Goal: Transaction & Acquisition: Purchase product/service

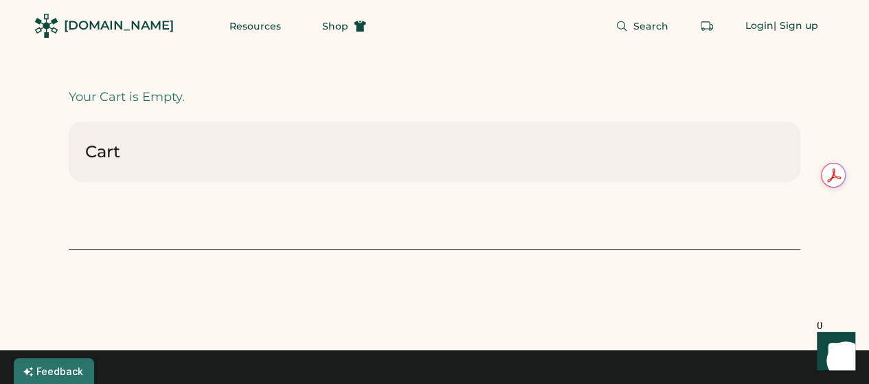
click at [109, 152] on div "Cart" at bounding box center [102, 152] width 35 height 22
click at [752, 27] on div "Login" at bounding box center [759, 26] width 29 height 14
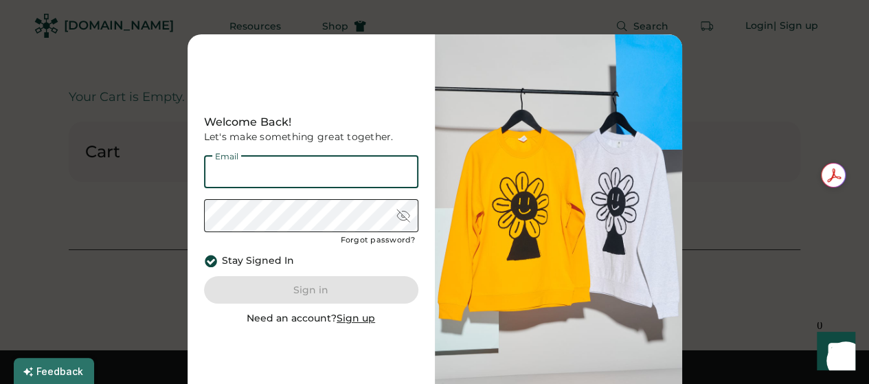
click at [313, 176] on input "email" at bounding box center [311, 171] width 214 height 33
type input "**********"
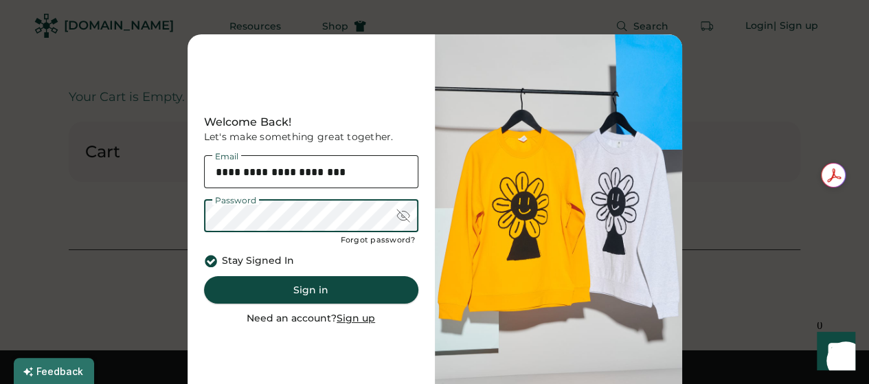
click at [287, 291] on button "Sign in" at bounding box center [311, 289] width 214 height 27
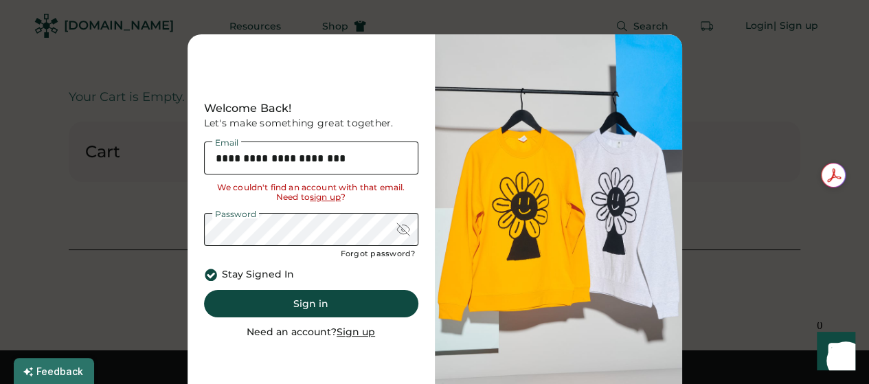
click at [341, 330] on u "Sign up" at bounding box center [356, 332] width 38 height 12
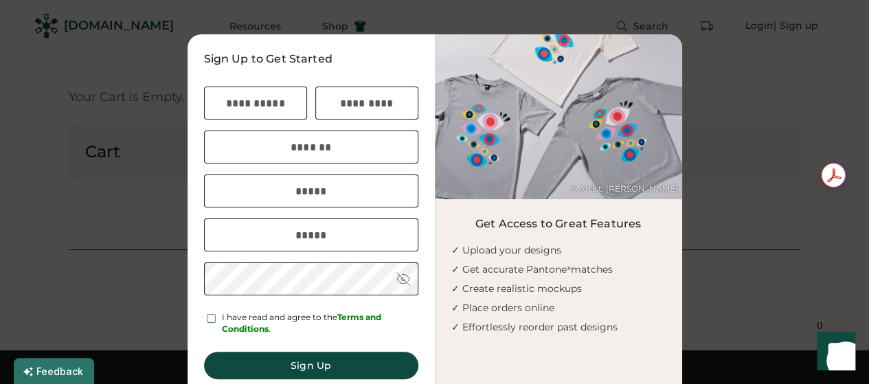
click at [279, 112] on input "input" at bounding box center [255, 103] width 103 height 33
type input "******"
type input "**********"
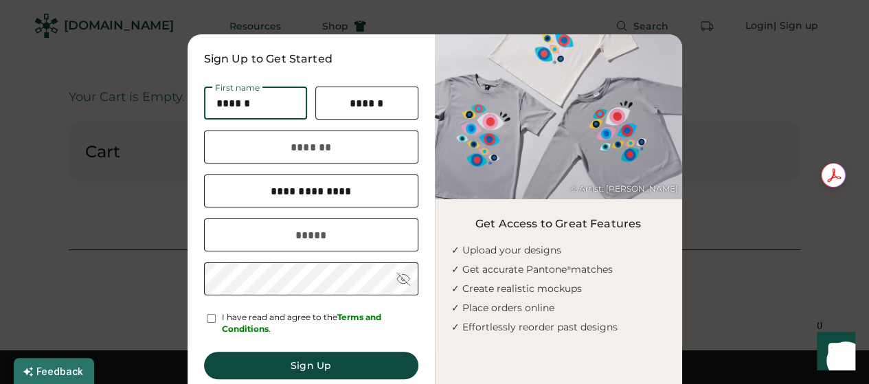
type input "**********"
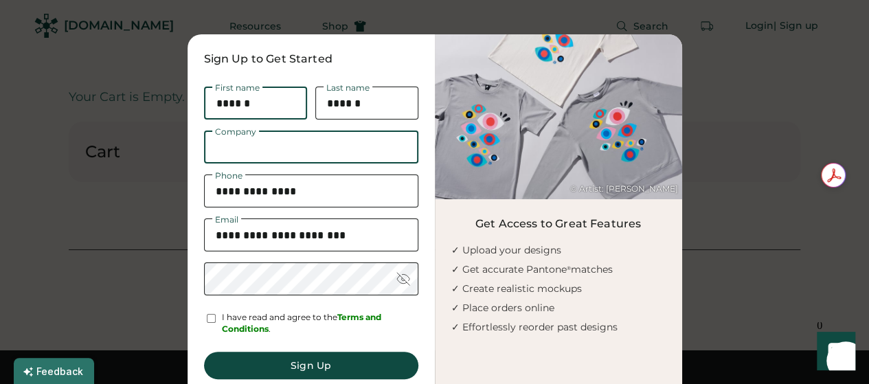
click at [291, 153] on input "input" at bounding box center [311, 146] width 214 height 33
type input "**********"
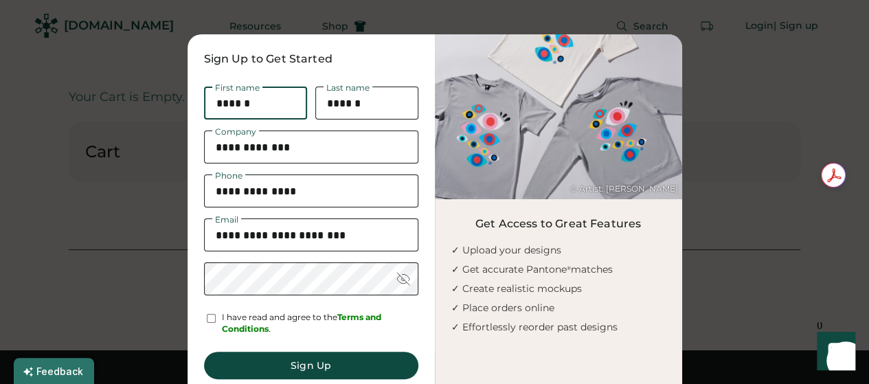
click at [418, 175] on div "**********" at bounding box center [311, 229] width 247 height 391
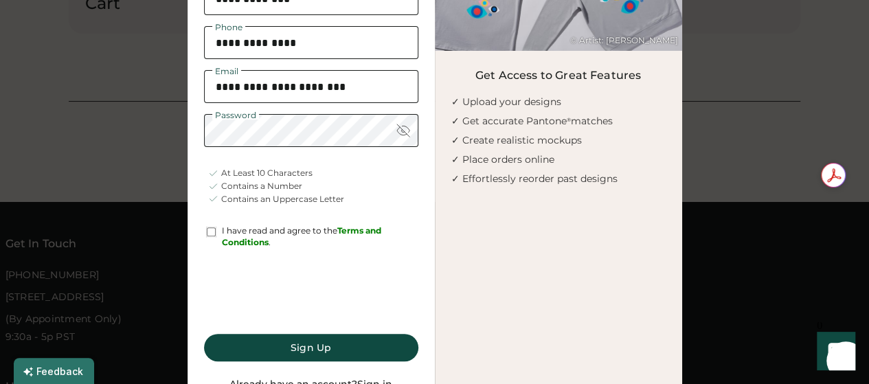
scroll to position [183, 0]
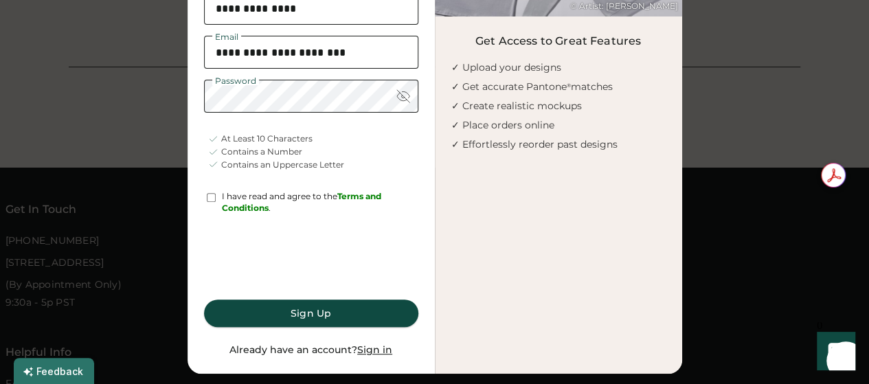
click at [310, 311] on button "Sign Up" at bounding box center [311, 312] width 214 height 27
click at [326, 313] on button "Sign Up" at bounding box center [311, 312] width 214 height 27
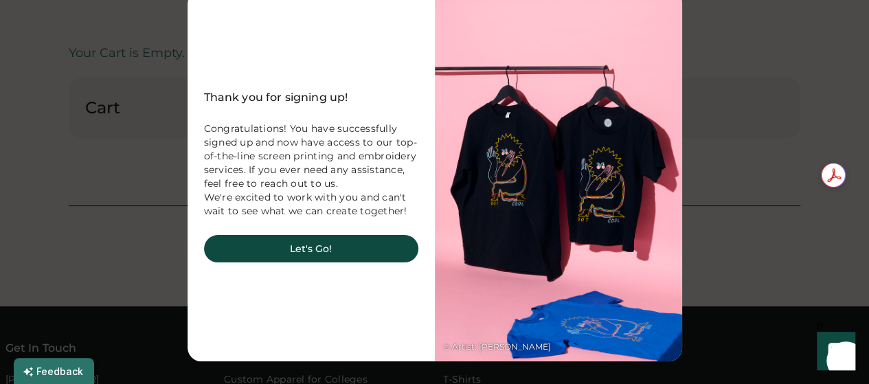
scroll to position [91, 0]
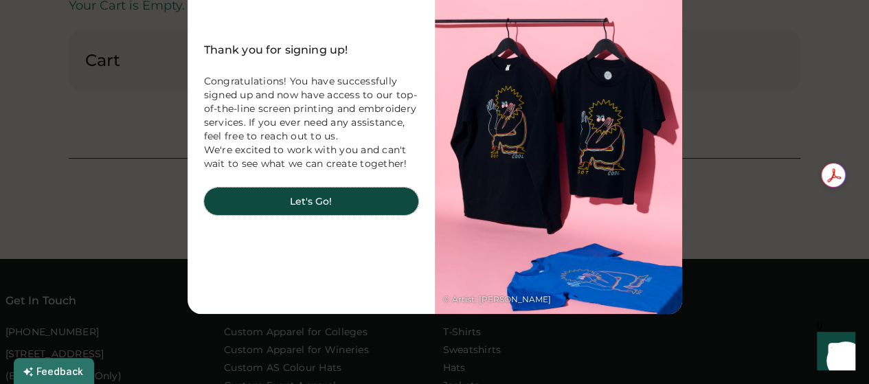
click at [372, 200] on button "Let's Go!" at bounding box center [311, 201] width 214 height 27
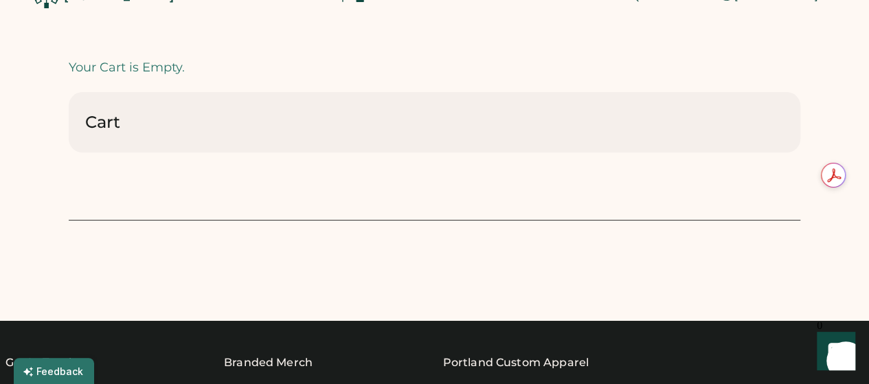
scroll to position [0, 0]
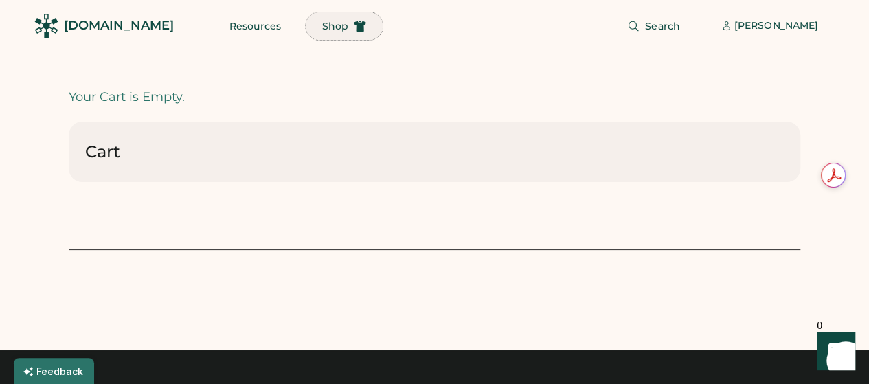
click at [322, 27] on span "Shop" at bounding box center [335, 26] width 26 height 10
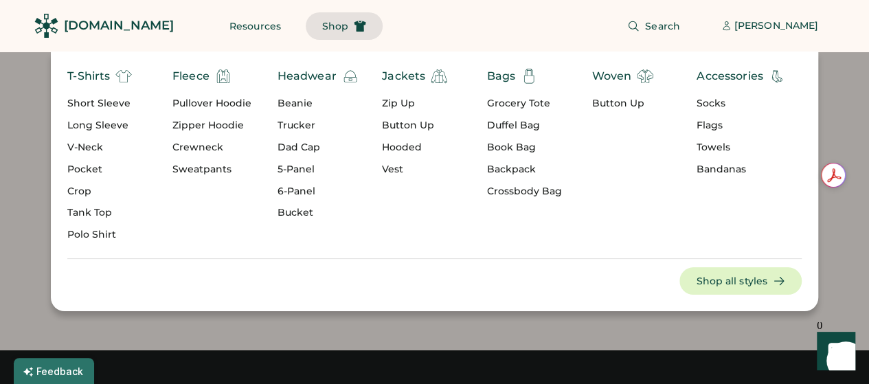
click at [105, 107] on div "Short Sleeve" at bounding box center [99, 104] width 65 height 14
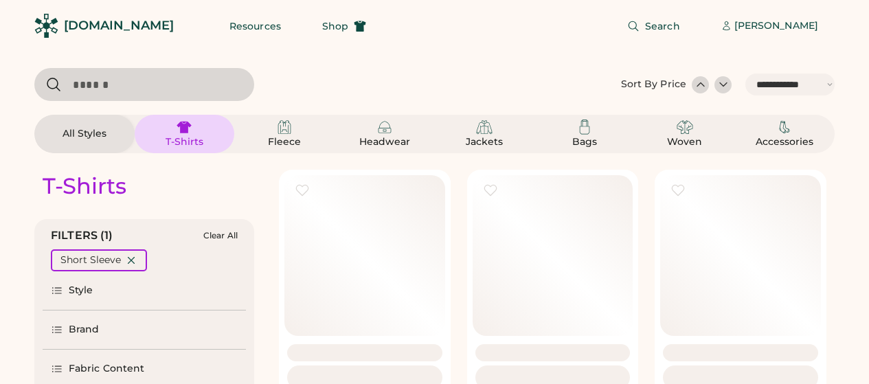
select select "*****"
select select "*"
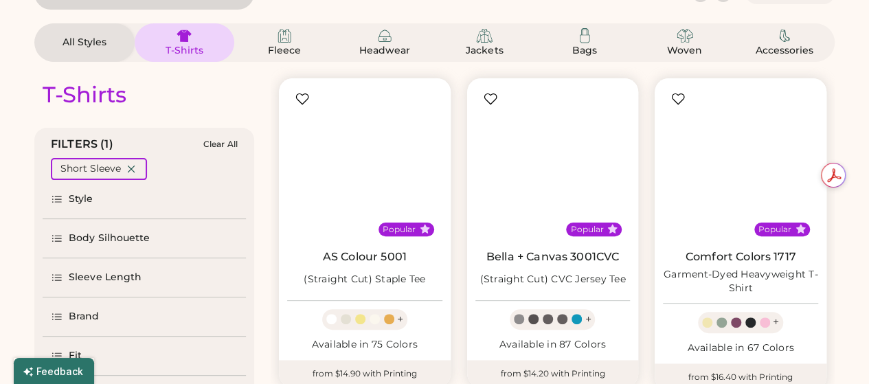
select select "*****"
select select "*"
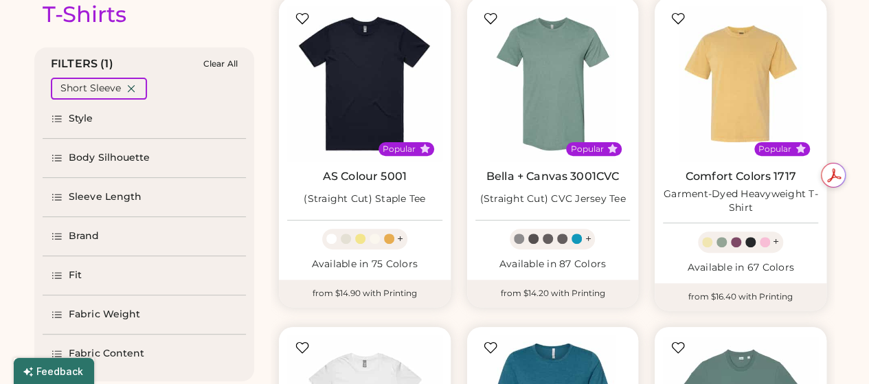
scroll to position [183, 0]
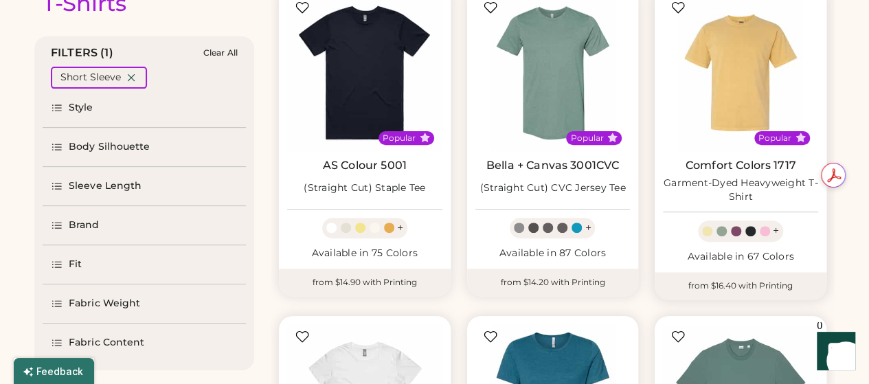
click at [790, 183] on div "Garment-Dyed Heavyweight T-Shirt" at bounding box center [740, 190] width 155 height 27
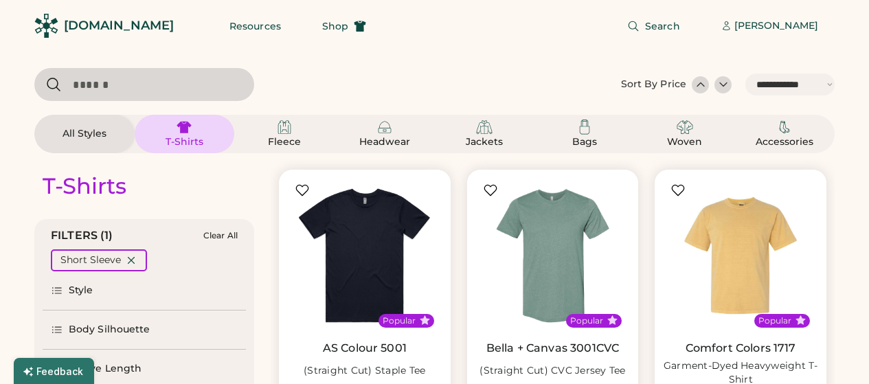
select select "*****"
select select "*"
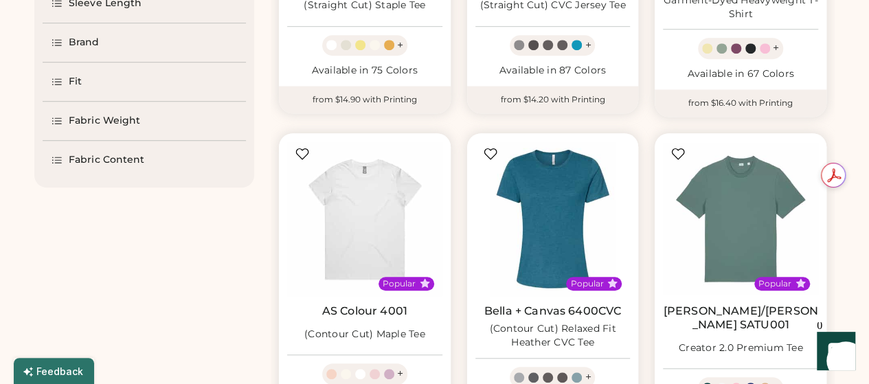
scroll to position [457, 0]
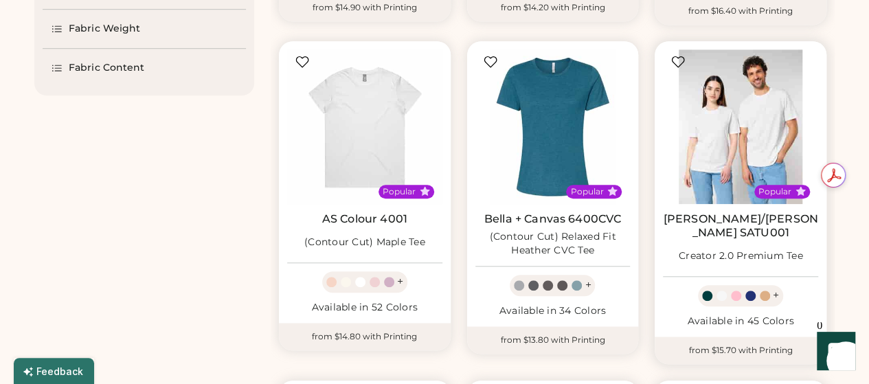
click at [746, 142] on img at bounding box center [740, 126] width 155 height 155
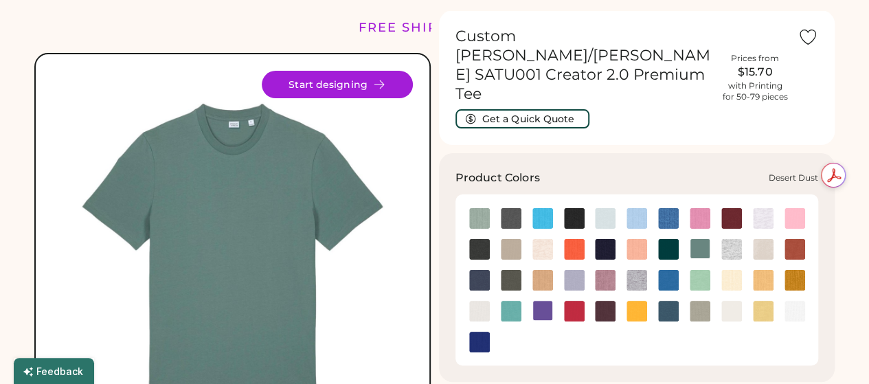
scroll to position [91, 0]
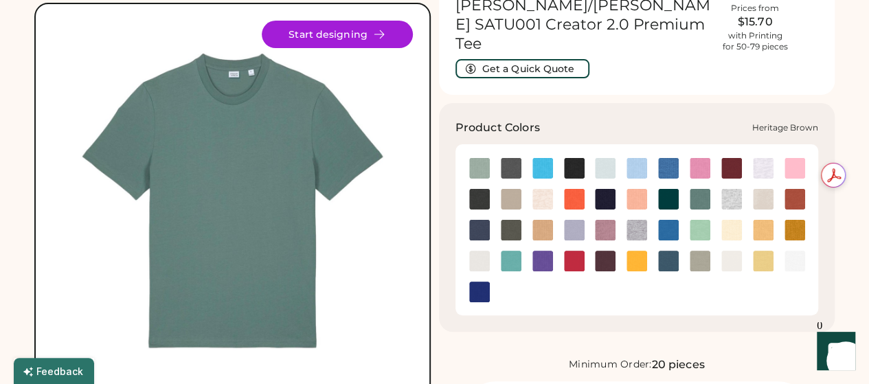
click at [799, 189] on img at bounding box center [794, 199] width 21 height 21
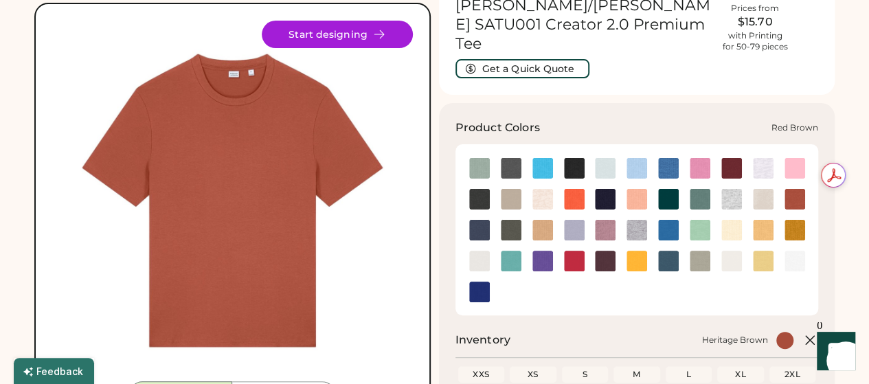
click at [608, 251] on img at bounding box center [605, 261] width 21 height 21
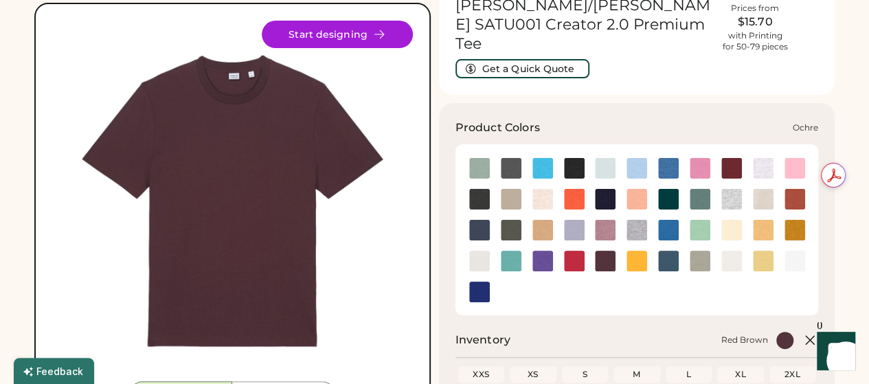
click at [790, 220] on img at bounding box center [794, 230] width 21 height 21
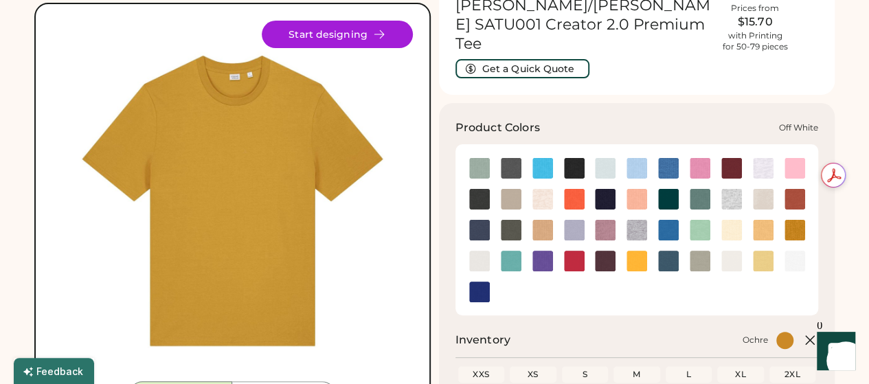
click at [479, 251] on img at bounding box center [479, 261] width 21 height 21
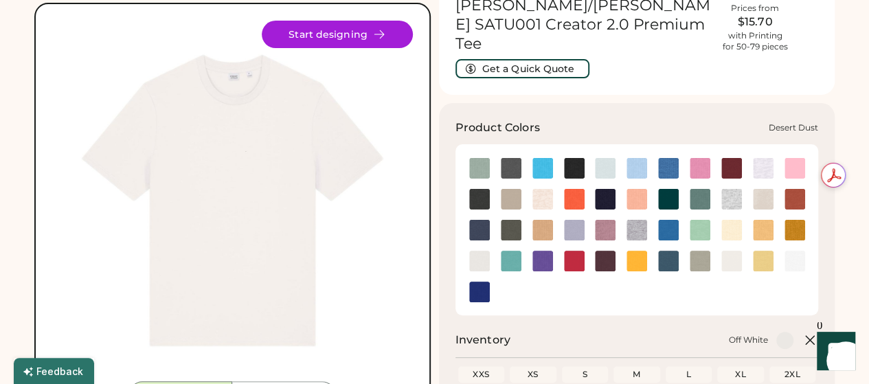
click at [508, 189] on img at bounding box center [511, 199] width 21 height 21
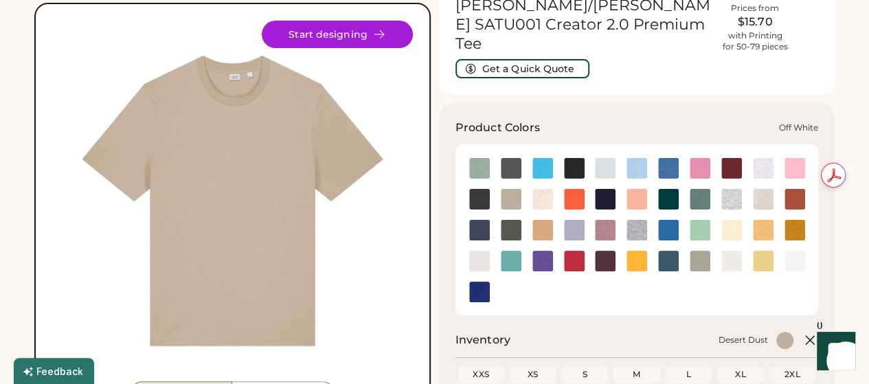
click at [486, 251] on img at bounding box center [479, 261] width 21 height 21
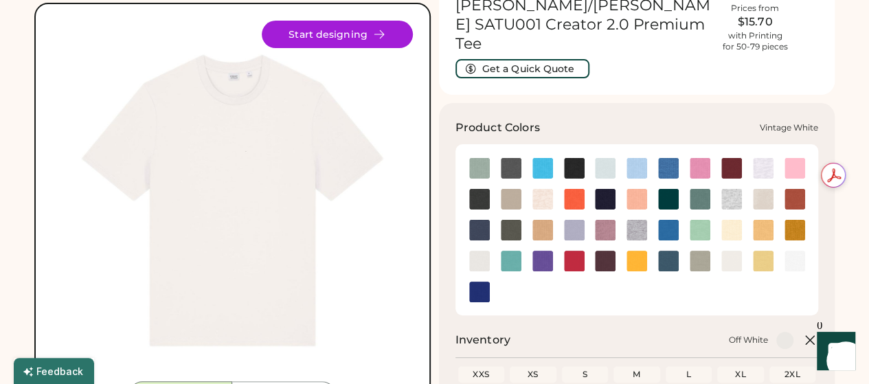
click at [729, 251] on img at bounding box center [731, 261] width 21 height 21
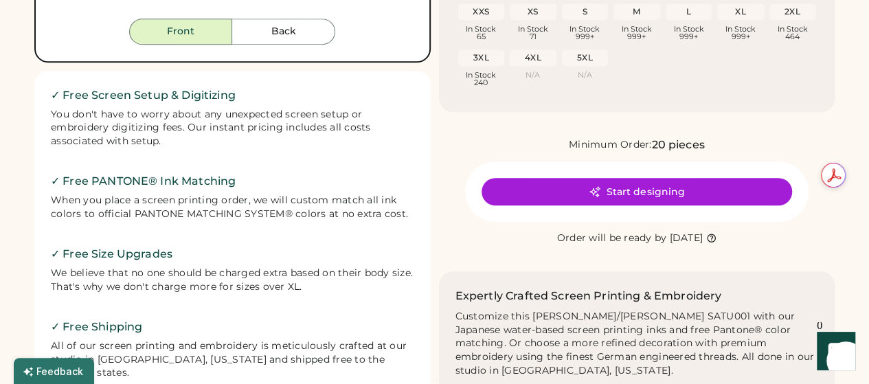
scroll to position [457, 0]
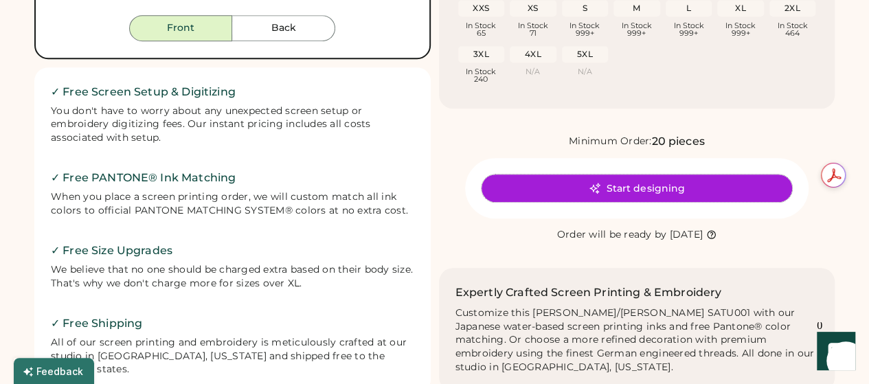
click at [646, 174] on button "Start designing" at bounding box center [636, 187] width 310 height 27
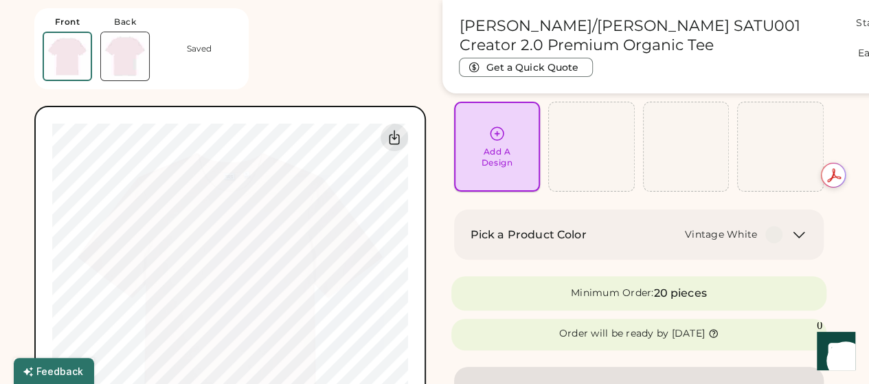
scroll to position [91, 0]
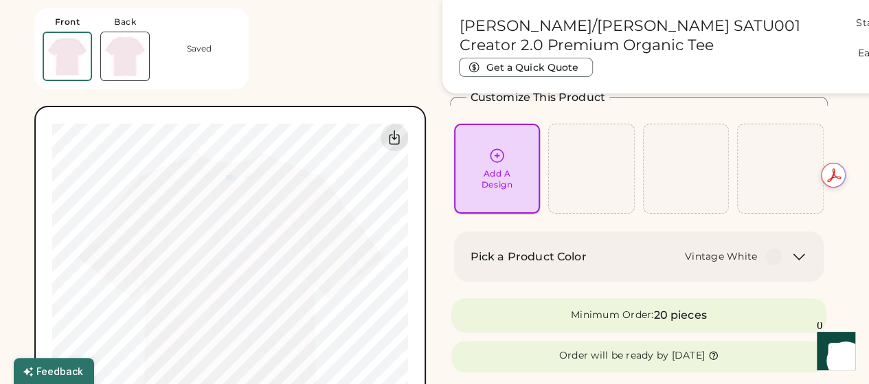
click at [501, 171] on div "Add A Design" at bounding box center [496, 179] width 31 height 22
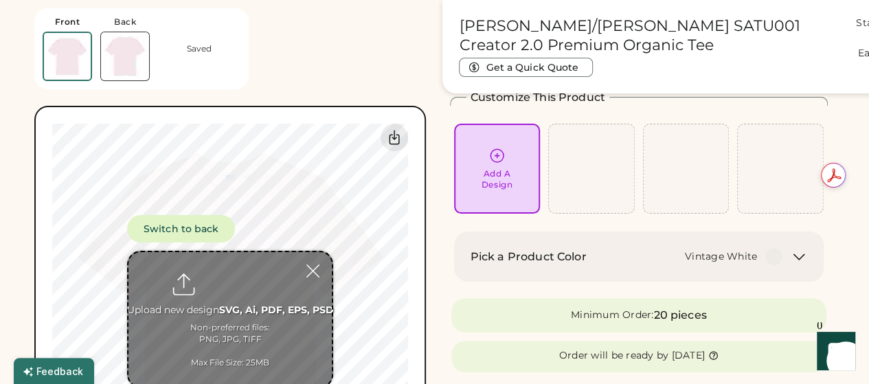
click at [250, 285] on input "file" at bounding box center [229, 319] width 203 height 135
type input "**********"
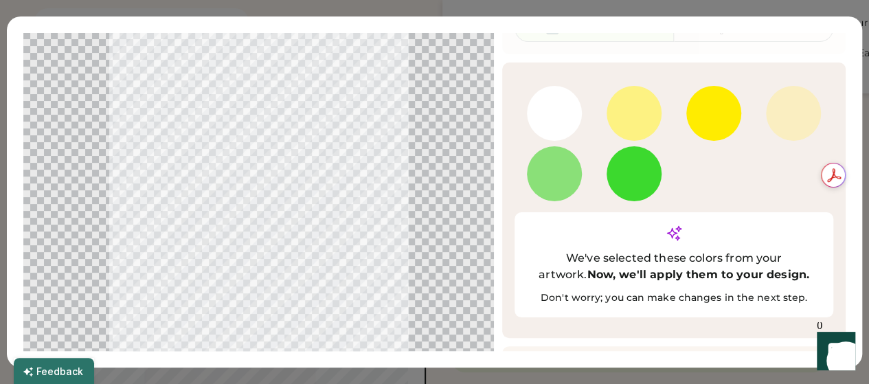
scroll to position [113, 0]
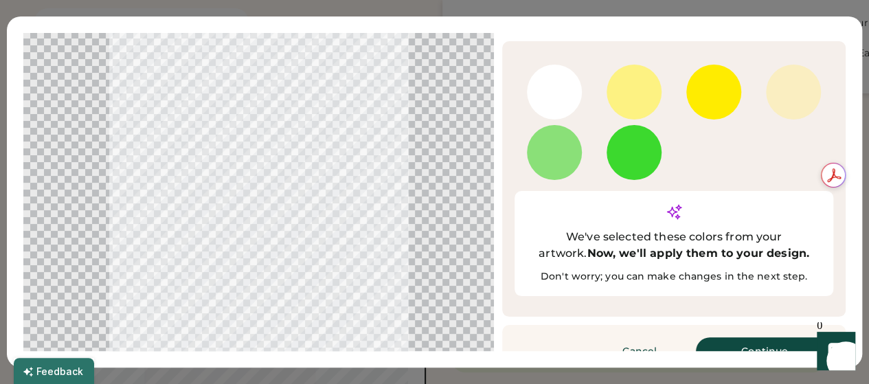
click at [733, 337] on button "Continue" at bounding box center [764, 350] width 137 height 27
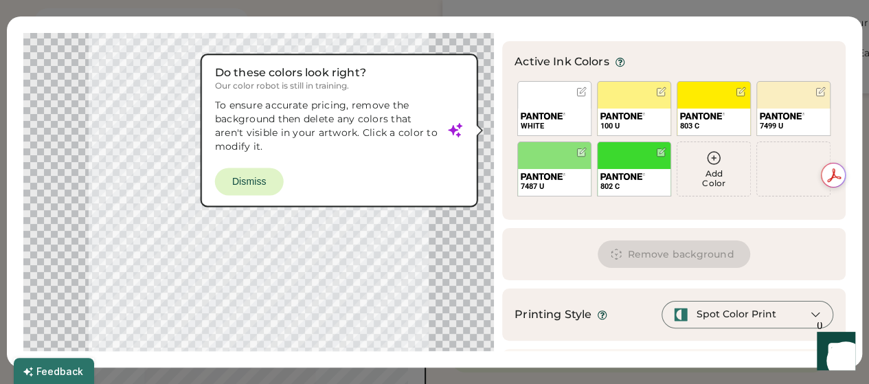
click at [705, 152] on icon at bounding box center [713, 158] width 16 height 16
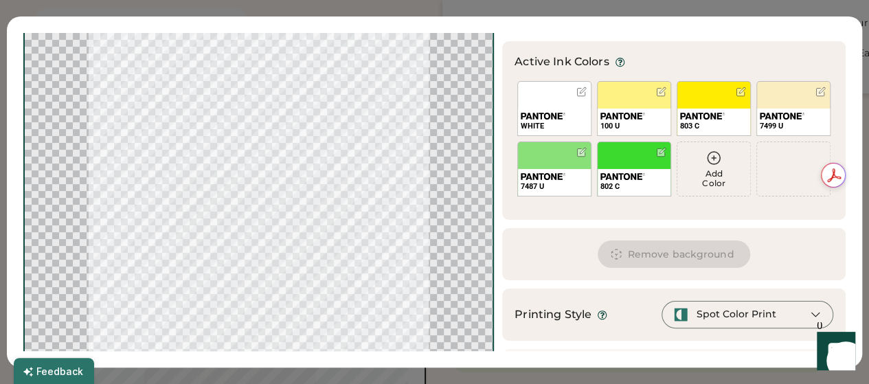
scroll to position [114, 0]
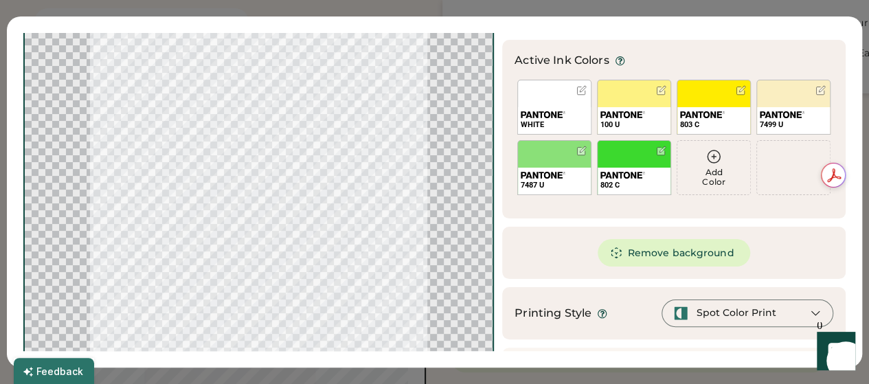
click at [705, 159] on icon at bounding box center [713, 156] width 16 height 16
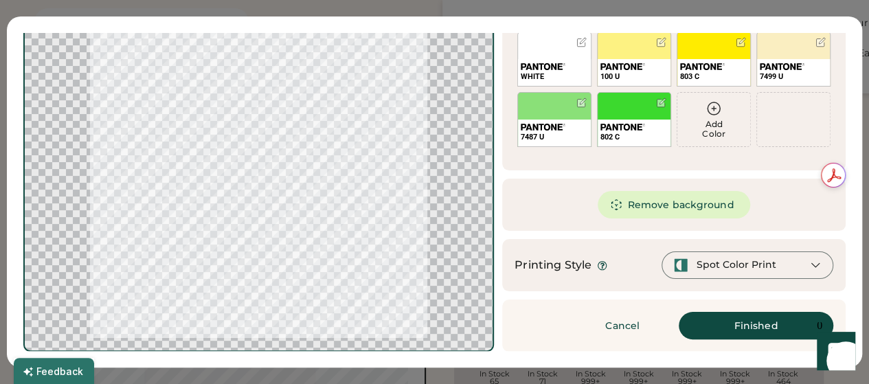
scroll to position [162, 0]
click at [707, 111] on icon at bounding box center [713, 108] width 12 height 12
click at [705, 111] on icon at bounding box center [713, 108] width 16 height 16
click at [576, 41] on div at bounding box center [581, 42] width 10 height 10
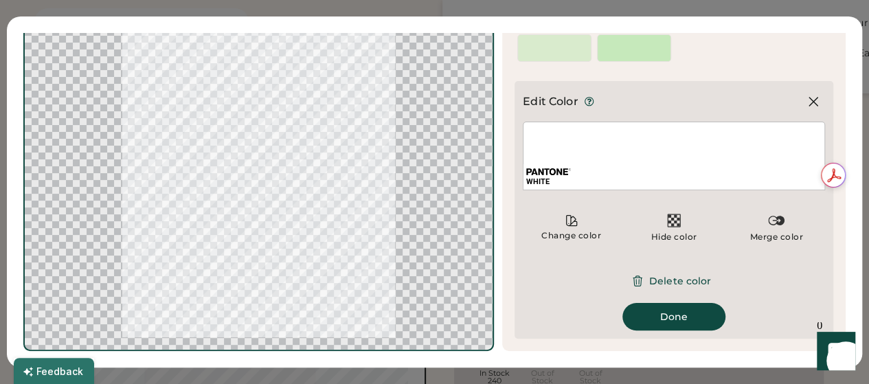
scroll to position [366, 0]
click at [569, 227] on div "Change color" at bounding box center [571, 227] width 97 height 41
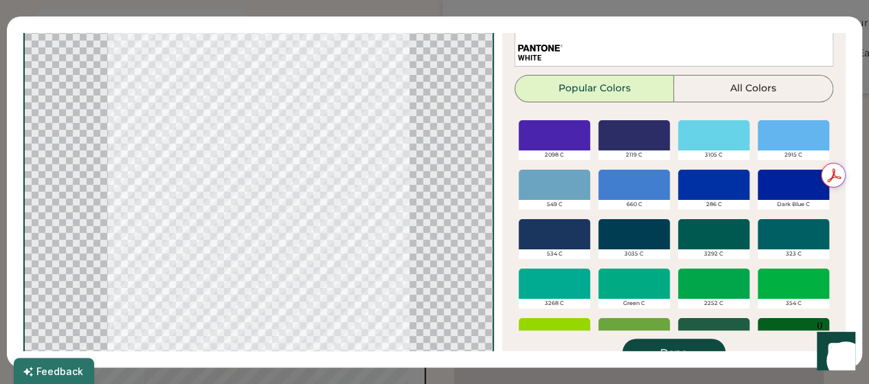
scroll to position [408, 0]
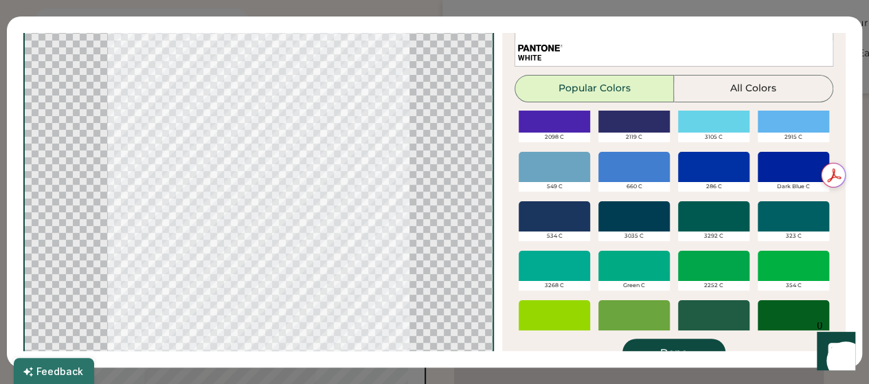
click at [698, 165] on div at bounding box center [713, 167] width 71 height 30
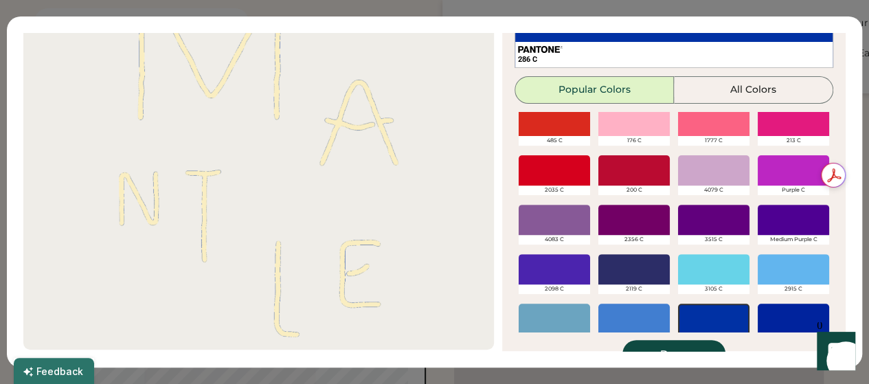
scroll to position [247, 0]
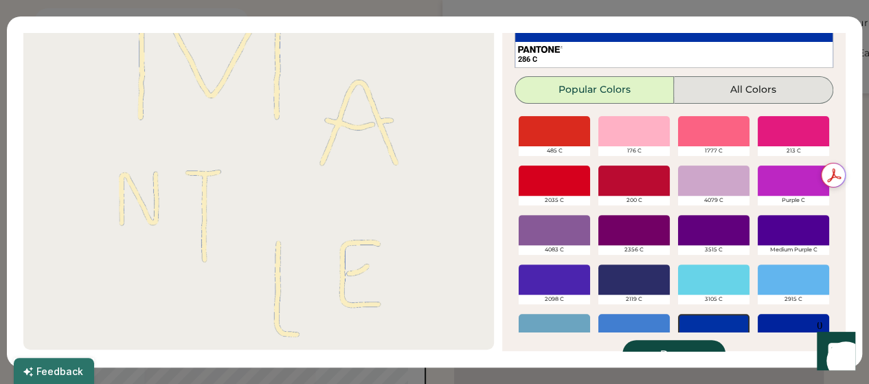
click at [699, 93] on button "All Colors" at bounding box center [753, 89] width 159 height 27
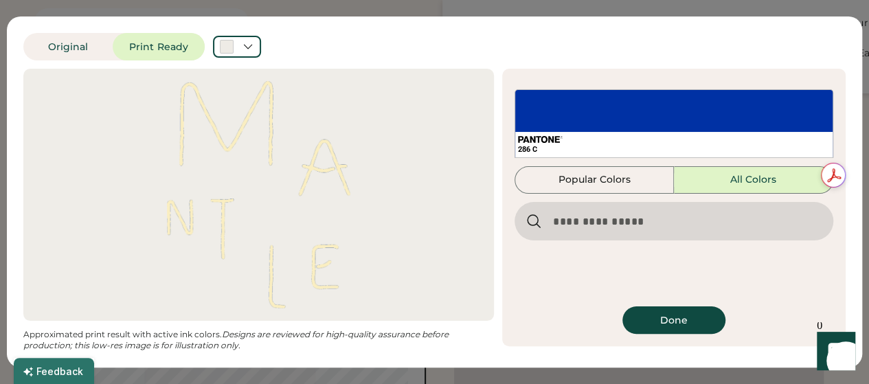
scroll to position [0, 0]
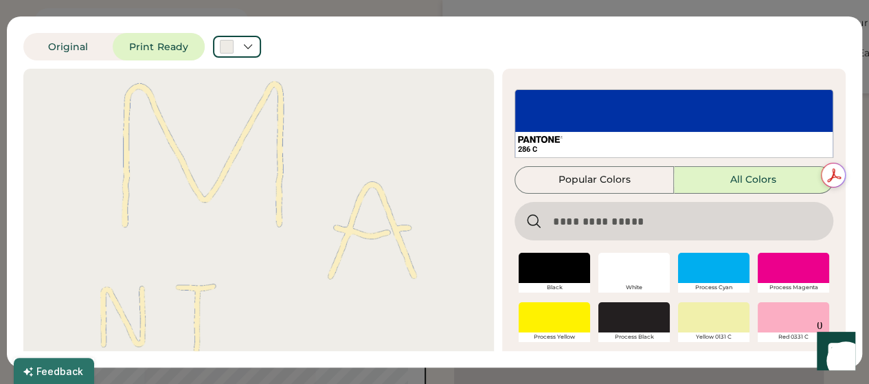
click at [655, 117] on div "286 C" at bounding box center [673, 123] width 319 height 69
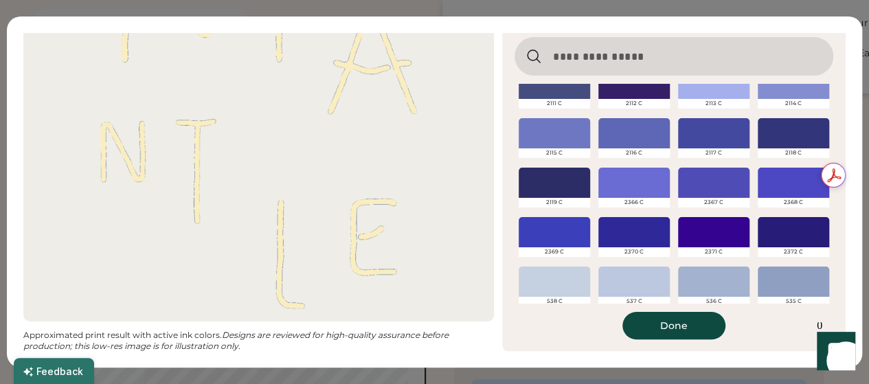
scroll to position [11872, 0]
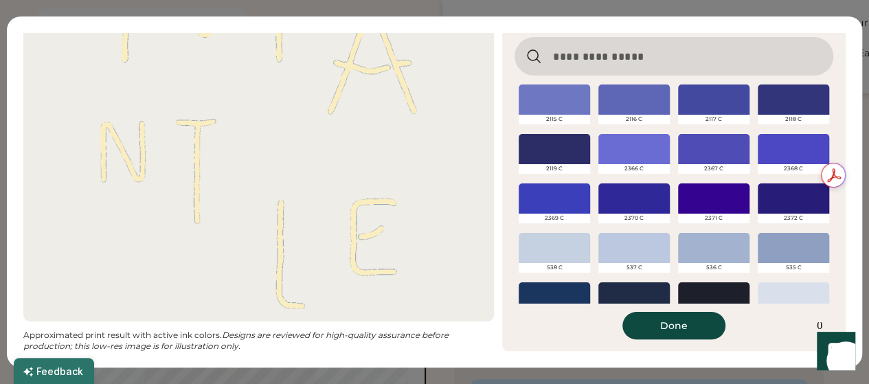
click at [712, 157] on div at bounding box center [713, 149] width 71 height 30
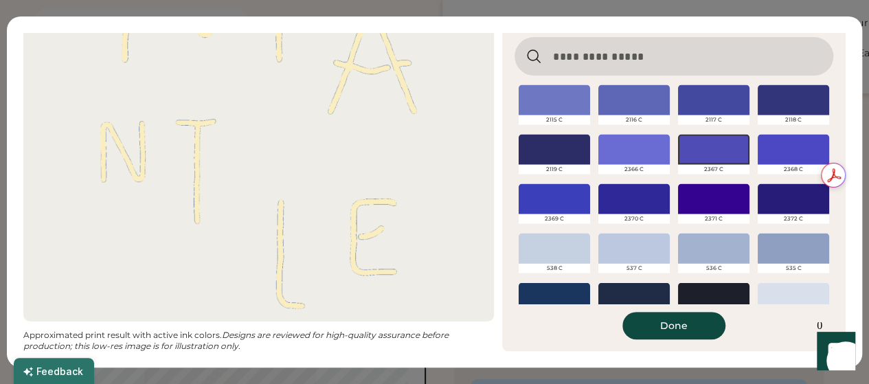
click at [549, 201] on div at bounding box center [554, 198] width 71 height 30
click at [556, 196] on div at bounding box center [554, 198] width 71 height 30
click at [668, 328] on button "Done" at bounding box center [673, 325] width 103 height 27
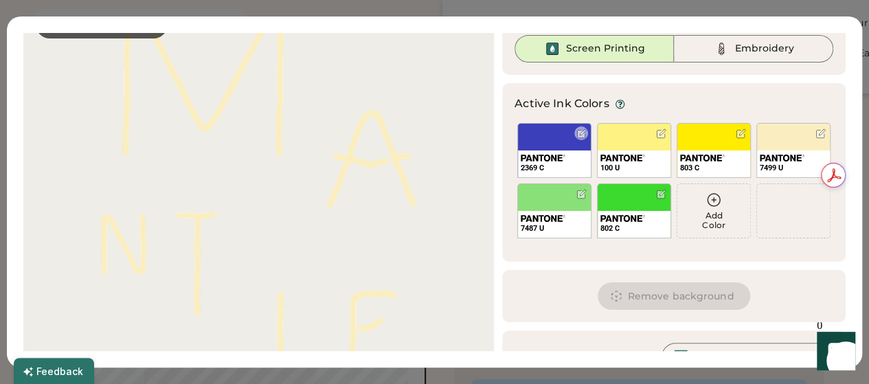
scroll to position [0, 0]
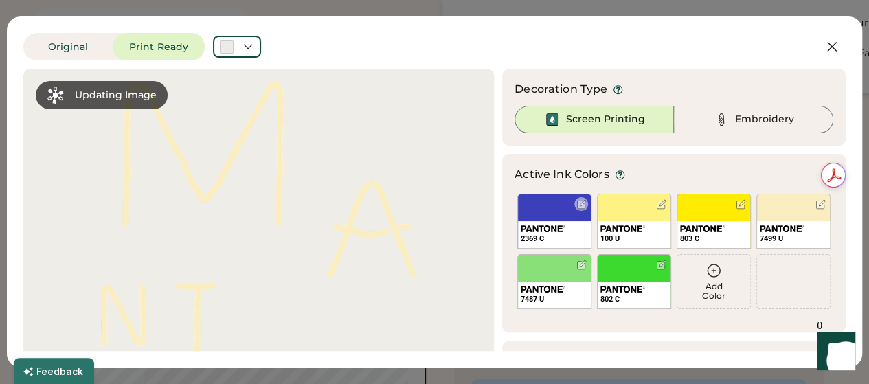
click at [540, 212] on div "2369 C" at bounding box center [554, 221] width 74 height 55
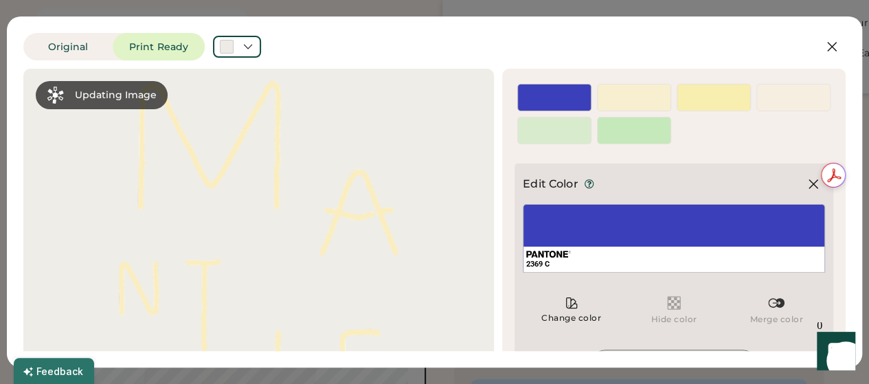
click at [576, 218] on div "2369 C" at bounding box center [674, 238] width 302 height 69
click at [556, 100] on div "2369 C" at bounding box center [554, 104] width 73 height 12
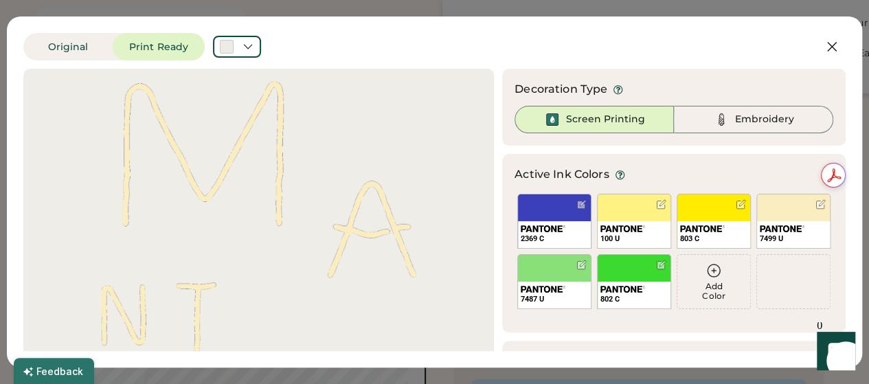
click at [367, 186] on div at bounding box center [259, 276] width 446 height 390
click at [266, 87] on div at bounding box center [259, 276] width 446 height 390
click at [656, 205] on div at bounding box center [661, 204] width 10 height 10
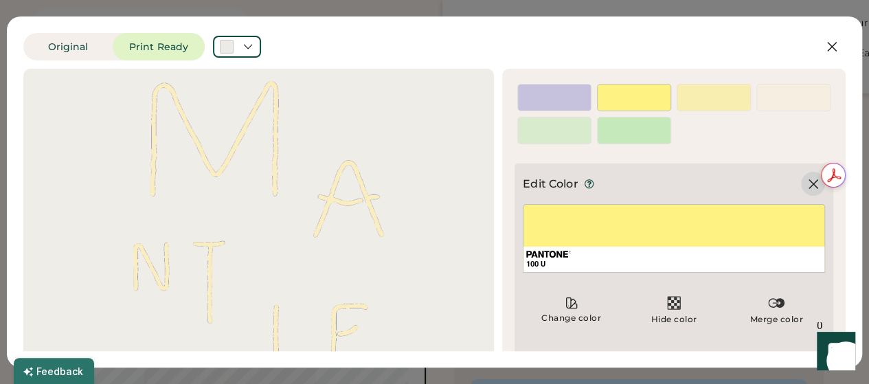
click at [808, 187] on icon at bounding box center [813, 184] width 16 height 16
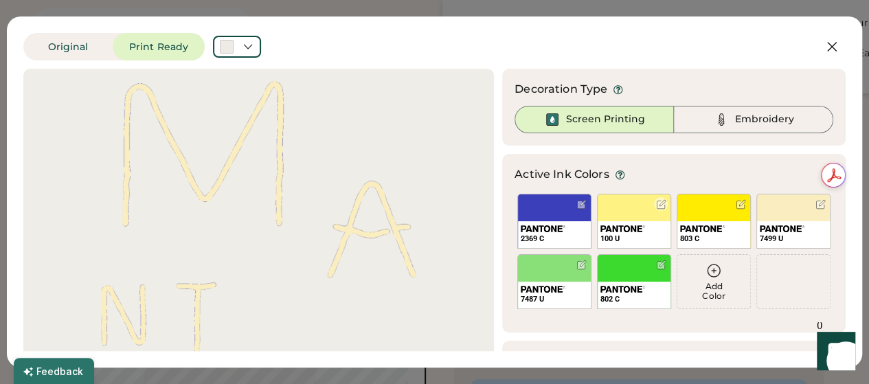
click at [656, 203] on div at bounding box center [661, 204] width 10 height 10
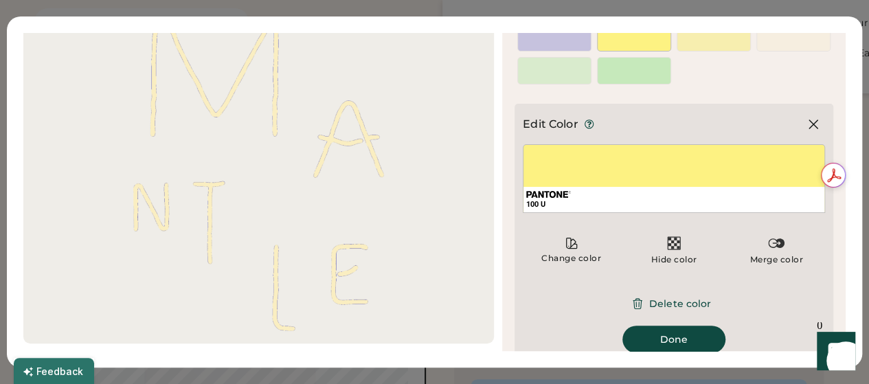
scroll to position [82, 0]
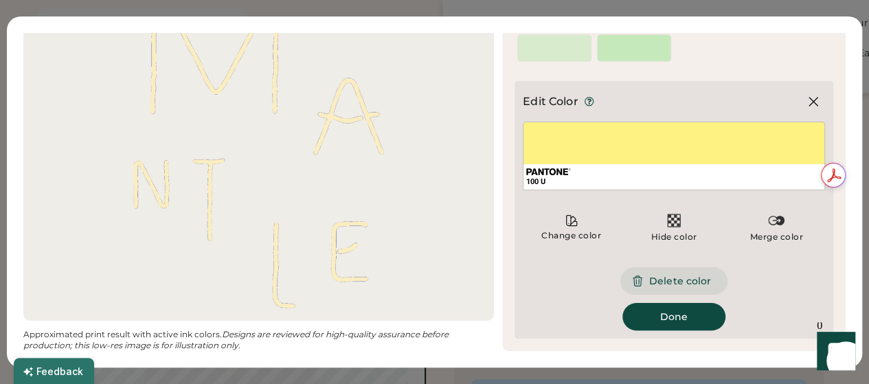
click at [668, 282] on button "Delete color" at bounding box center [673, 280] width 107 height 27
click at [656, 17] on div at bounding box center [661, 12] width 10 height 10
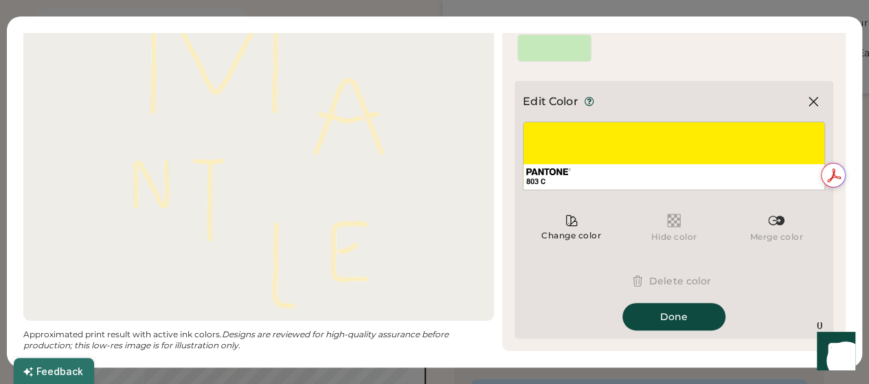
click at [805, 102] on icon at bounding box center [813, 101] width 16 height 16
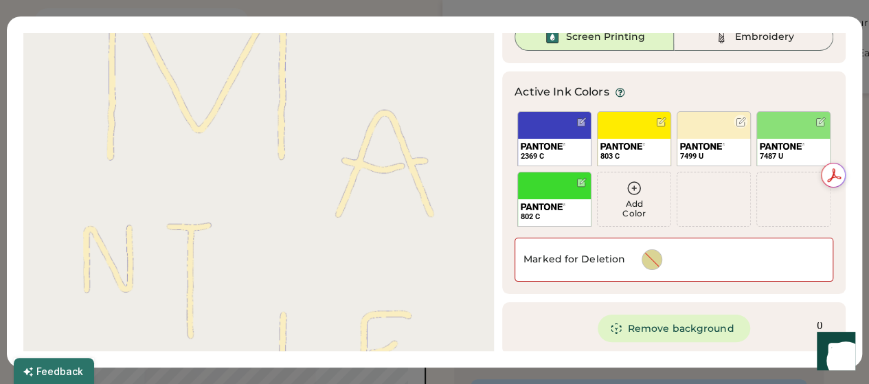
click at [736, 120] on div at bounding box center [741, 122] width 10 height 10
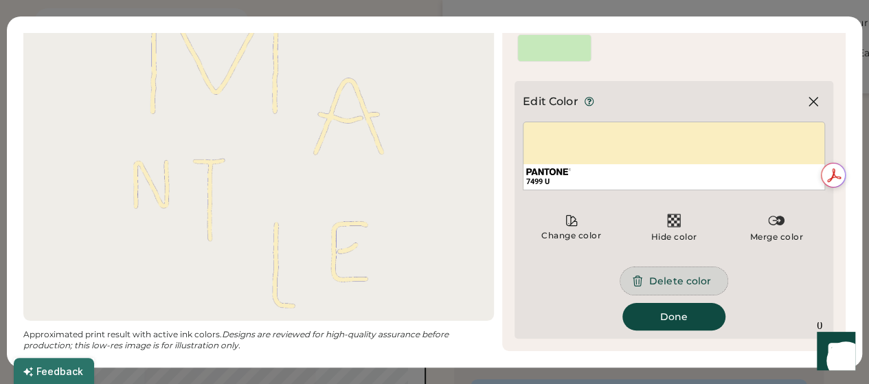
click at [674, 281] on button "Delete color" at bounding box center [673, 280] width 107 height 27
click at [736, 17] on div at bounding box center [741, 12] width 10 height 10
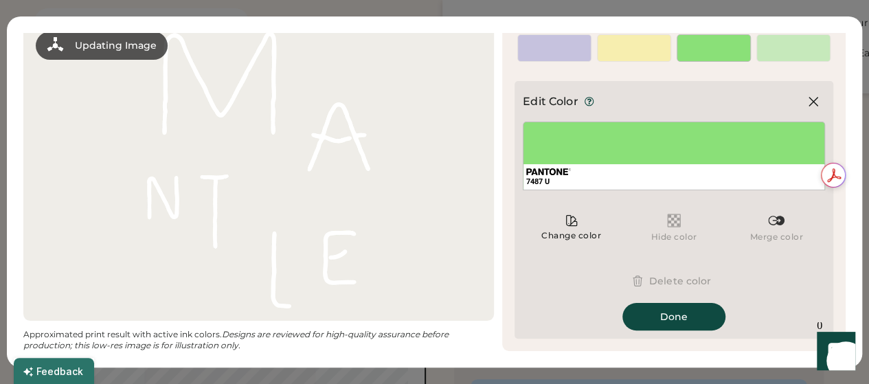
scroll to position [49, 0]
click at [805, 104] on icon at bounding box center [813, 101] width 16 height 16
click at [815, 50] on div at bounding box center [820, 45] width 10 height 10
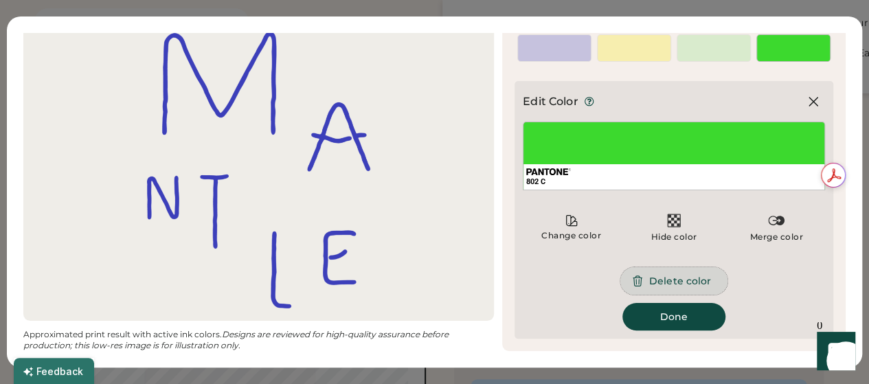
click at [688, 283] on button "Delete color" at bounding box center [673, 280] width 107 height 27
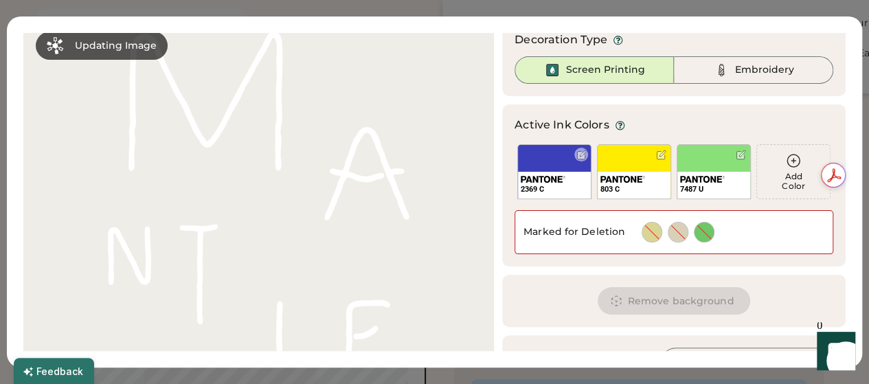
click at [554, 164] on div "2369 C" at bounding box center [554, 171] width 74 height 55
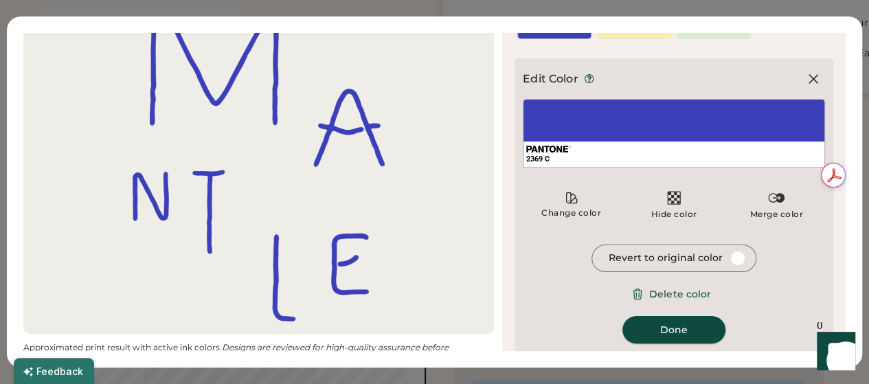
scroll to position [85, 0]
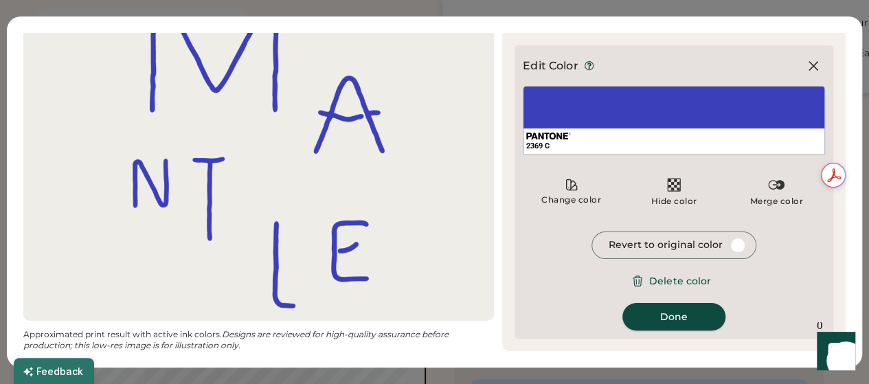
click at [641, 314] on button "Done" at bounding box center [673, 316] width 103 height 27
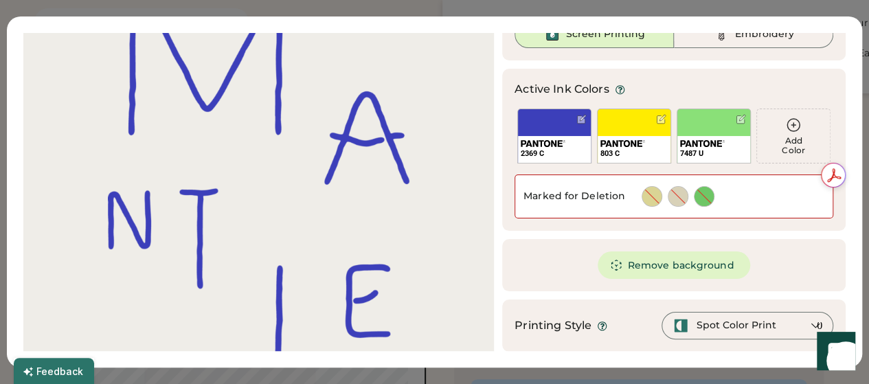
scroll to position [146, 0]
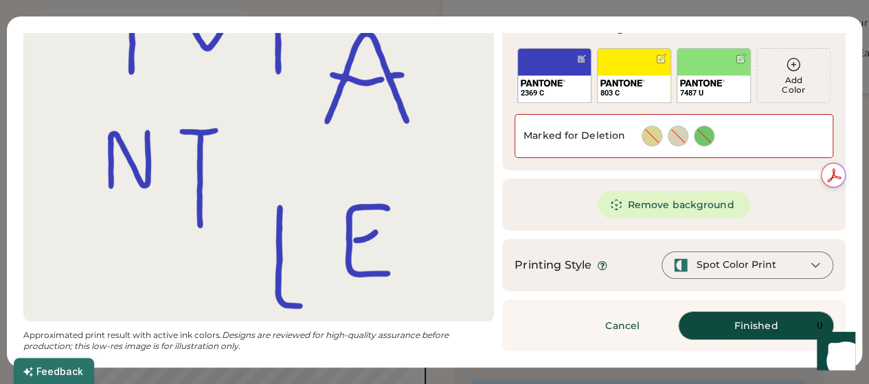
click at [758, 328] on button "Finished" at bounding box center [756, 325] width 155 height 27
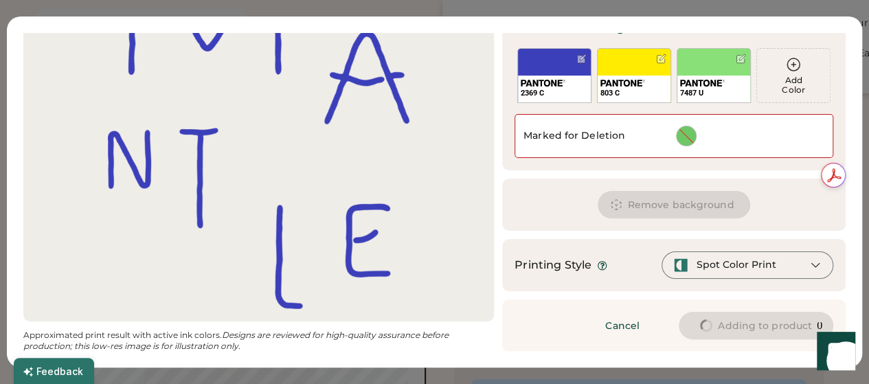
scroll to position [102, 0]
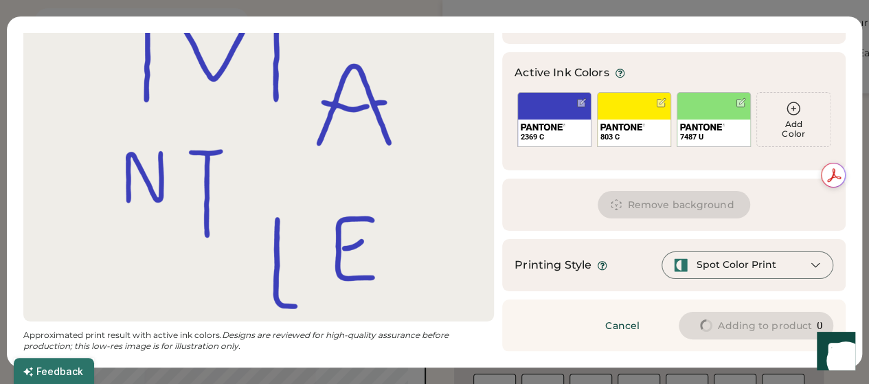
type input "****"
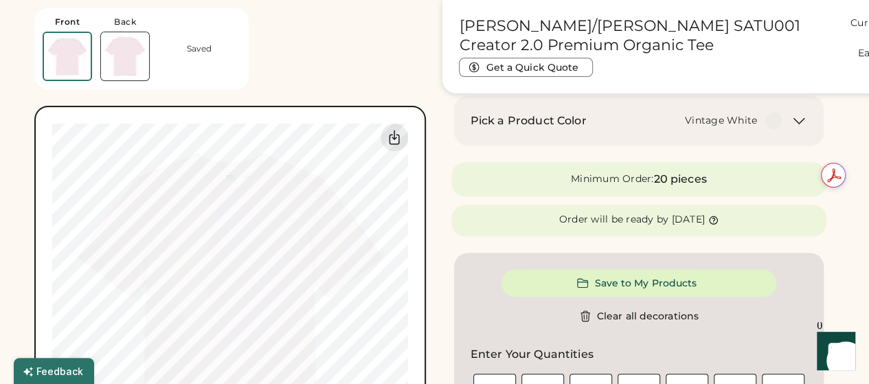
type input "****"
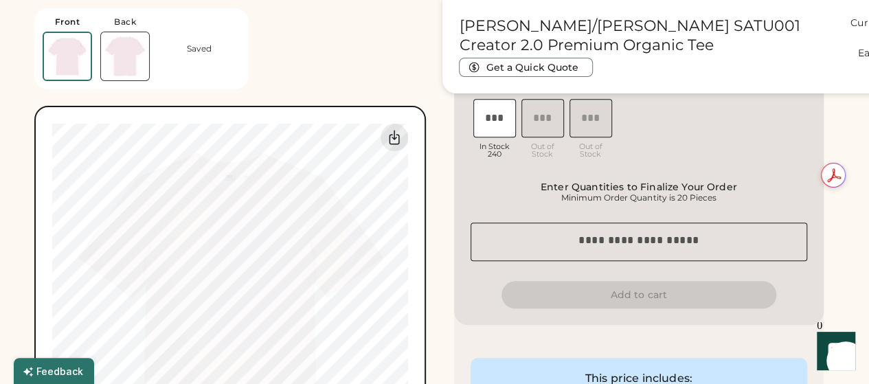
scroll to position [549, 0]
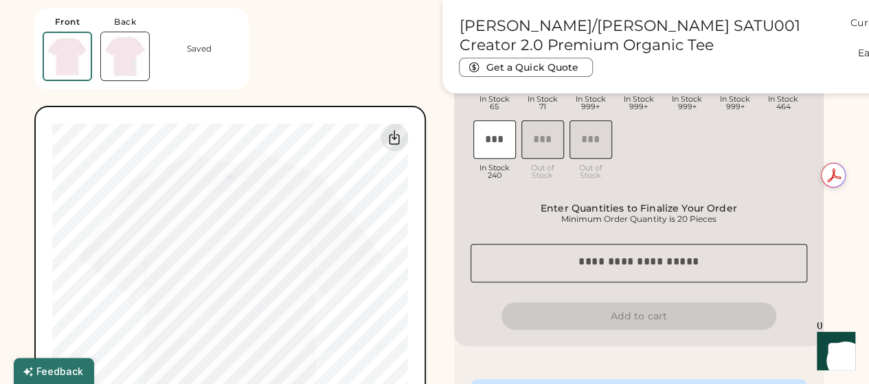
click at [127, 63] on img at bounding box center [125, 56] width 48 height 48
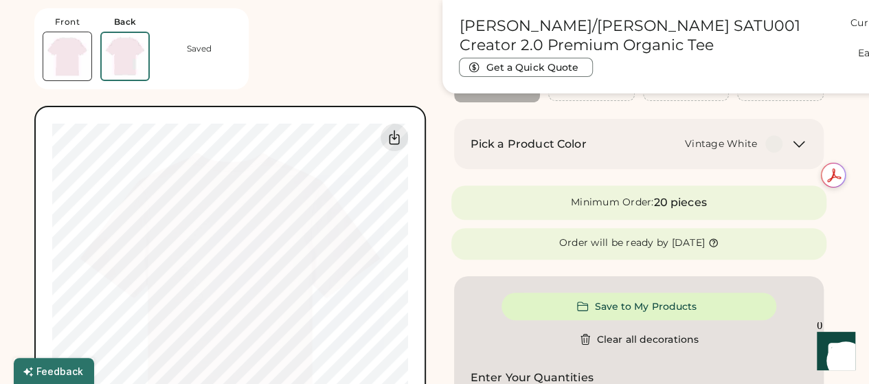
scroll to position [183, 0]
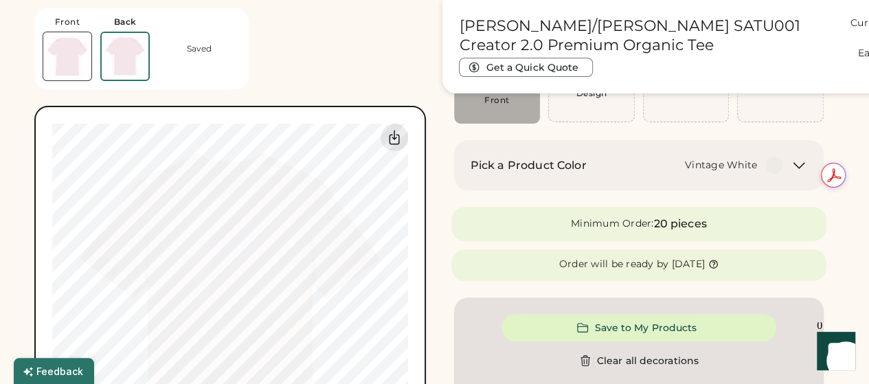
click at [73, 61] on img at bounding box center [67, 56] width 48 height 48
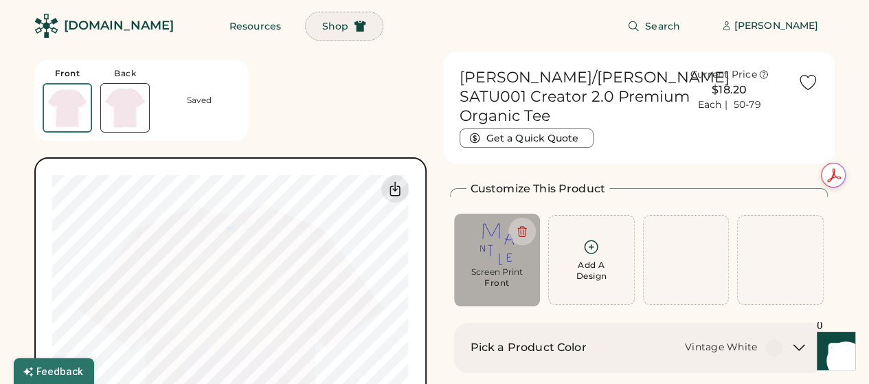
click at [322, 23] on span "Shop" at bounding box center [335, 26] width 26 height 10
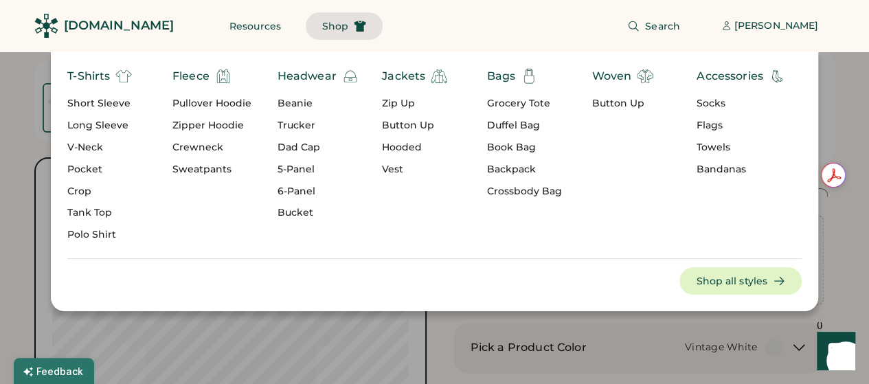
click at [294, 169] on div "5-Panel" at bounding box center [317, 170] width 81 height 14
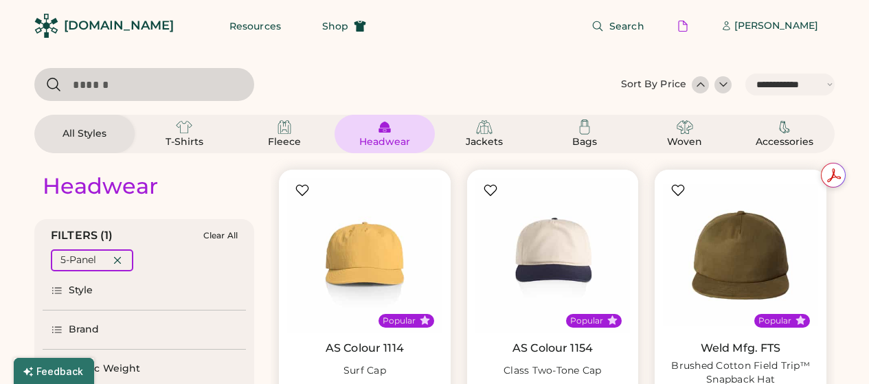
select select "*****"
select select "*"
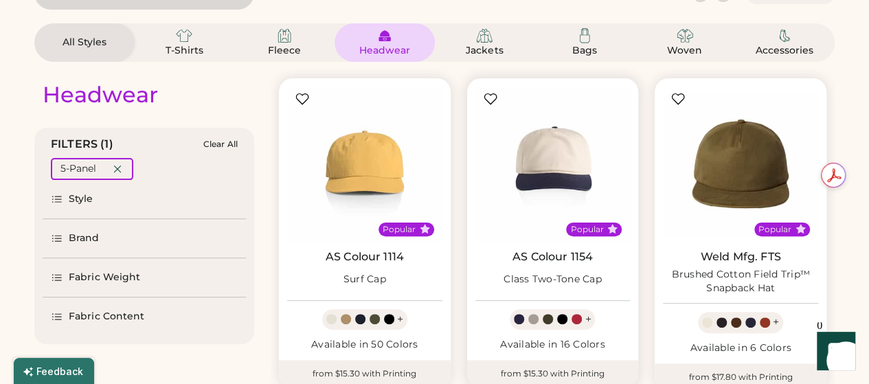
select select "*****"
select select "*"
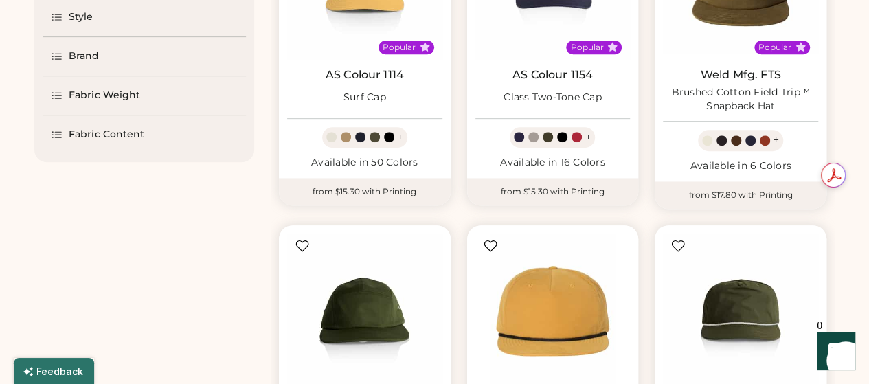
scroll to position [275, 0]
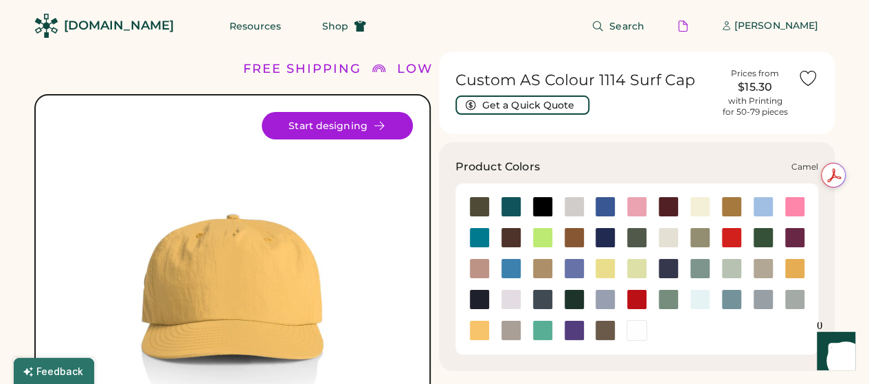
click at [725, 206] on div at bounding box center [731, 206] width 21 height 21
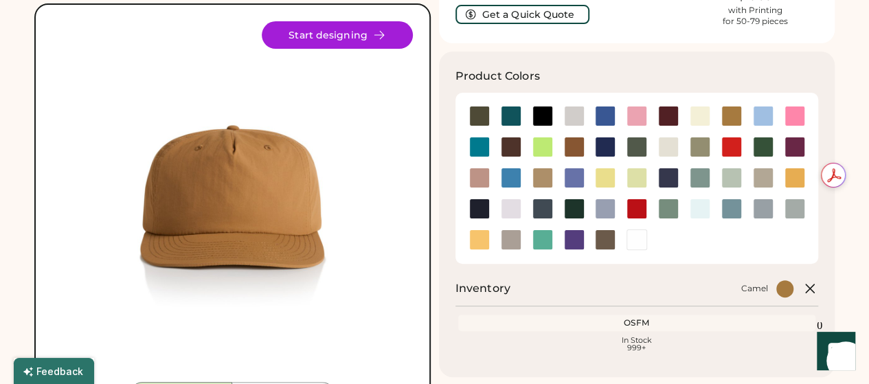
scroll to position [91, 0]
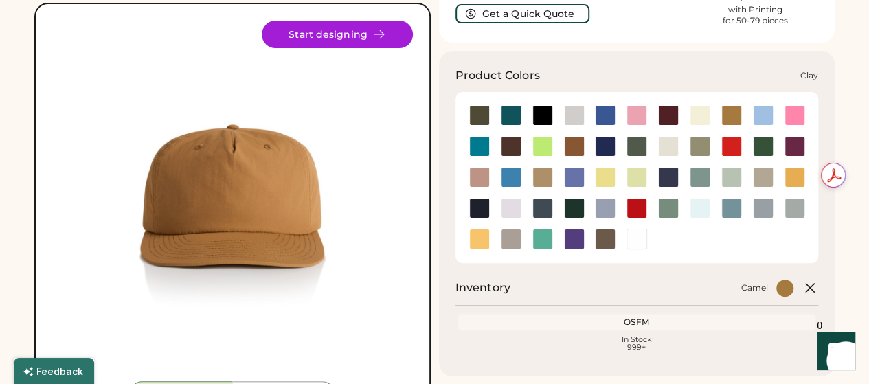
click at [569, 143] on div at bounding box center [574, 146] width 21 height 21
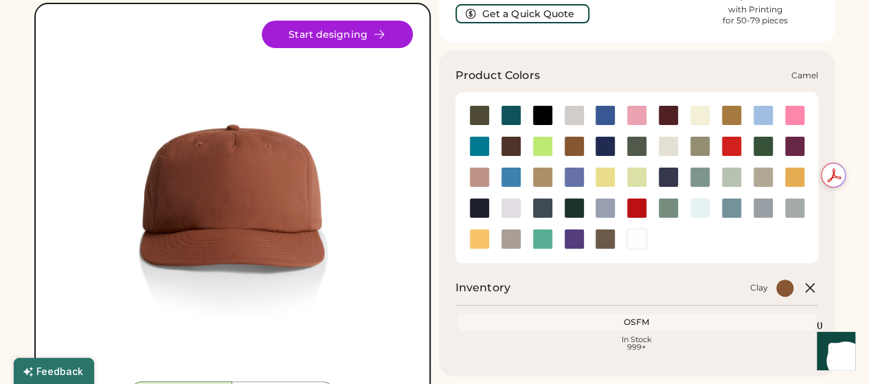
click at [732, 116] on div at bounding box center [731, 115] width 21 height 21
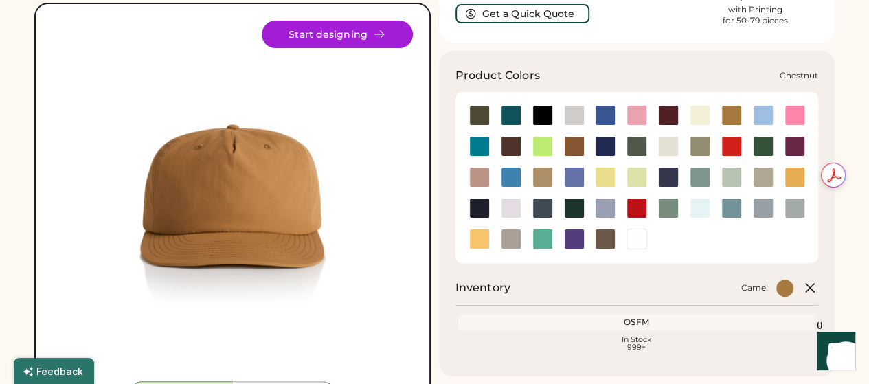
click at [514, 148] on div at bounding box center [511, 146] width 21 height 21
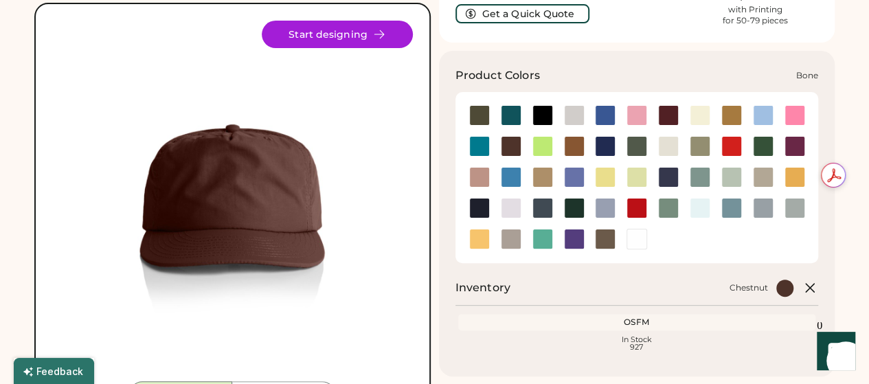
click at [568, 119] on div at bounding box center [574, 115] width 21 height 21
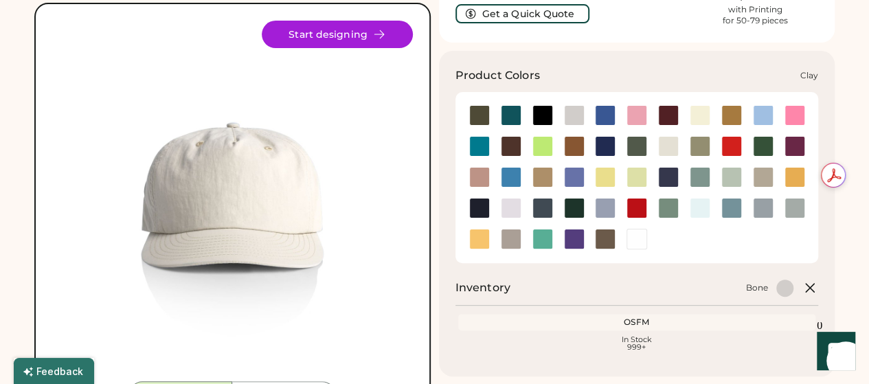
click at [575, 146] on div at bounding box center [574, 146] width 21 height 21
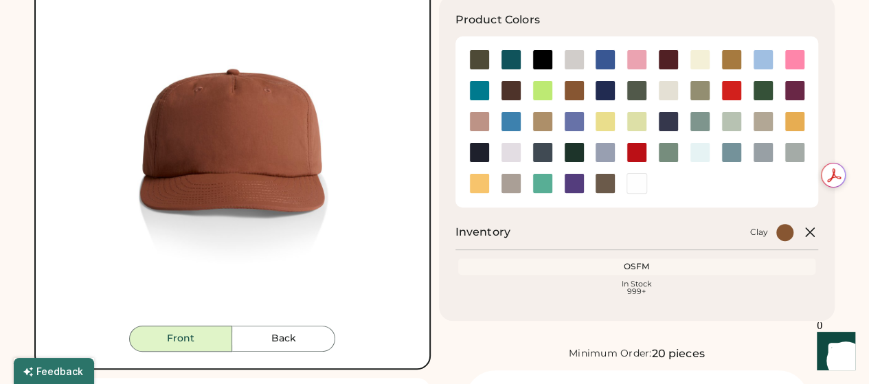
scroll to position [183, 0]
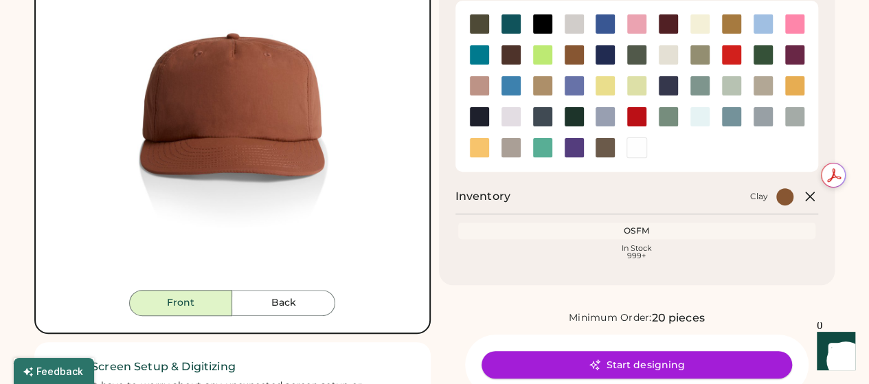
click at [637, 361] on button "Start designing" at bounding box center [636, 364] width 310 height 27
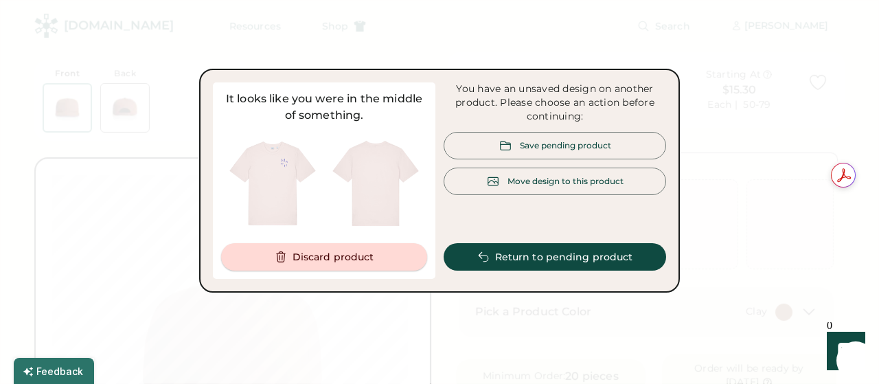
click at [343, 262] on button "Discard product" at bounding box center [324, 256] width 206 height 27
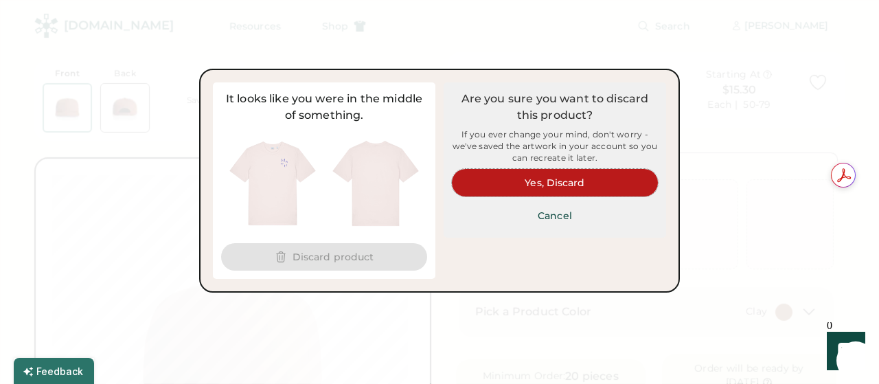
click at [532, 186] on button "Yes, Discard" at bounding box center [555, 182] width 206 height 27
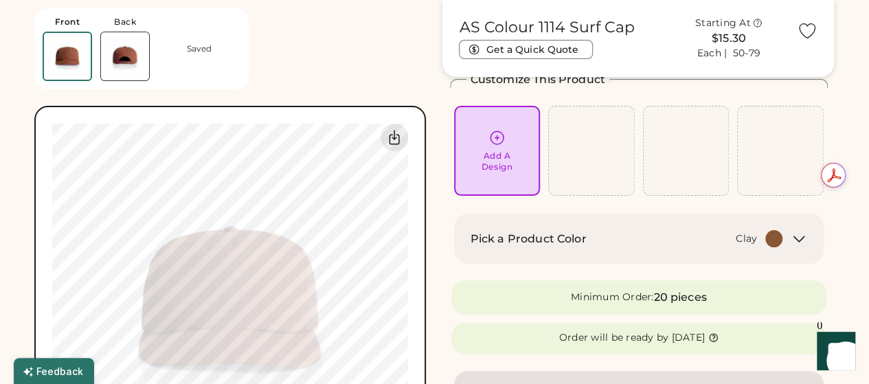
scroll to position [91, 0]
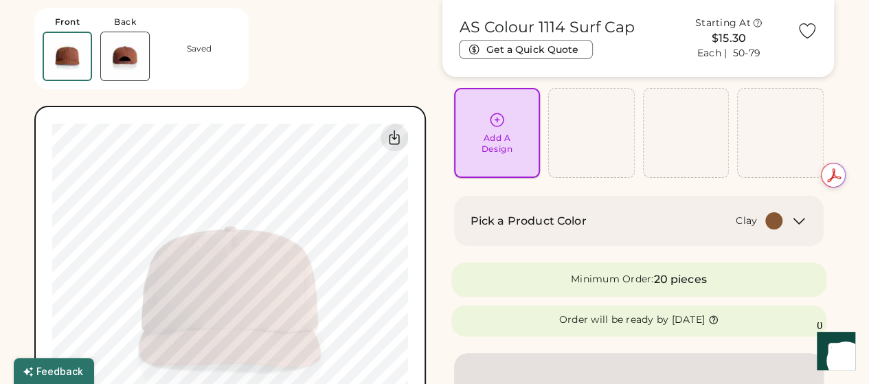
click at [496, 124] on icon at bounding box center [496, 119] width 17 height 17
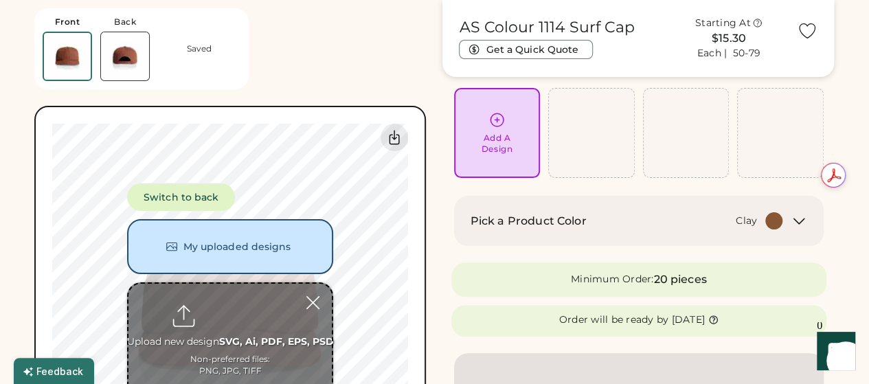
click at [230, 337] on input "file" at bounding box center [229, 351] width 203 height 135
type input "**********"
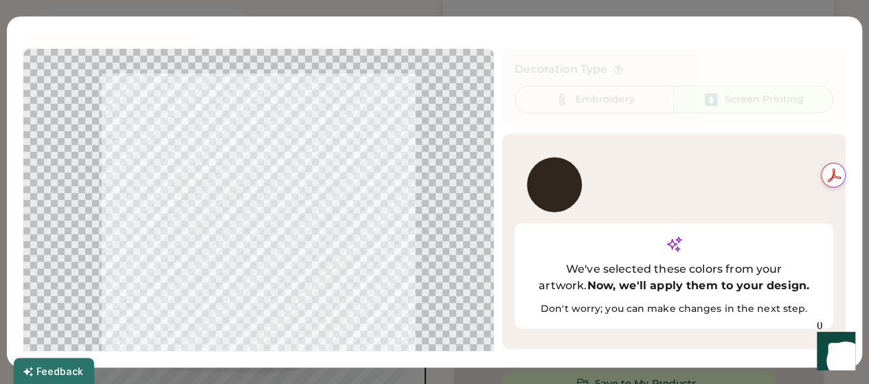
scroll to position [52, 0]
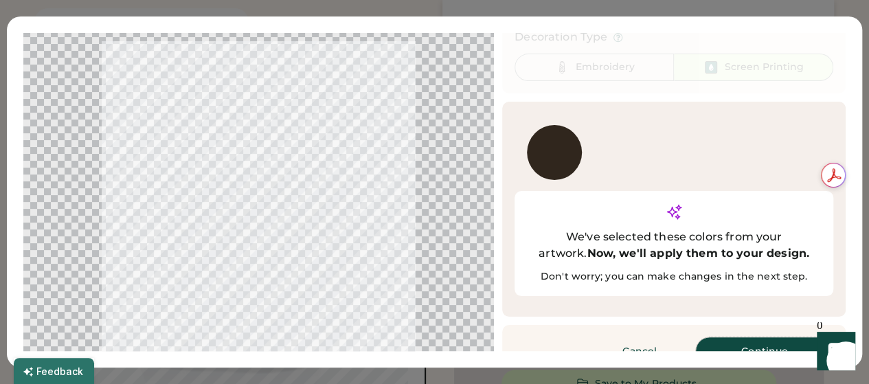
click at [743, 337] on button "Continue" at bounding box center [764, 350] width 137 height 27
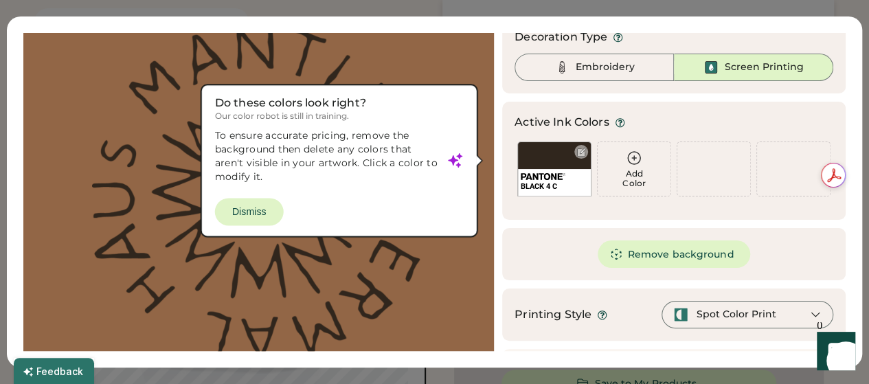
click at [576, 152] on div at bounding box center [581, 152] width 10 height 10
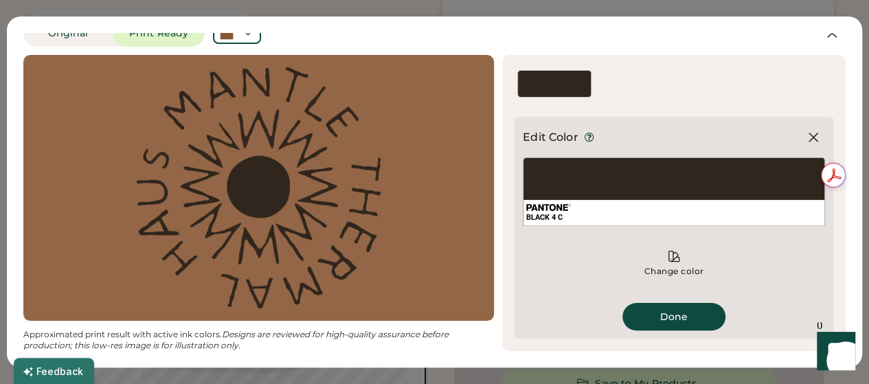
scroll to position [14, 0]
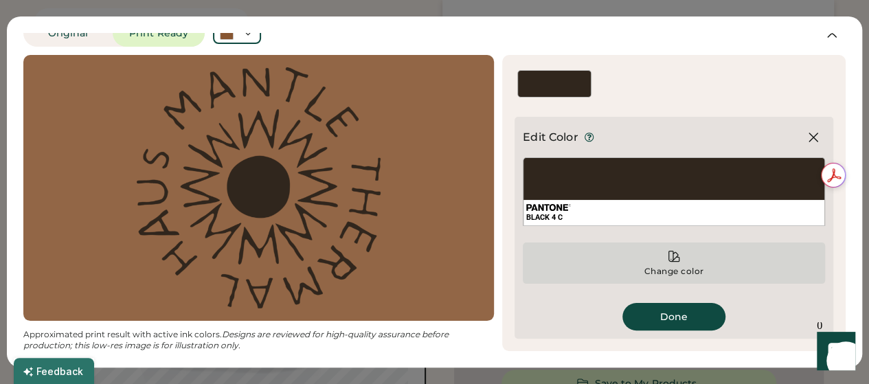
click at [669, 253] on icon at bounding box center [674, 256] width 10 height 10
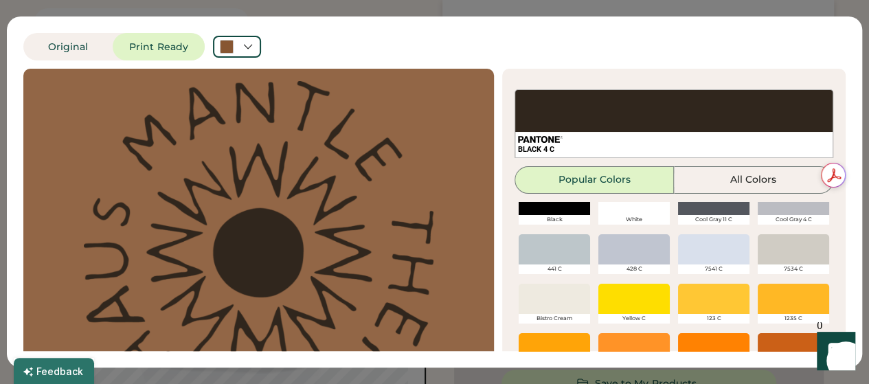
scroll to position [0, 0]
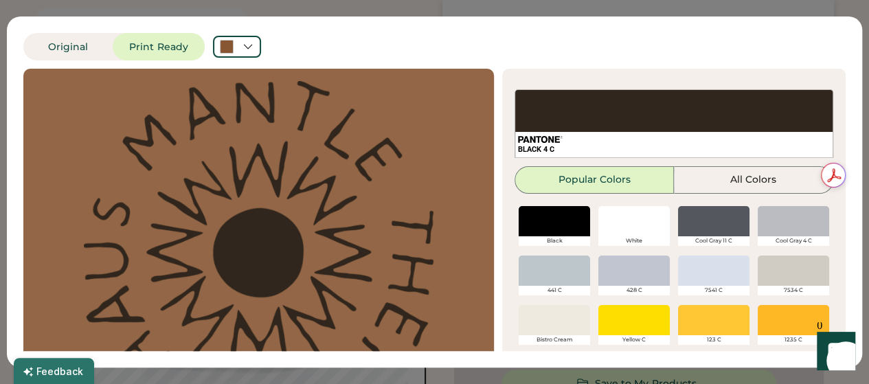
click at [543, 314] on div at bounding box center [554, 320] width 71 height 30
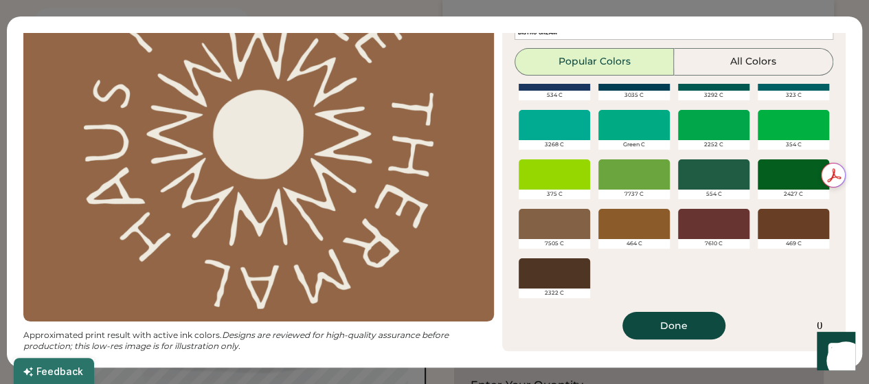
scroll to position [183, 0]
click at [645, 319] on button "Done" at bounding box center [673, 325] width 103 height 27
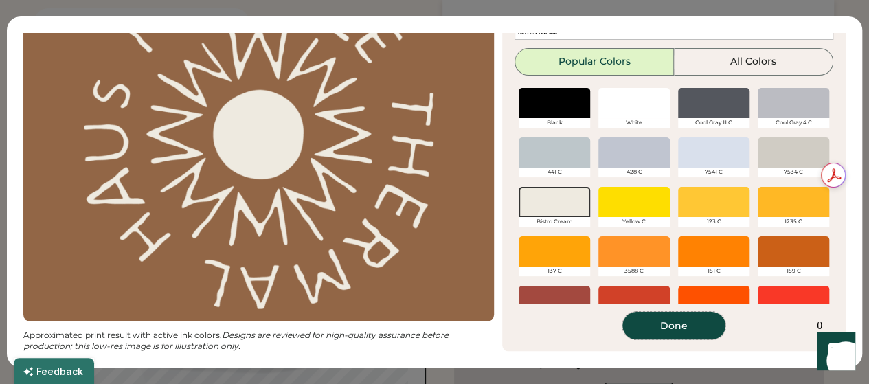
scroll to position [102, 0]
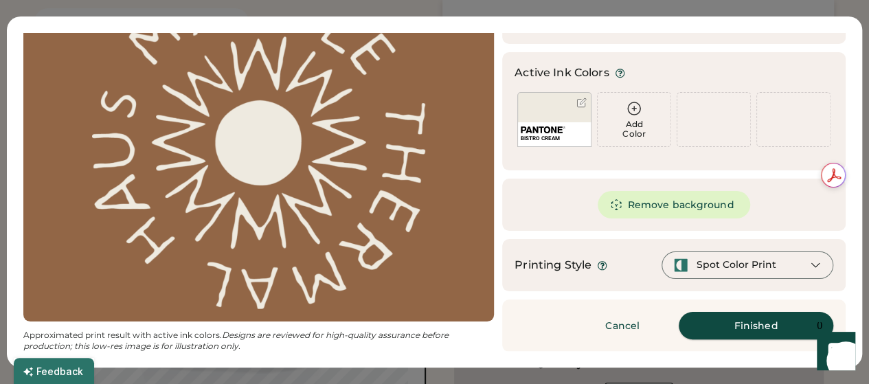
click at [727, 330] on button "Finished" at bounding box center [756, 325] width 155 height 27
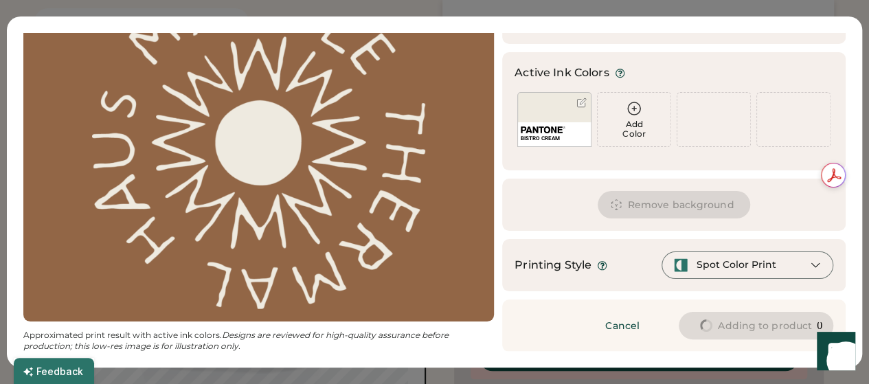
type input "****"
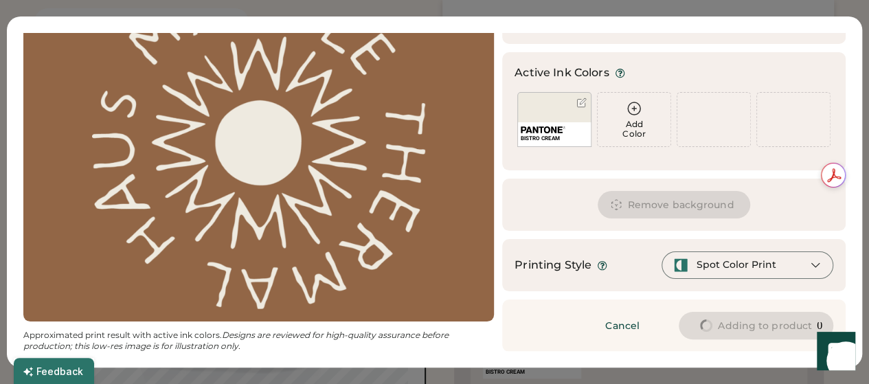
type input "****"
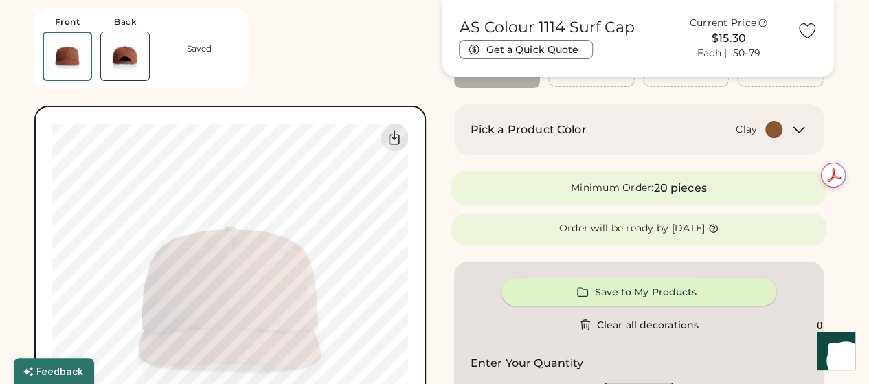
type input "****"
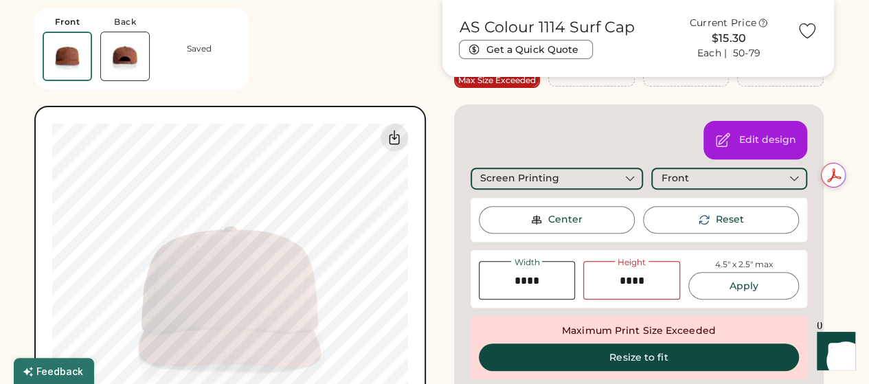
type input "****"
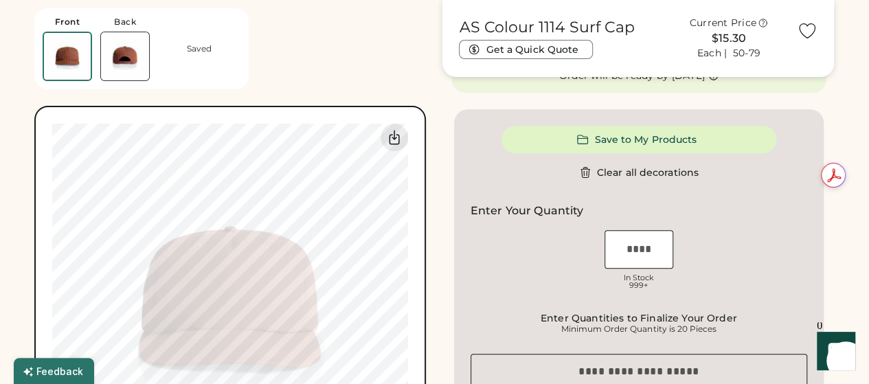
scroll to position [366, 0]
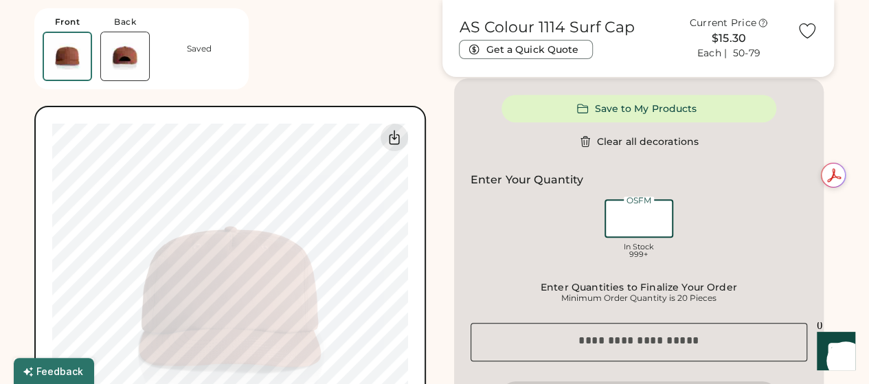
click at [646, 226] on input "input" at bounding box center [638, 218] width 69 height 38
type input "**"
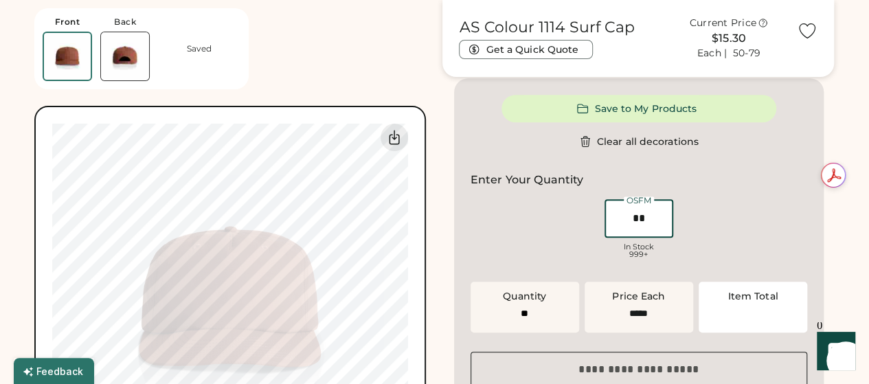
type input "******"
type input "**"
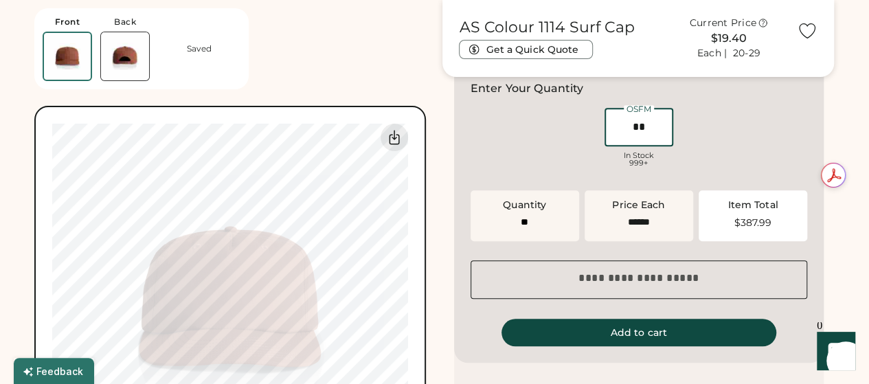
type input "**"
click at [692, 168] on div "OSFM In Stock 999+" at bounding box center [638, 139] width 337 height 69
click at [642, 335] on button "Add to cart" at bounding box center [638, 332] width 275 height 27
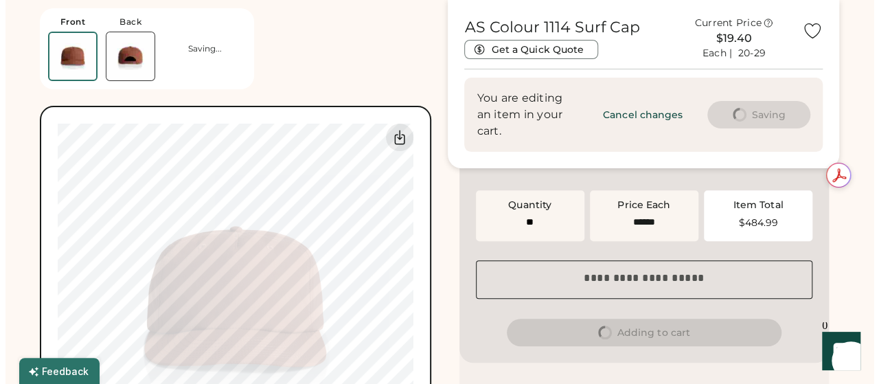
scroll to position [0, 0]
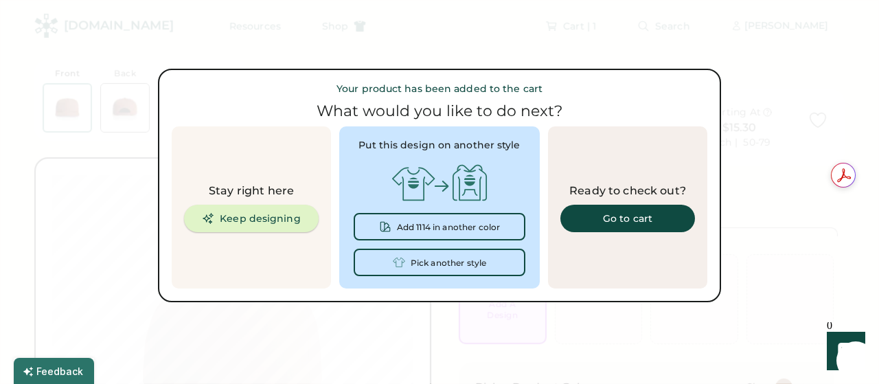
click at [251, 215] on button "Keep designing" at bounding box center [251, 218] width 135 height 27
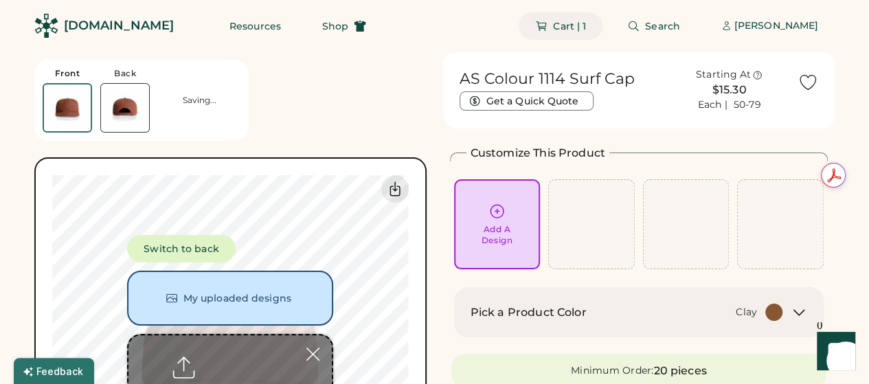
click at [563, 27] on button "Cart | 1" at bounding box center [561, 25] width 84 height 27
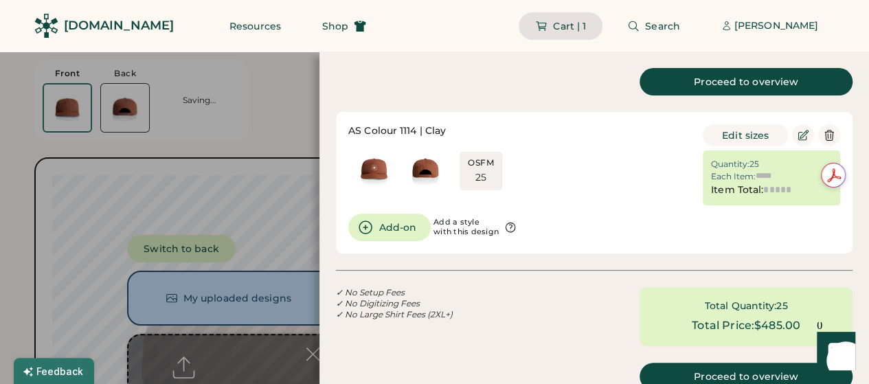
type input "******"
type input "*******"
click at [727, 134] on button "Edit sizes" at bounding box center [745, 135] width 85 height 22
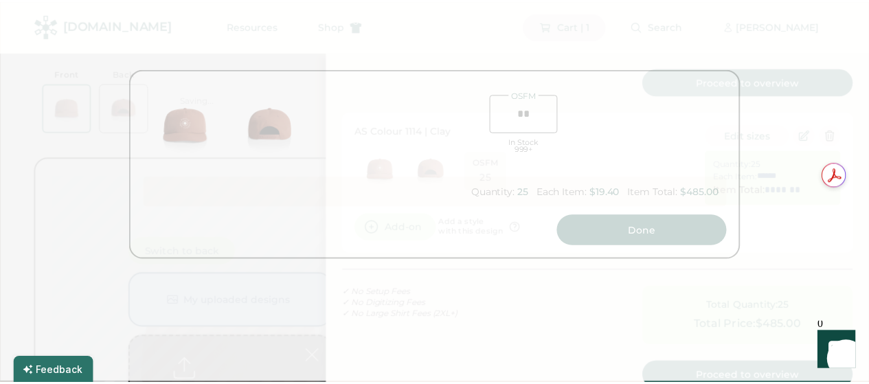
scroll to position [0, 39]
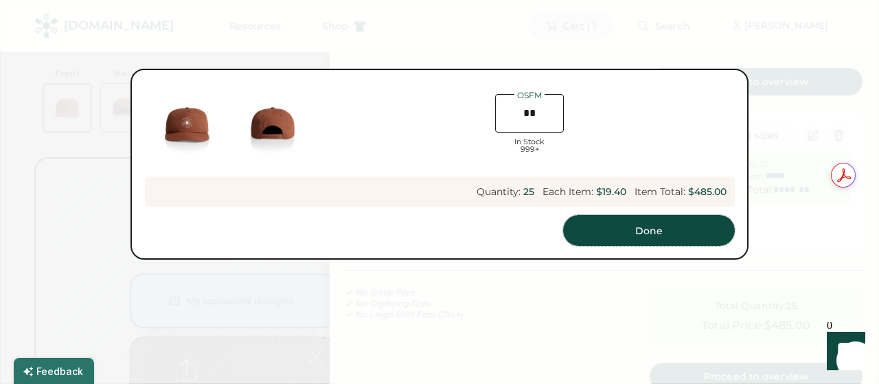
click at [629, 235] on button "Done" at bounding box center [649, 230] width 172 height 31
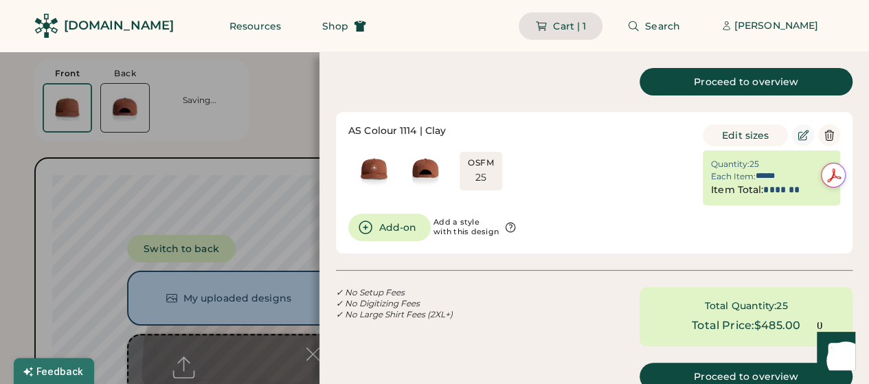
click at [801, 135] on icon at bounding box center [803, 135] width 12 height 12
type input "**"
type input "******"
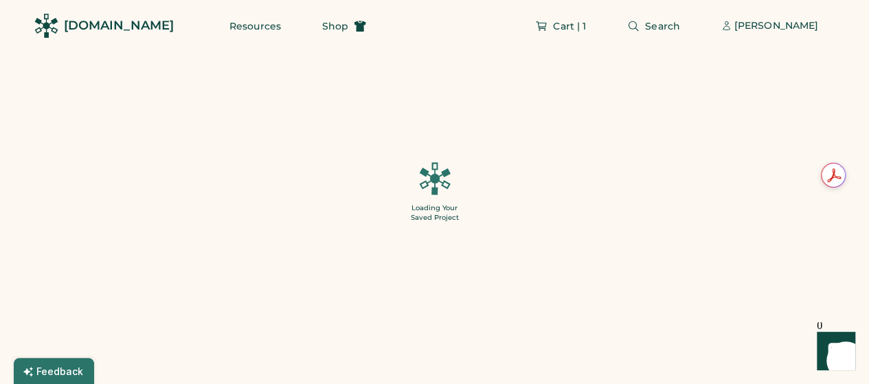
type input "**"
type input "******"
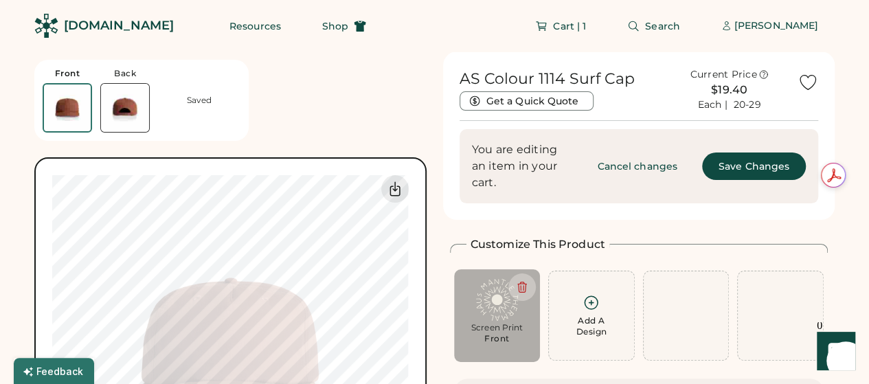
click at [498, 302] on img at bounding box center [497, 300] width 67 height 42
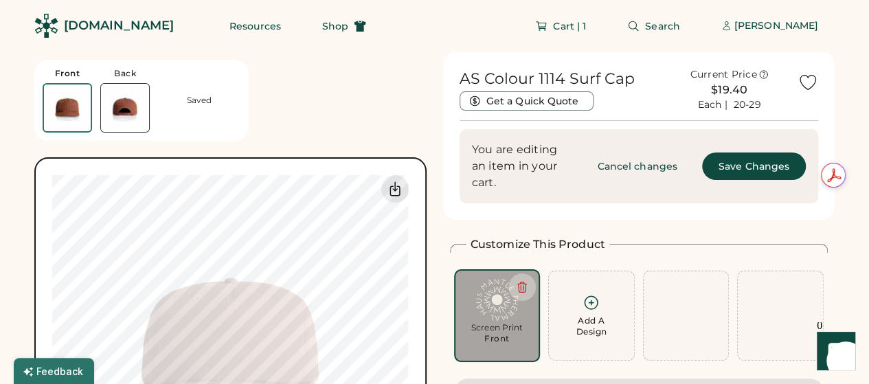
click at [495, 333] on div "Front" at bounding box center [496, 338] width 25 height 11
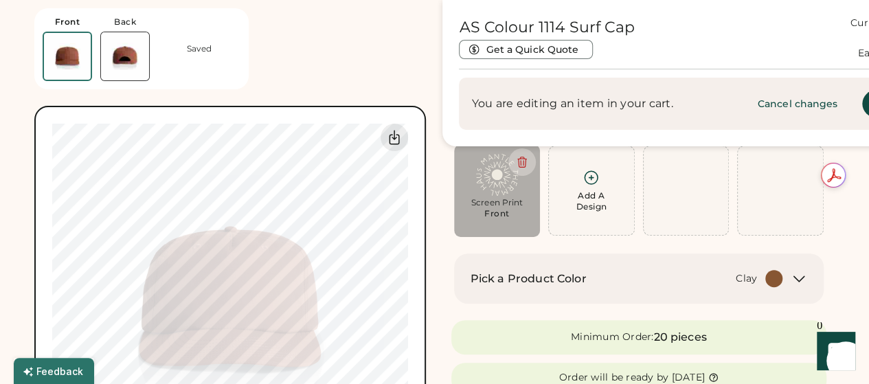
scroll to position [91, 0]
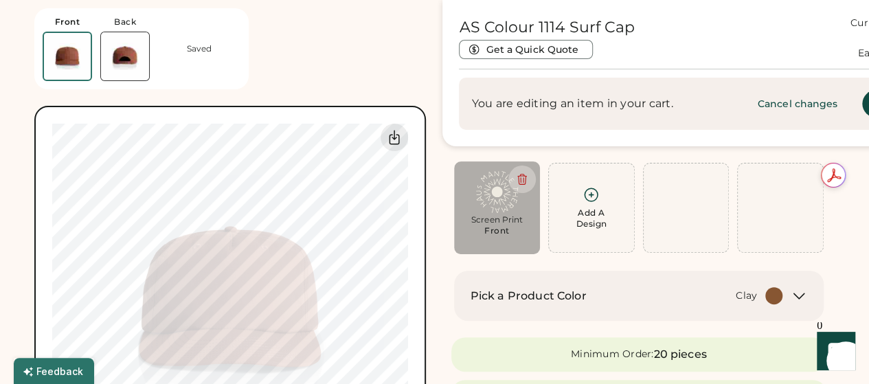
click at [801, 295] on icon at bounding box center [799, 296] width 16 height 16
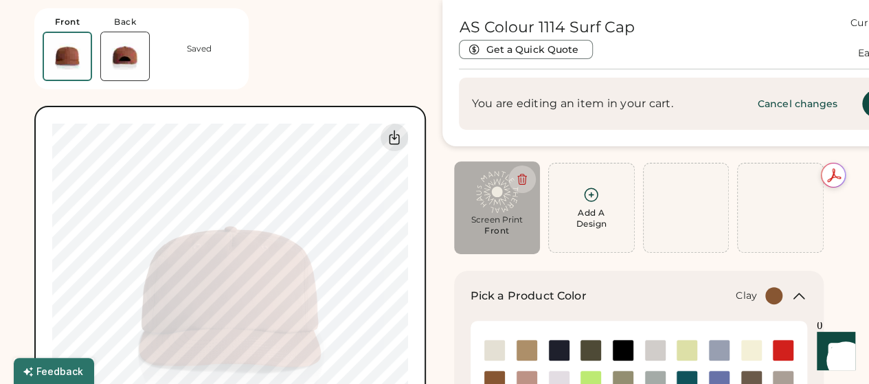
click at [801, 295] on icon at bounding box center [799, 295] width 10 height 5
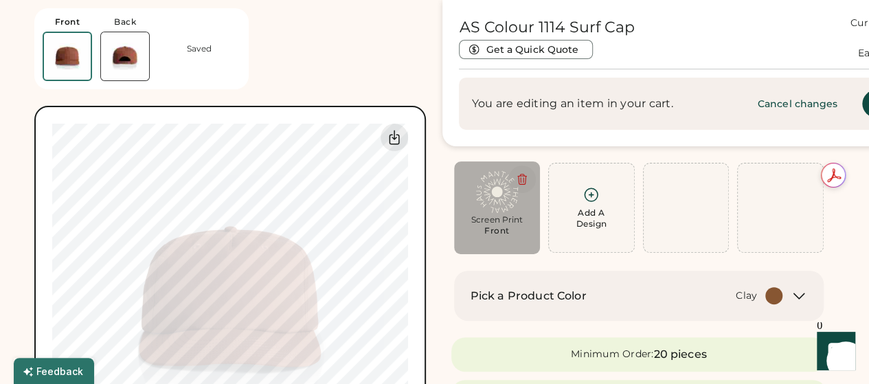
click at [521, 175] on icon at bounding box center [522, 179] width 8 height 10
type input "****"
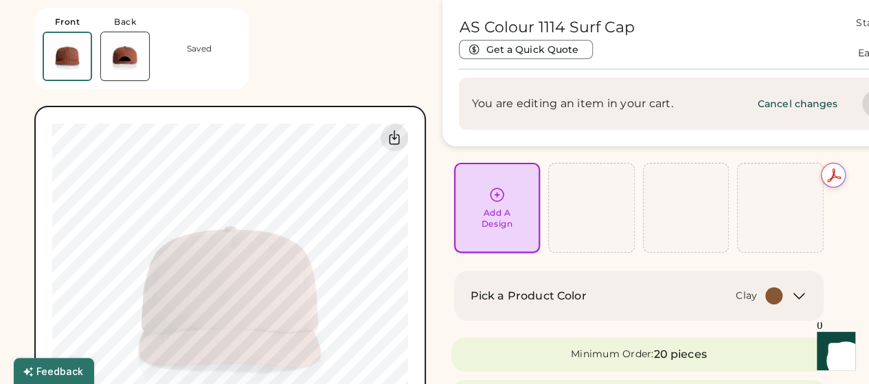
click at [491, 196] on icon at bounding box center [496, 194] width 17 height 17
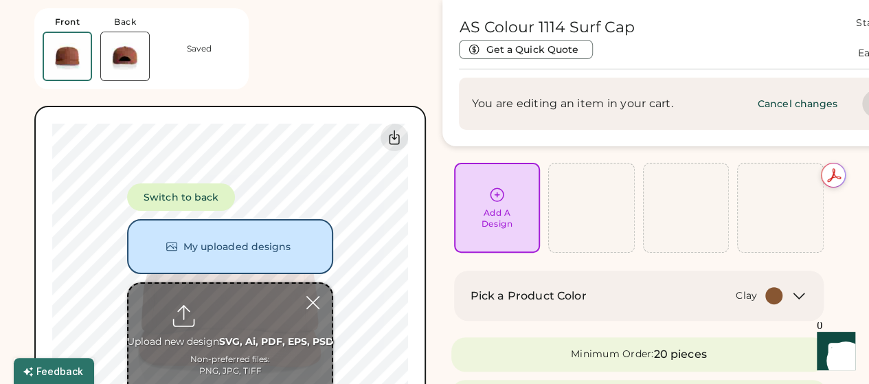
click at [245, 310] on input "file" at bounding box center [229, 351] width 203 height 135
type input "**********"
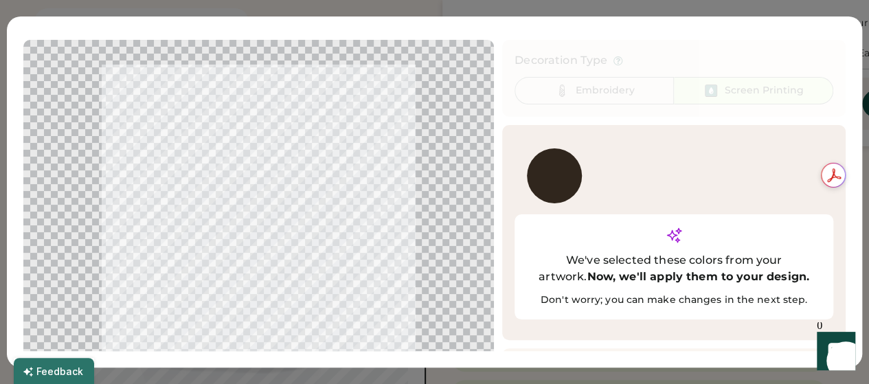
scroll to position [52, 0]
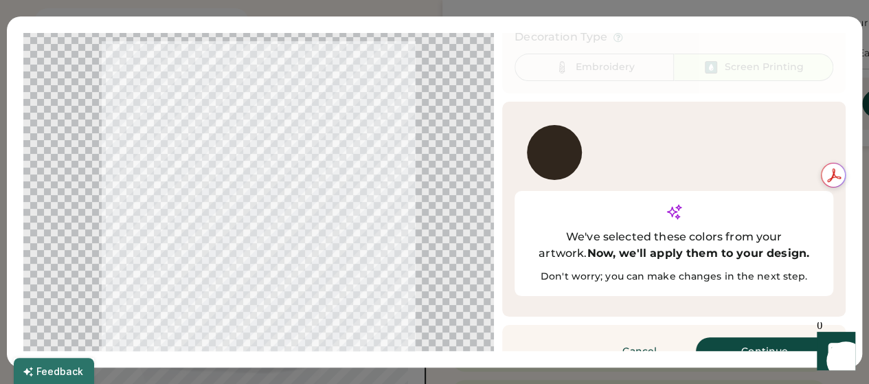
click at [756, 337] on button "Continue" at bounding box center [764, 350] width 137 height 27
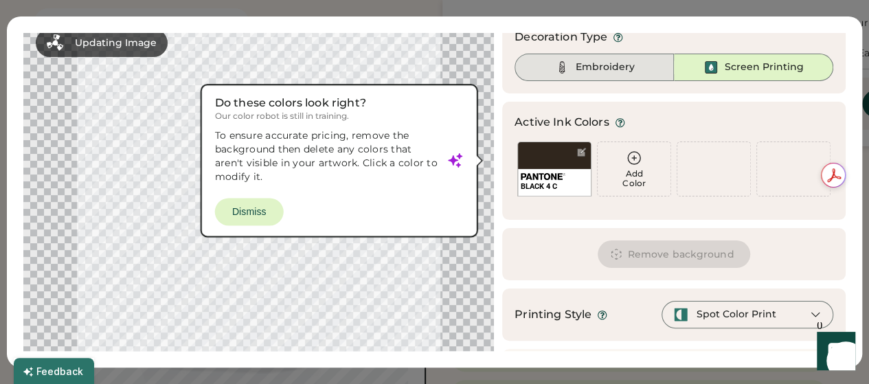
click at [615, 71] on div "Embroidery" at bounding box center [605, 67] width 59 height 14
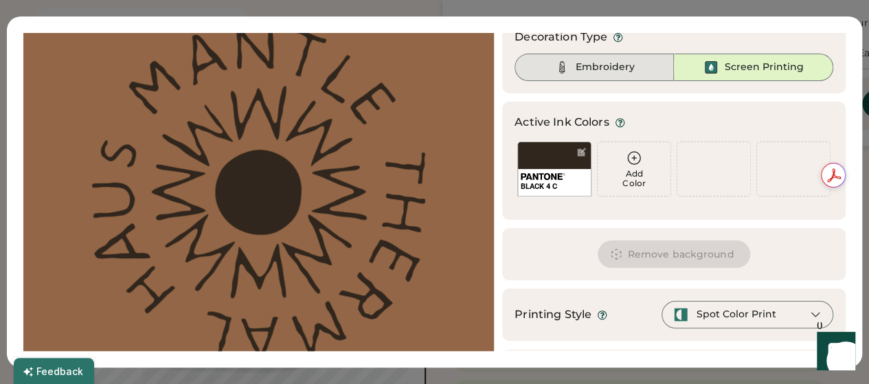
click at [577, 72] on div "Embroidery" at bounding box center [605, 67] width 59 height 14
click at [582, 74] on div "Embroidery" at bounding box center [605, 67] width 59 height 14
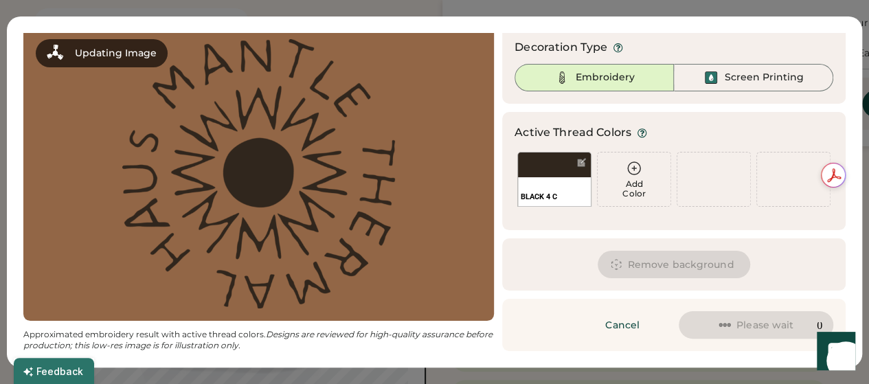
scroll to position [41, 0]
click at [576, 163] on div at bounding box center [581, 163] width 10 height 10
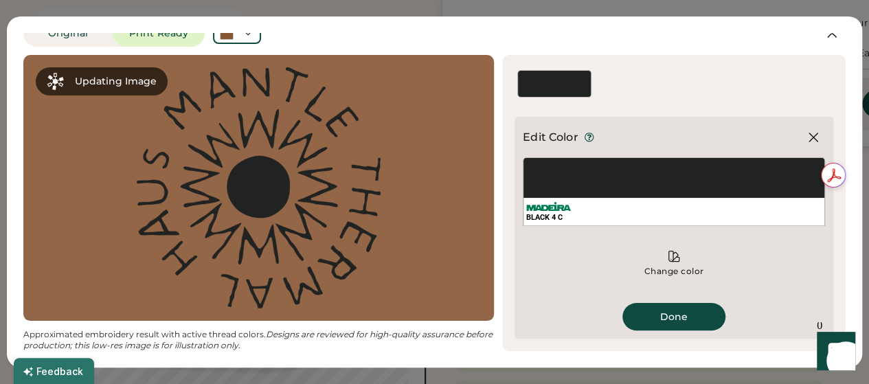
scroll to position [14, 0]
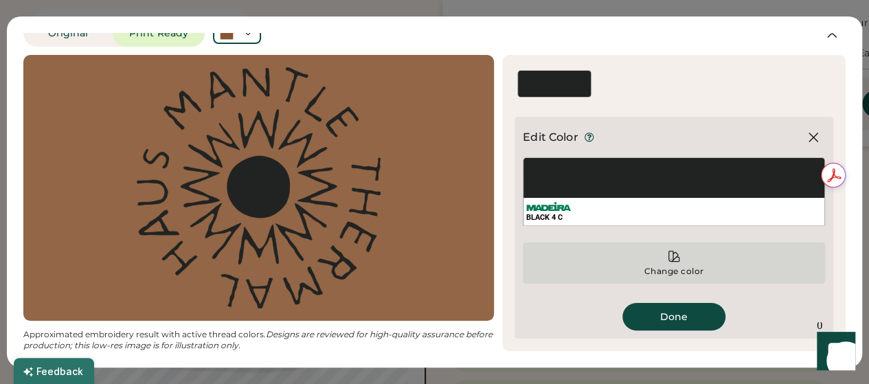
click at [656, 258] on div "Change color" at bounding box center [674, 262] width 302 height 41
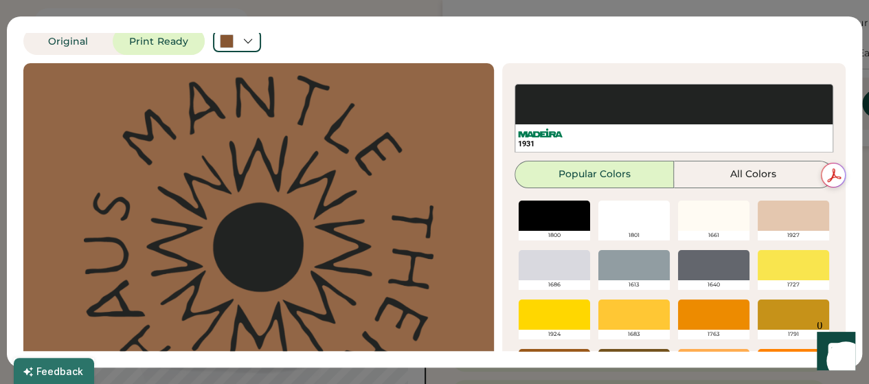
scroll to position [52, 0]
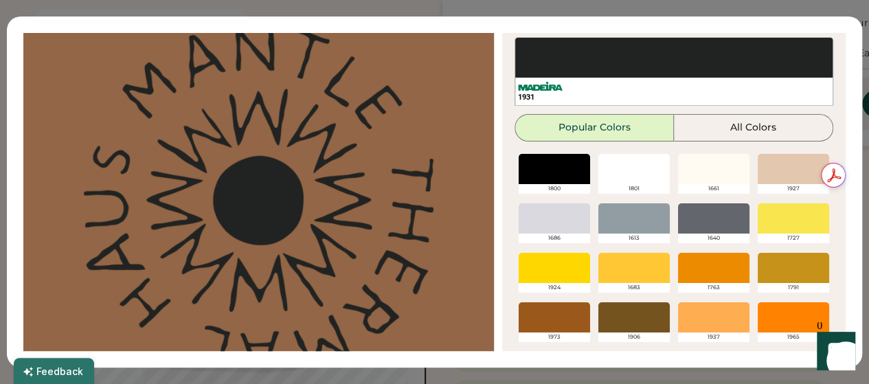
click at [691, 166] on div at bounding box center [713, 169] width 71 height 30
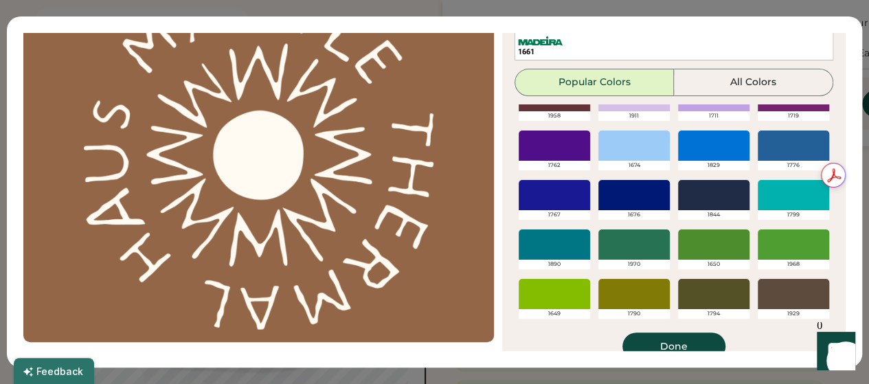
scroll to position [118, 0]
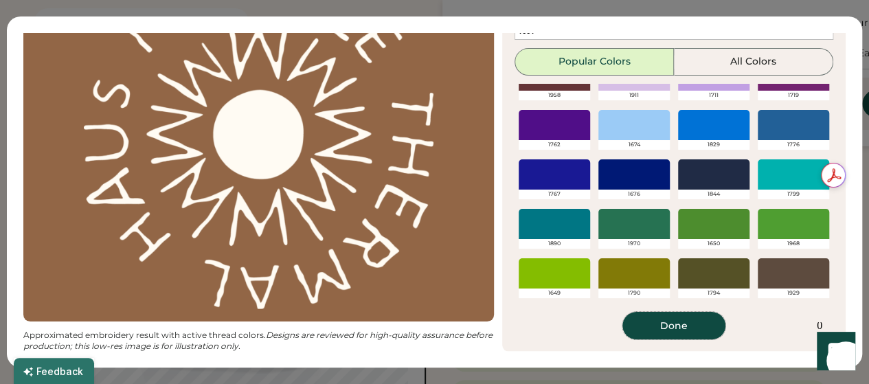
click at [666, 320] on button "Done" at bounding box center [673, 325] width 103 height 27
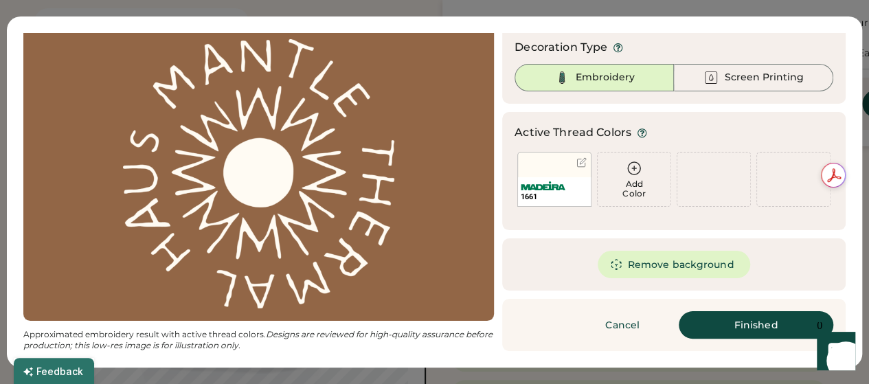
scroll to position [41, 0]
click at [708, 324] on button "Finished" at bounding box center [756, 325] width 155 height 27
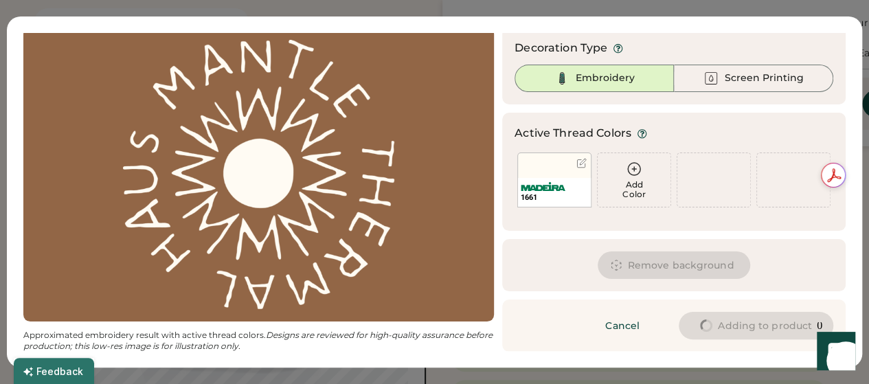
type input "*****"
type input "****"
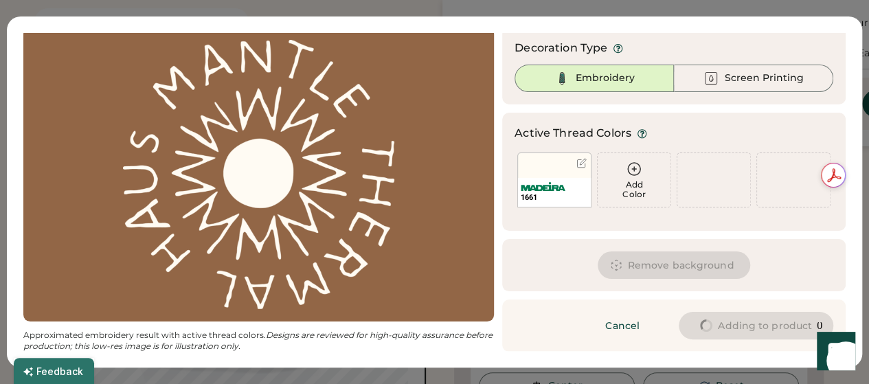
type input "****"
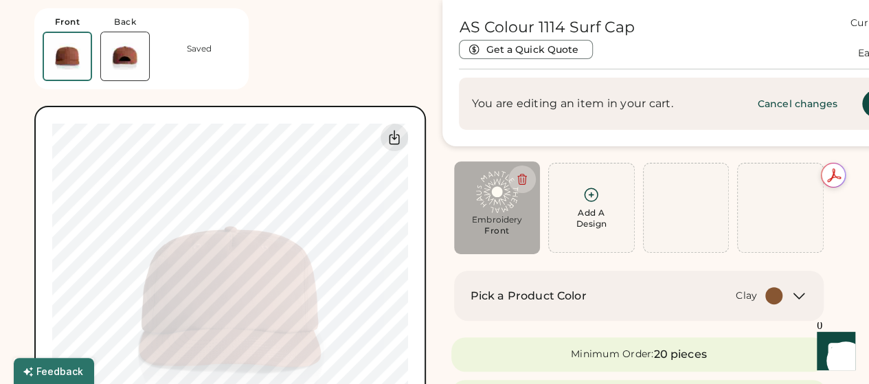
type input "****"
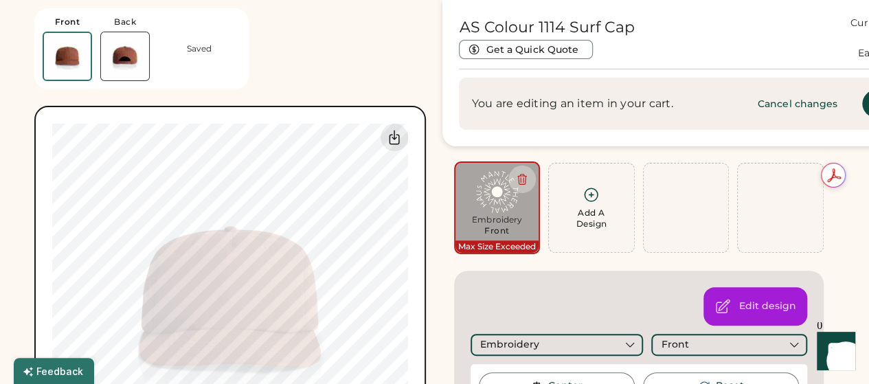
type input "******"
type input "****"
type input "******"
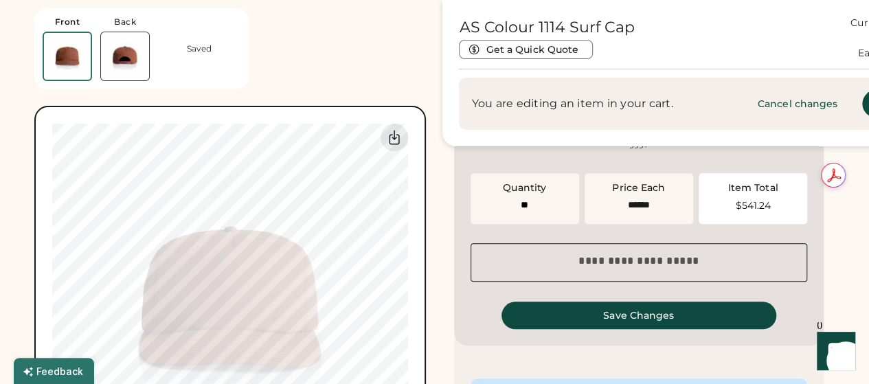
scroll to position [457, 0]
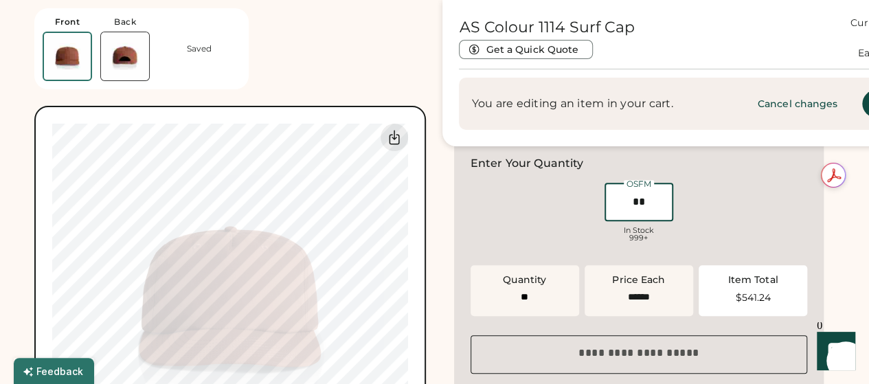
drag, startPoint x: 657, startPoint y: 200, endPoint x: 587, endPoint y: 196, distance: 70.9
click at [587, 196] on div "OSFM In Stock 999+" at bounding box center [638, 214] width 337 height 69
type input "**"
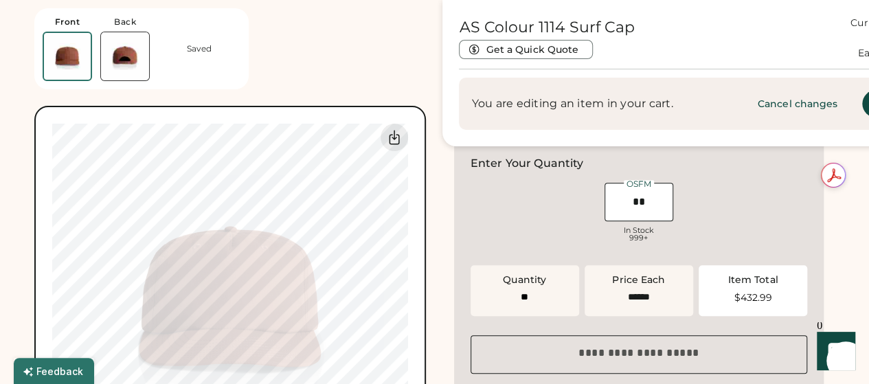
click at [429, 231] on div "Front Back Saved Switch to back My uploaded designs Upload new design SVG, Ai, …" at bounding box center [434, 307] width 800 height 1427
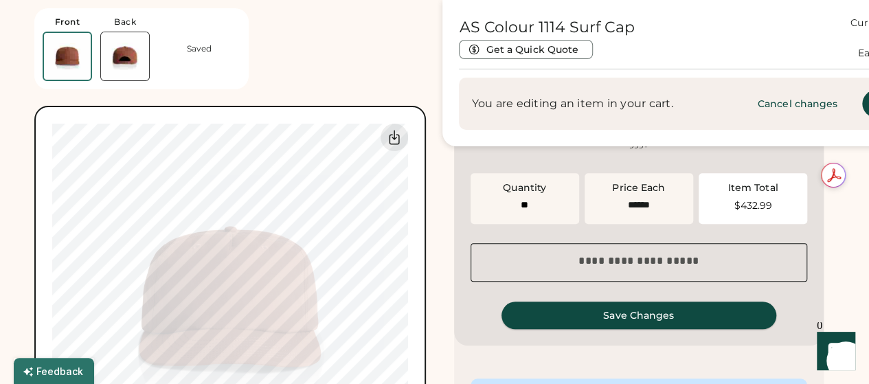
click at [640, 319] on button "Save Changes" at bounding box center [638, 315] width 275 height 27
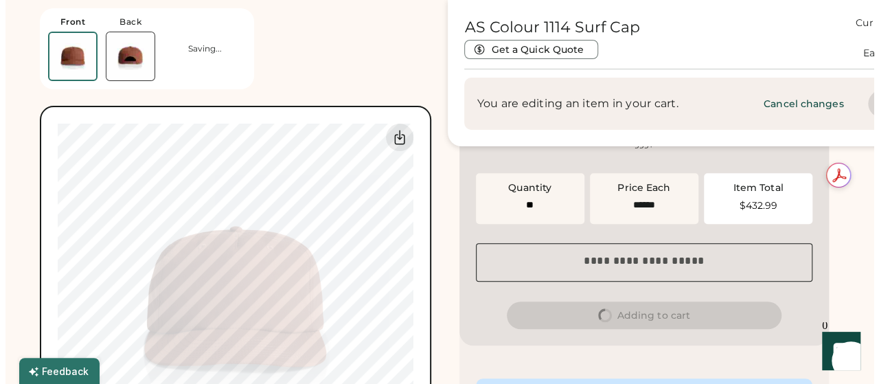
scroll to position [0, 0]
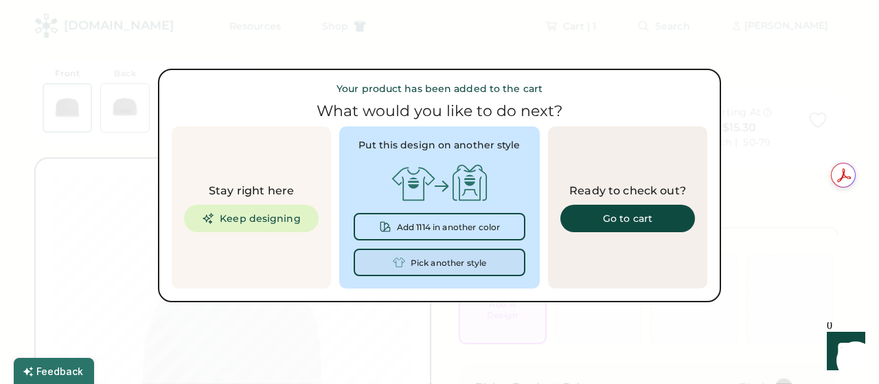
click at [442, 259] on div "Pick another style" at bounding box center [449, 263] width 76 height 10
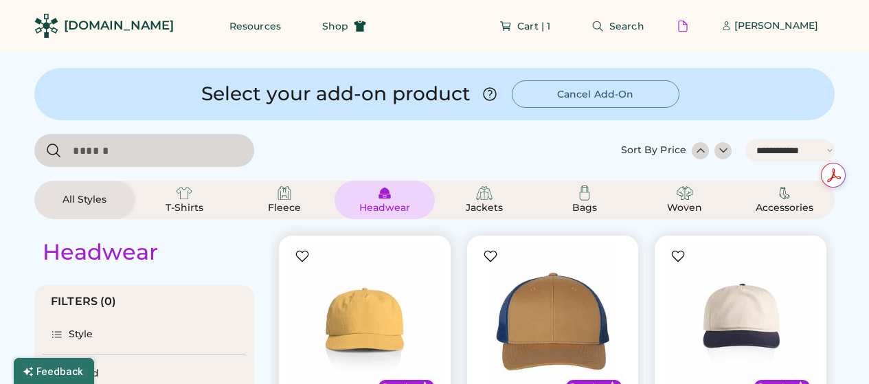
select select "*****"
select select "*"
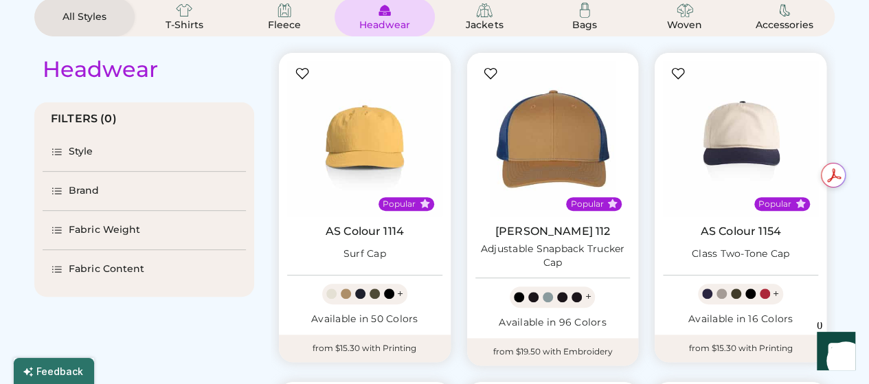
select select "*****"
select select "*"
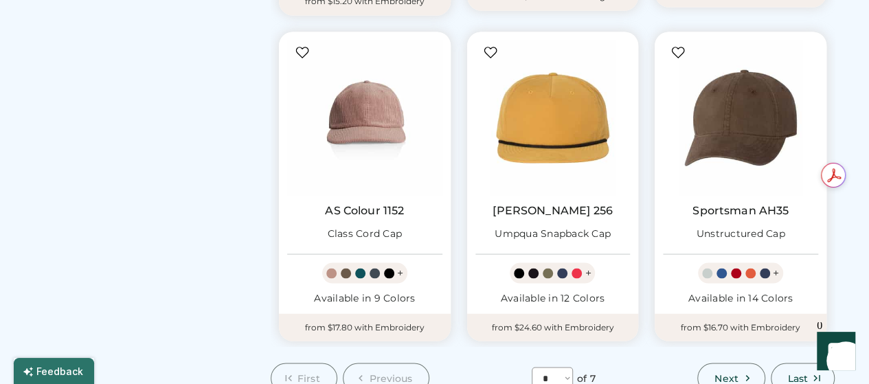
scroll to position [1282, 0]
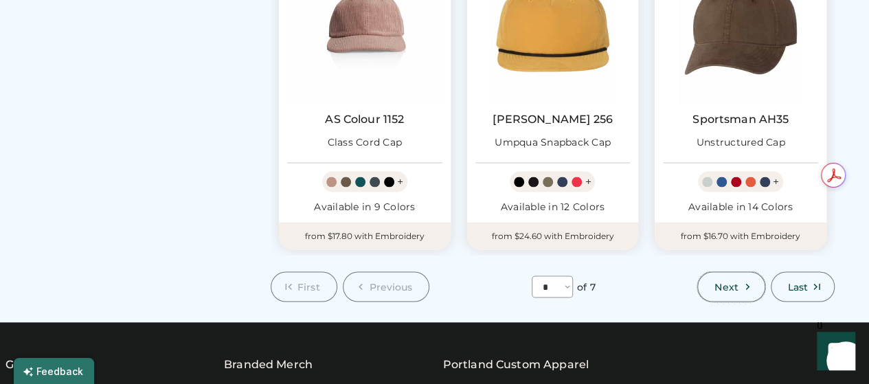
click at [720, 289] on span "Next" at bounding box center [725, 287] width 23 height 10
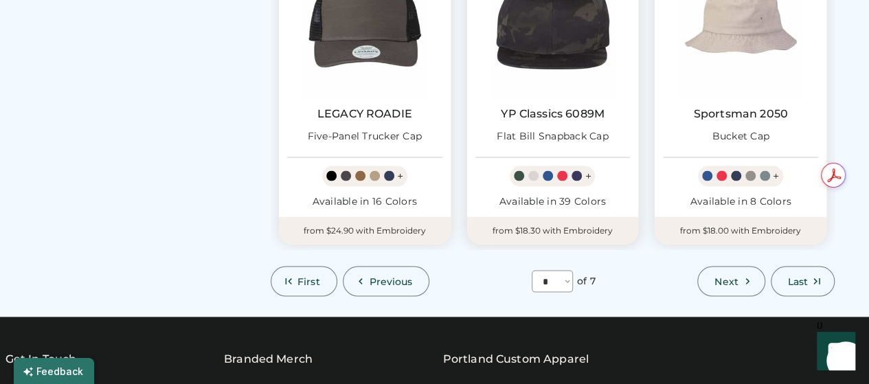
scroll to position [1341, 0]
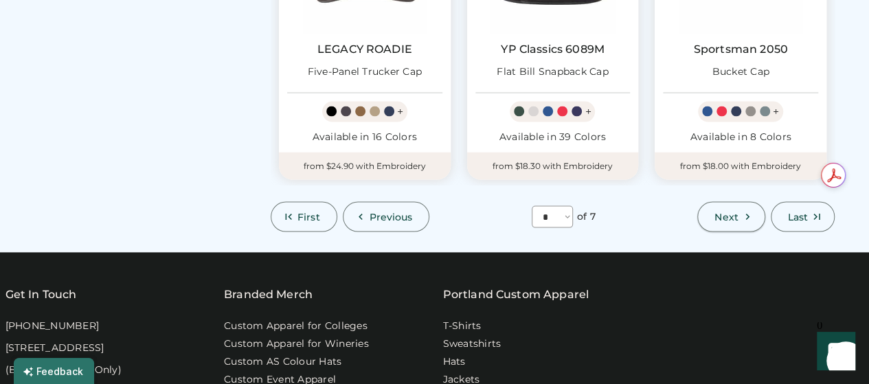
click at [728, 214] on span "Next" at bounding box center [725, 217] width 23 height 10
select select "*"
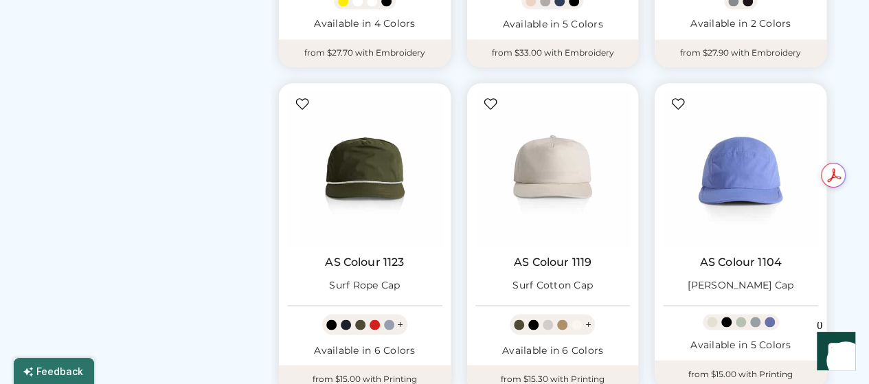
scroll to position [1159, 0]
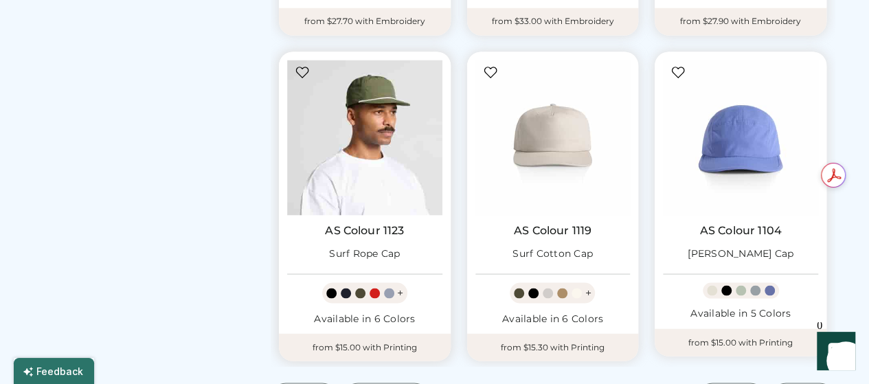
click at [390, 184] on img at bounding box center [364, 137] width 155 height 155
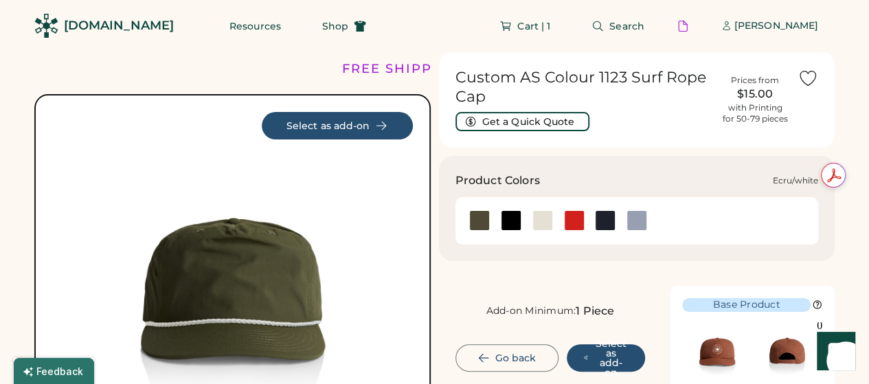
click at [542, 220] on div at bounding box center [542, 220] width 21 height 21
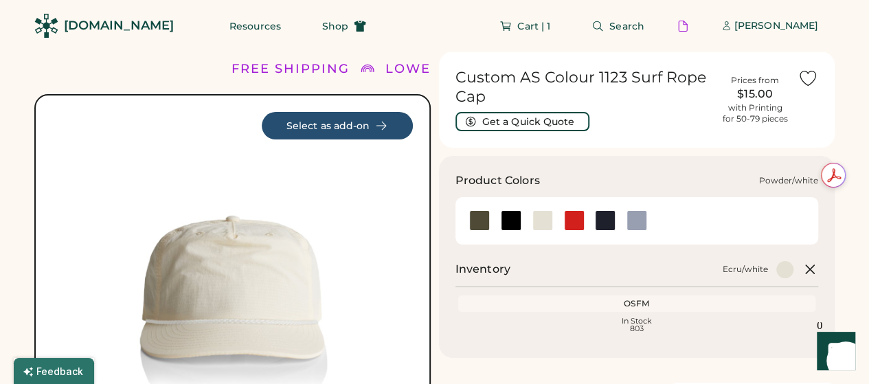
click at [632, 220] on div at bounding box center [636, 220] width 21 height 21
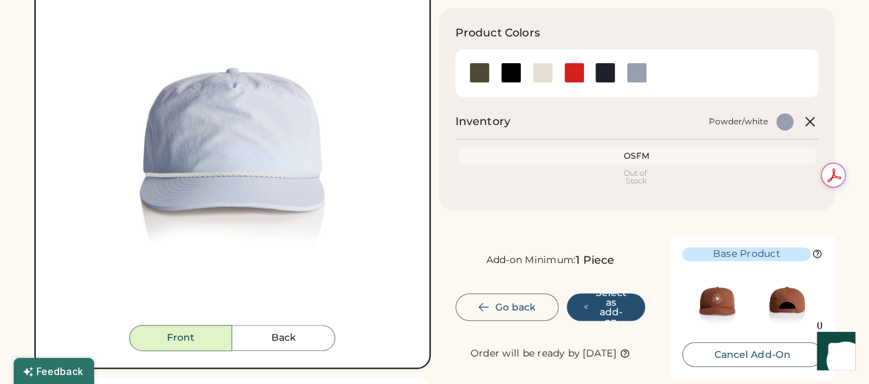
scroll to position [183, 0]
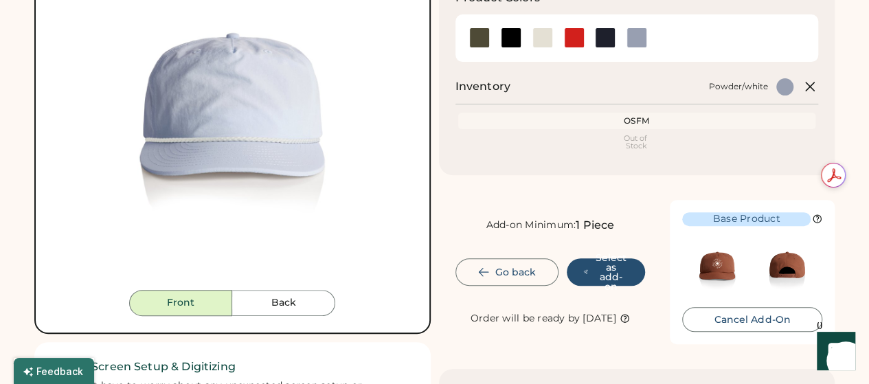
click at [641, 122] on div "OSFM" at bounding box center [637, 120] width 352 height 11
click at [609, 38] on div at bounding box center [605, 37] width 21 height 21
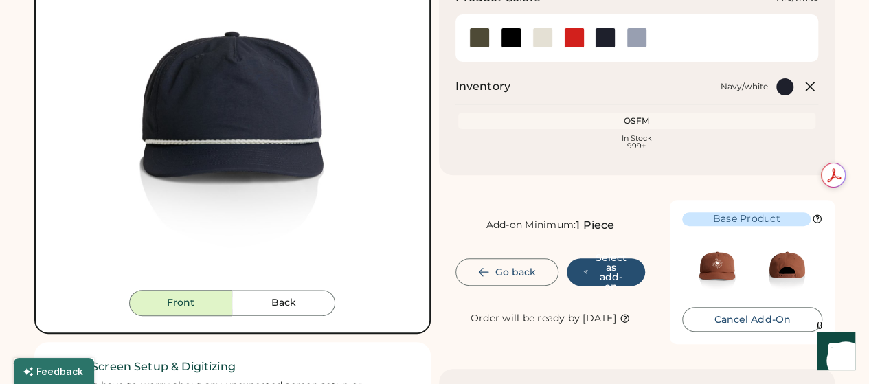
click at [578, 39] on div at bounding box center [574, 37] width 21 height 21
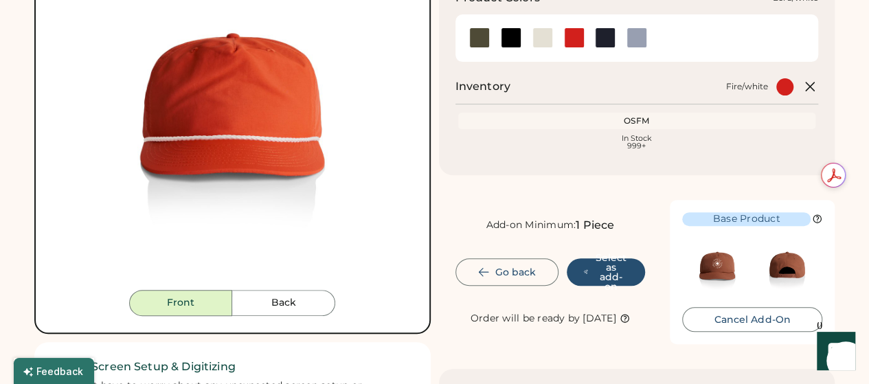
drag, startPoint x: 548, startPoint y: 42, endPoint x: 540, endPoint y: 69, distance: 28.7
click at [547, 42] on div at bounding box center [542, 37] width 21 height 21
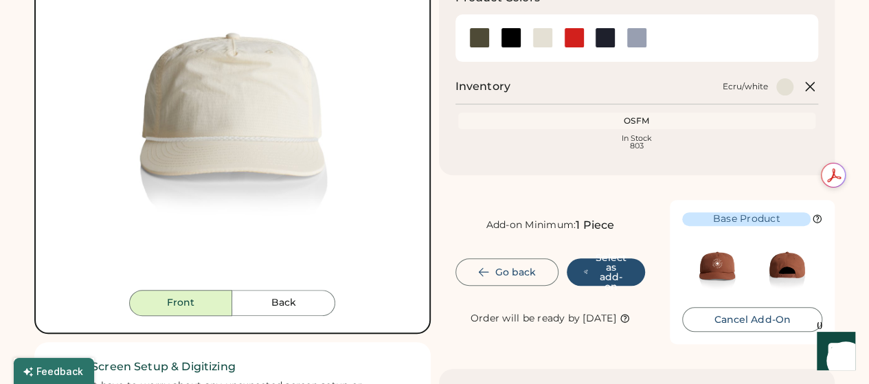
click at [647, 119] on div "OSFM" at bounding box center [637, 120] width 352 height 11
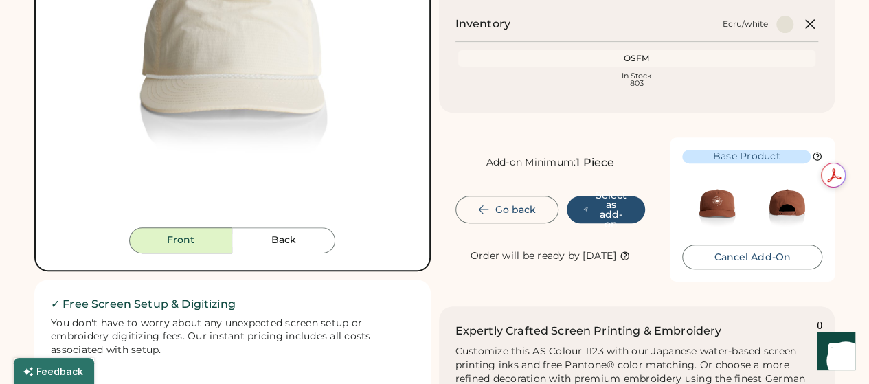
scroll to position [183, 0]
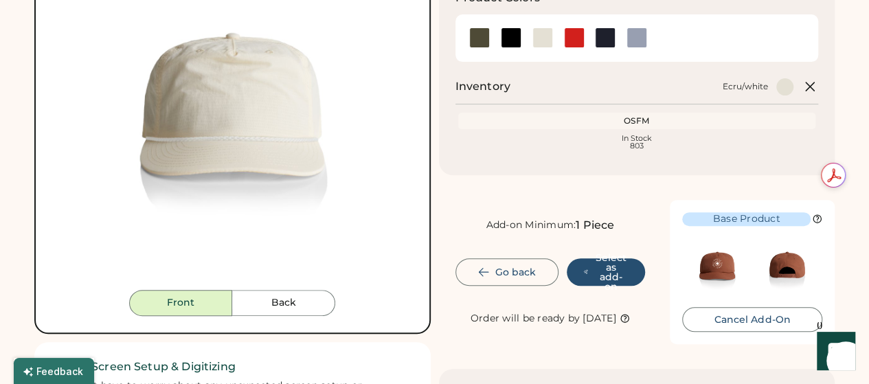
click at [598, 222] on div "1 Piece" at bounding box center [595, 225] width 38 height 16
click at [629, 137] on div "In Stock 803" at bounding box center [637, 142] width 352 height 15
click at [636, 119] on div "OSFM" at bounding box center [637, 120] width 352 height 11
click at [662, 117] on div "OSFM" at bounding box center [637, 120] width 352 height 11
click at [622, 117] on div "OSFM" at bounding box center [637, 120] width 352 height 11
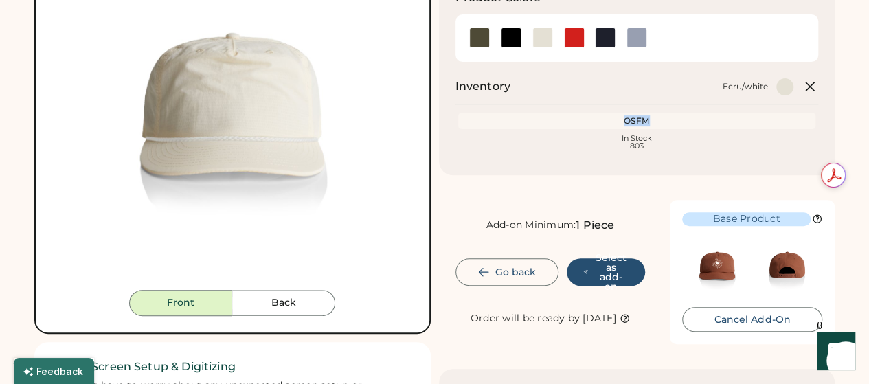
click at [621, 117] on div "OSFM" at bounding box center [637, 120] width 352 height 11
click at [663, 122] on div "OSFM" at bounding box center [637, 120] width 352 height 11
click at [628, 140] on div "In Stock 803" at bounding box center [637, 142] width 352 height 15
click at [598, 267] on button "Select as add-on" at bounding box center [606, 271] width 79 height 27
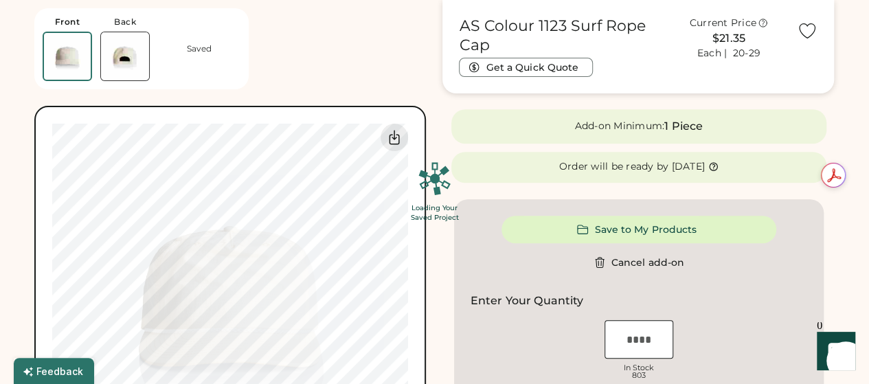
scroll to position [457, 0]
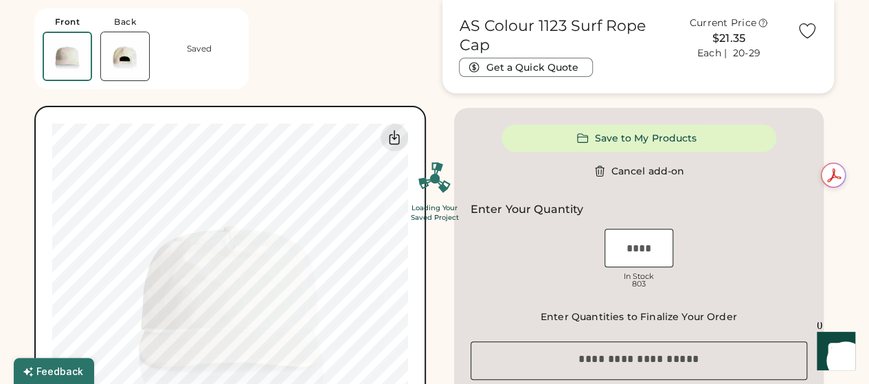
click at [648, 252] on div "Loading Your Saved Project" at bounding box center [434, 192] width 869 height 384
click at [638, 247] on div "Loading Your Saved Project" at bounding box center [434, 192] width 869 height 384
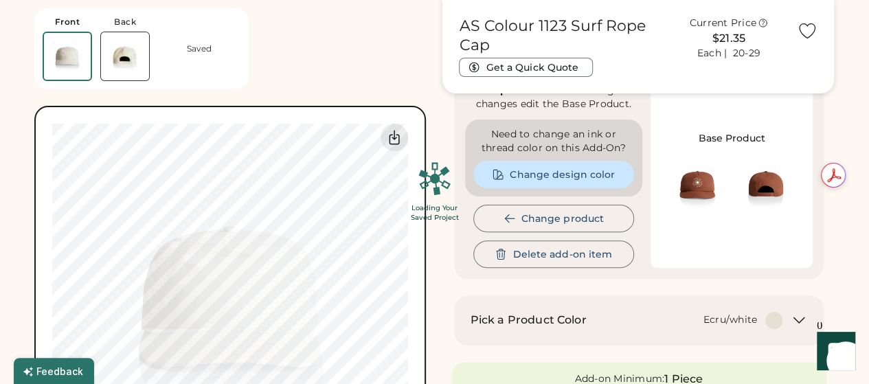
scroll to position [91, 0]
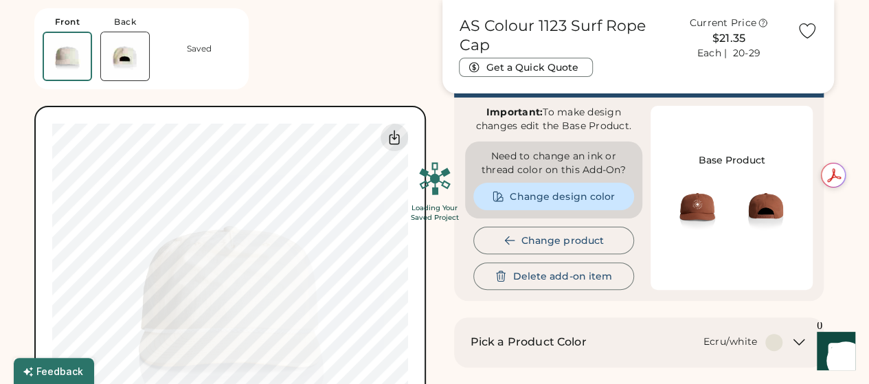
click at [537, 196] on div "Loading Your Saved Project" at bounding box center [434, 192] width 869 height 384
click at [528, 193] on div "Loading Your Saved Project" at bounding box center [434, 192] width 869 height 384
click at [540, 198] on div "Loading Your Saved Project" at bounding box center [434, 192] width 869 height 384
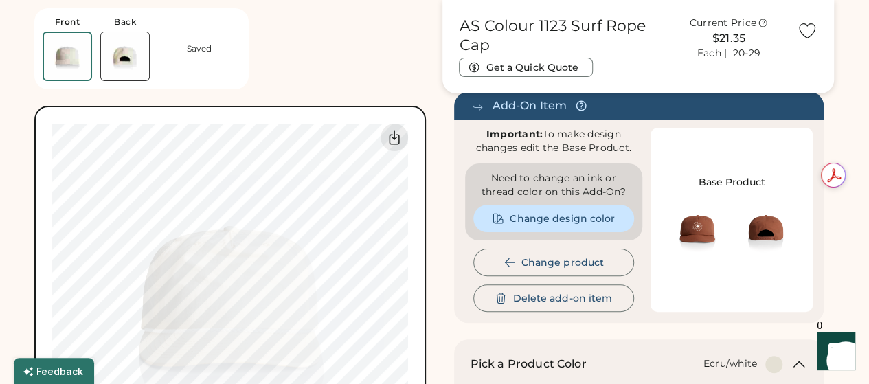
scroll to position [91, 0]
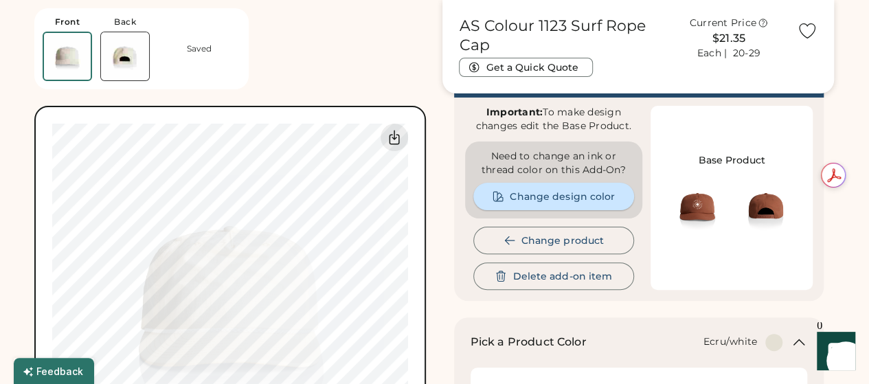
click at [542, 193] on button "Change design color" at bounding box center [553, 196] width 161 height 27
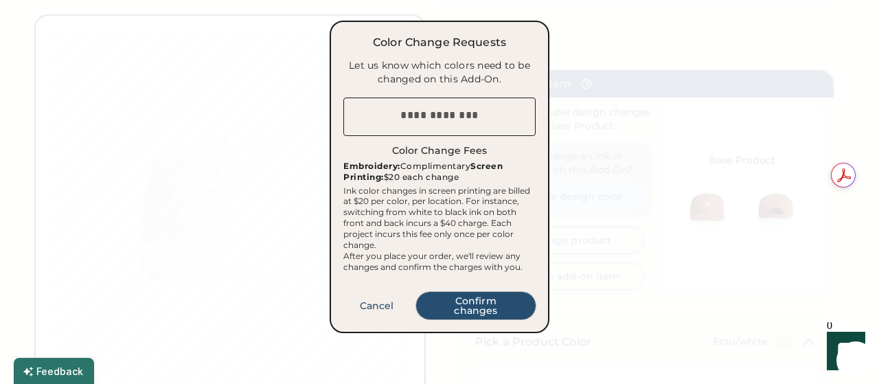
click at [473, 304] on button "Confirm changes" at bounding box center [476, 305] width 120 height 27
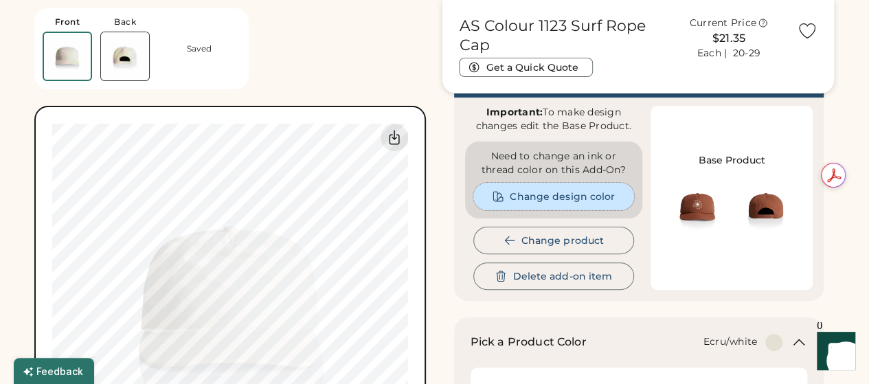
click at [541, 194] on button "Change design color" at bounding box center [553, 196] width 161 height 27
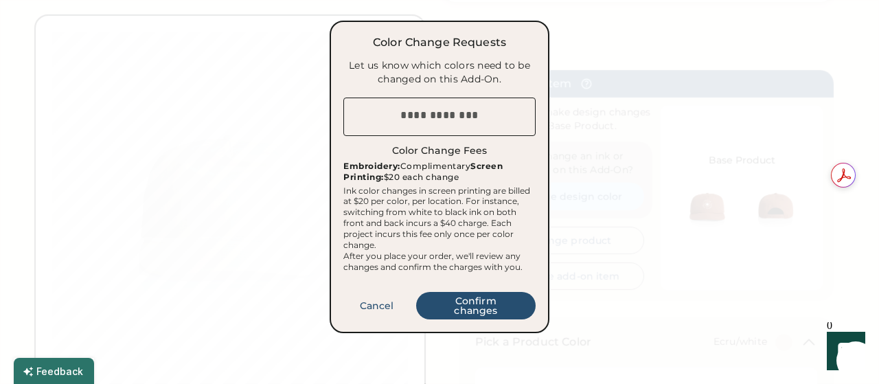
click at [461, 119] on textarea at bounding box center [439, 117] width 192 height 38
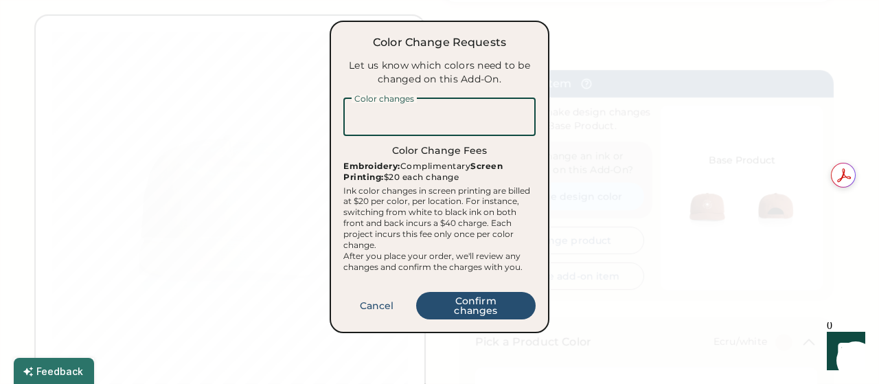
click at [462, 117] on textarea at bounding box center [439, 117] width 192 height 38
drag, startPoint x: 416, startPoint y: 125, endPoint x: 493, endPoint y: 116, distance: 77.4
click at [416, 124] on textarea at bounding box center [439, 117] width 192 height 38
click at [508, 115] on textarea at bounding box center [439, 117] width 192 height 38
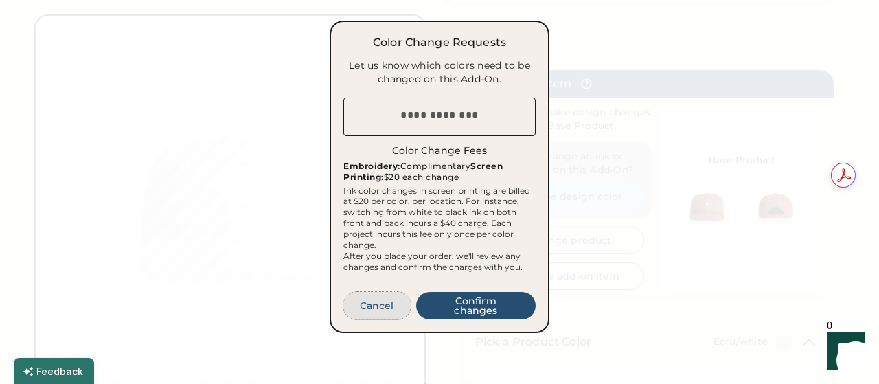
click at [383, 318] on button "Cancel" at bounding box center [376, 305] width 67 height 27
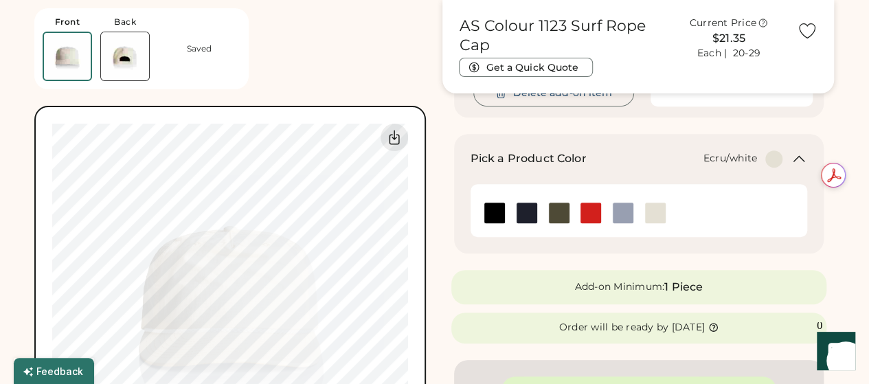
scroll to position [183, 0]
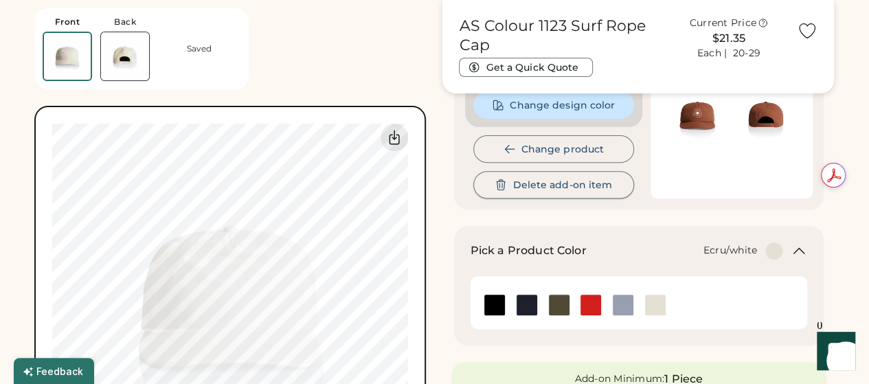
click at [544, 185] on button "Delete add-on item" at bounding box center [553, 184] width 161 height 27
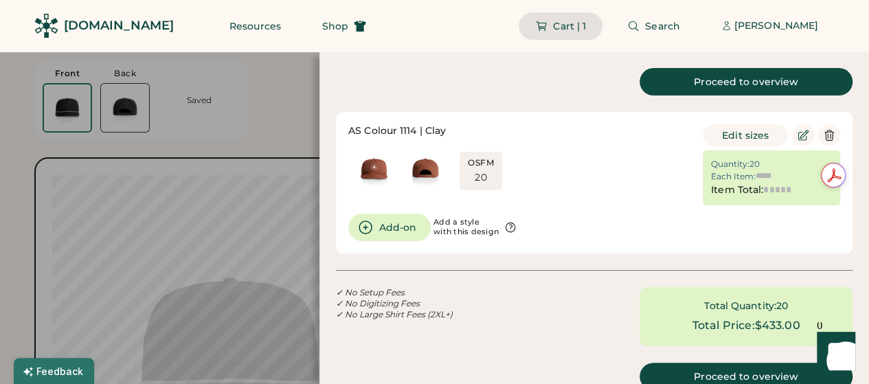
click at [292, 128] on div at bounding box center [434, 192] width 869 height 384
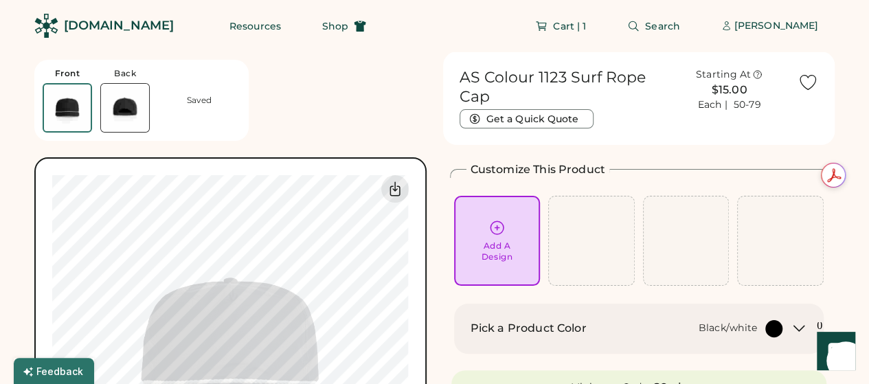
scroll to position [91, 0]
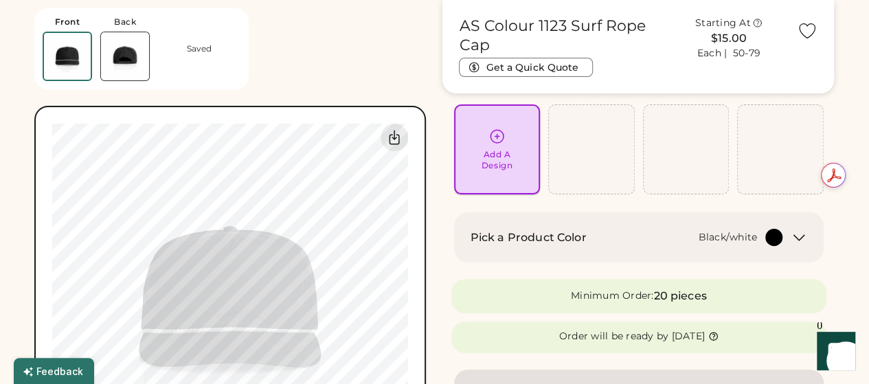
click at [497, 141] on icon at bounding box center [496, 136] width 17 height 17
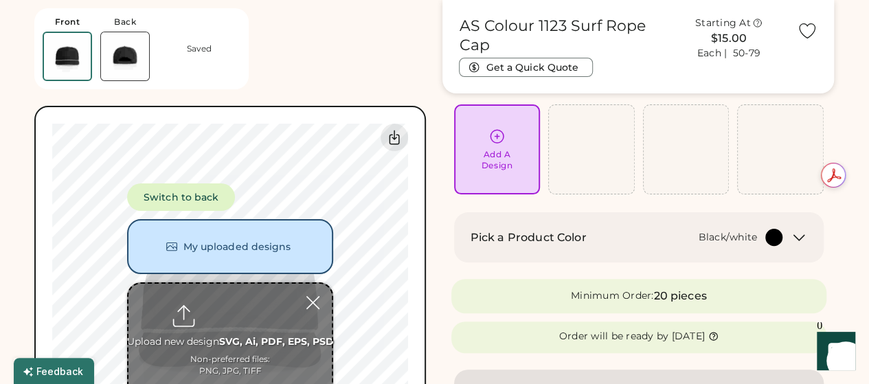
click at [239, 311] on input "file" at bounding box center [229, 351] width 203 height 135
type input "**********"
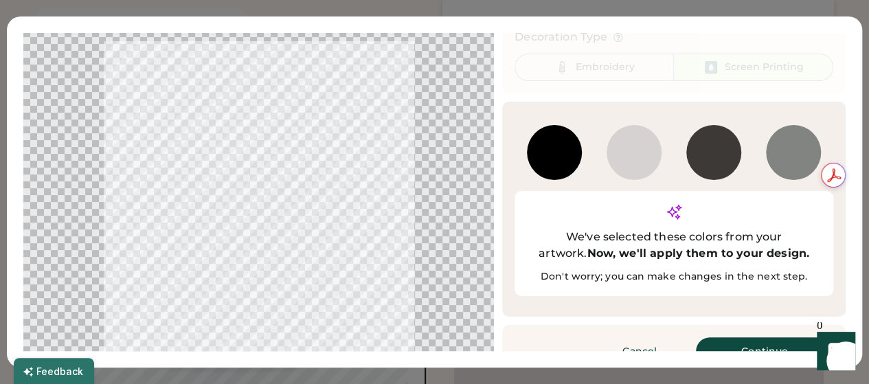
scroll to position [183, 0]
click at [628, 156] on div at bounding box center [633, 152] width 55 height 55
click at [736, 337] on button "Continue" at bounding box center [764, 350] width 137 height 27
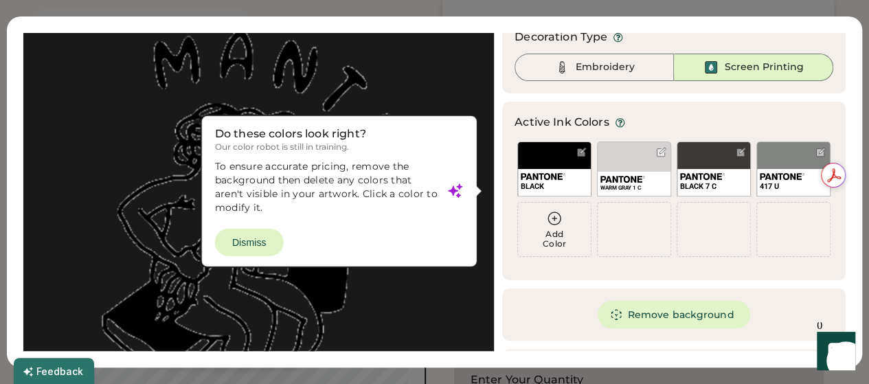
click at [244, 237] on div at bounding box center [259, 224] width 446 height 390
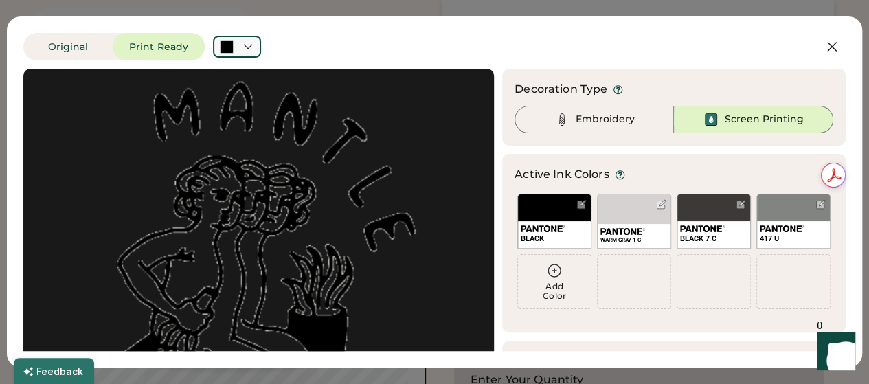
scroll to position [0, 0]
click at [252, 48] on icon at bounding box center [248, 47] width 12 height 12
click at [319, 40] on div "Original Print Ready" at bounding box center [390, 46] width 735 height 27
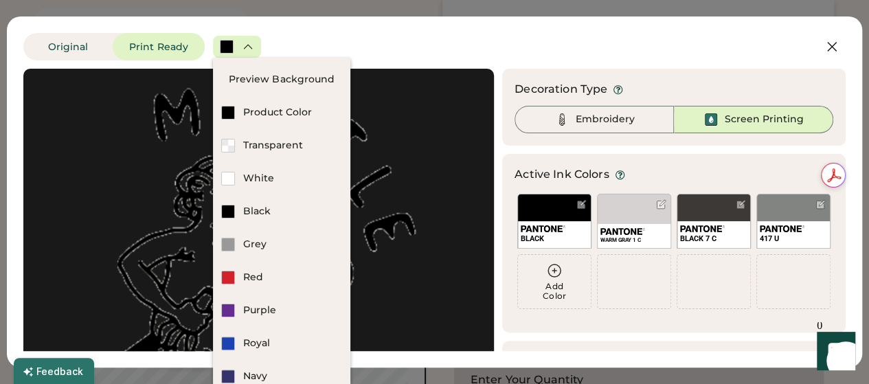
click at [386, 45] on div "Original Print Ready" at bounding box center [390, 46] width 735 height 27
click at [618, 205] on div "WARM GRAY 1 C" at bounding box center [634, 221] width 74 height 55
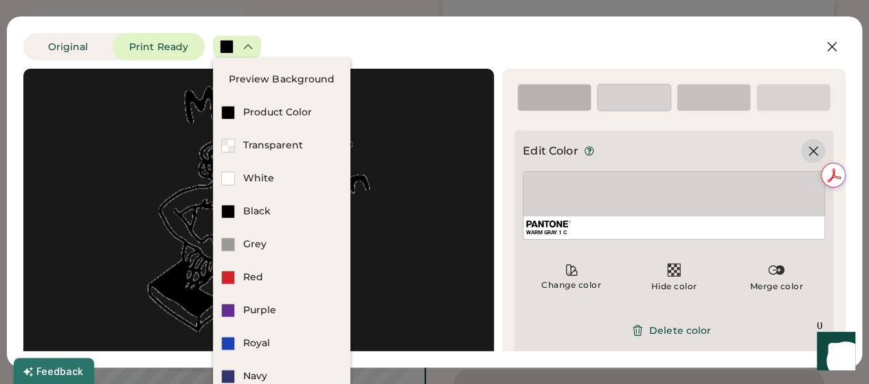
click at [805, 151] on icon at bounding box center [813, 151] width 16 height 16
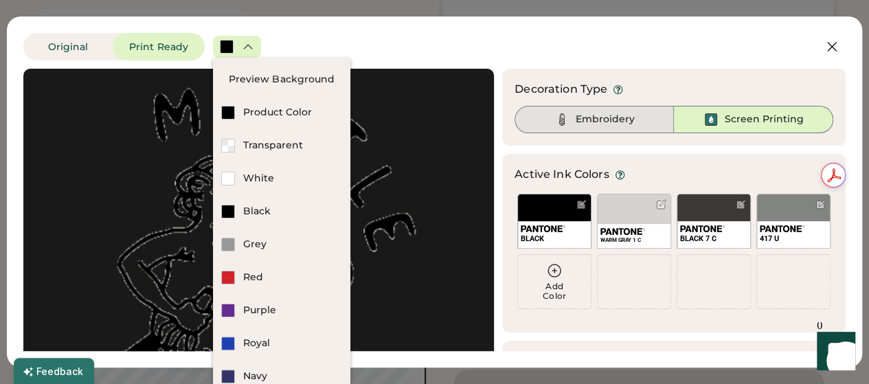
click at [613, 122] on div "Embroidery" at bounding box center [605, 120] width 59 height 14
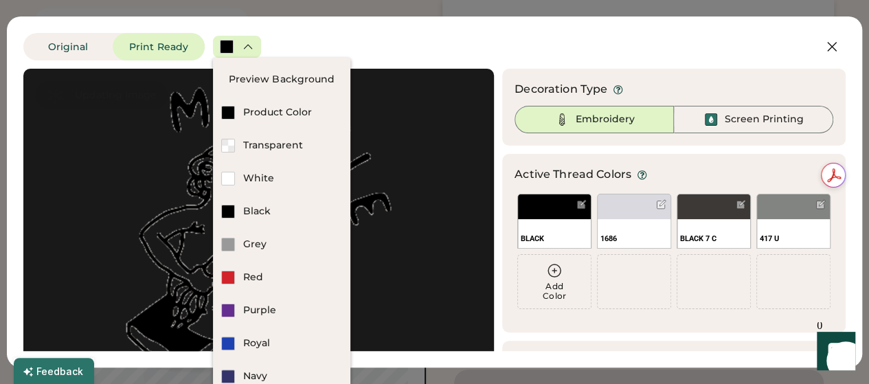
click at [251, 46] on icon at bounding box center [248, 47] width 12 height 12
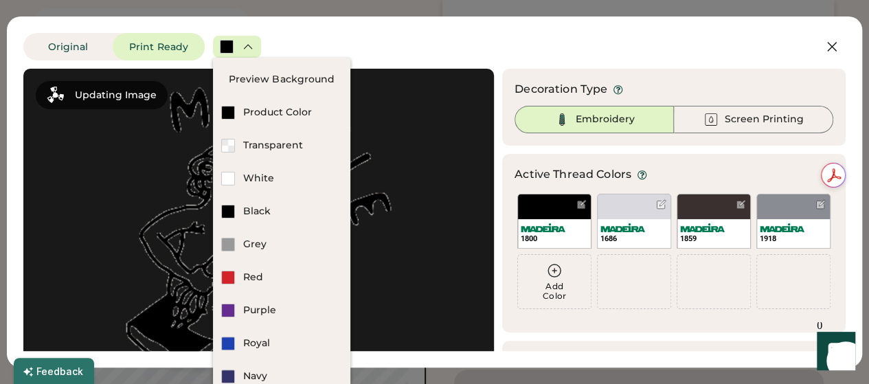
click at [251, 47] on icon at bounding box center [248, 47] width 8 height 4
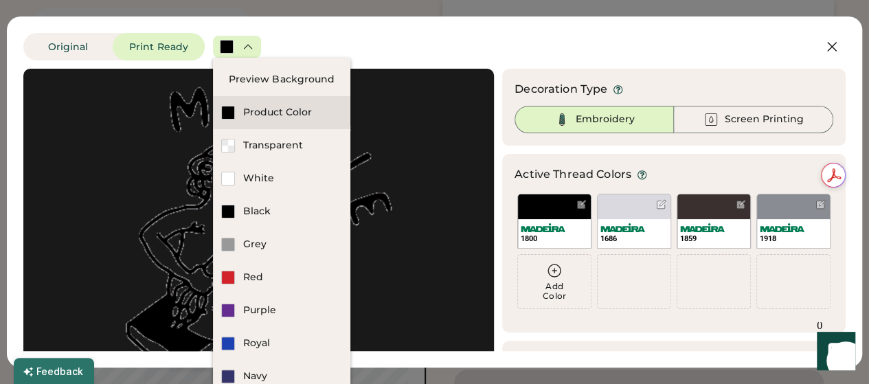
click at [262, 109] on div "Product Color" at bounding box center [292, 113] width 99 height 14
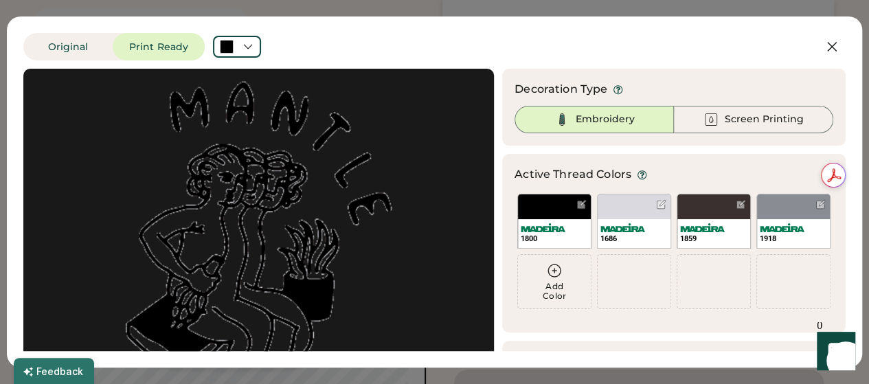
click at [614, 120] on div "Embroidery" at bounding box center [605, 120] width 59 height 14
click at [656, 204] on div at bounding box center [661, 204] width 10 height 10
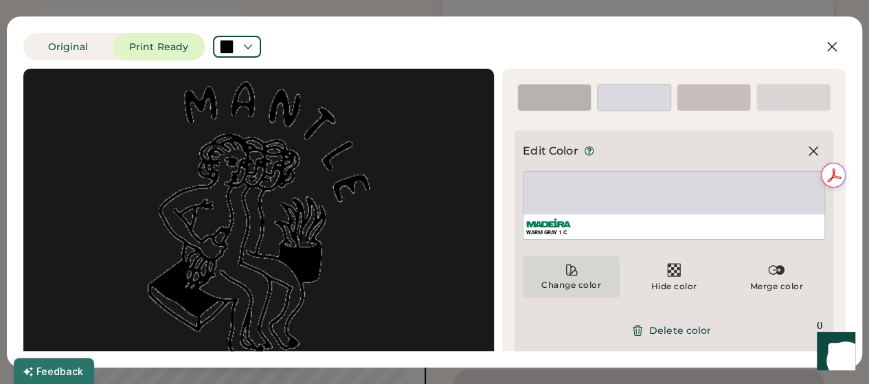
click at [566, 275] on icon at bounding box center [571, 270] width 10 height 10
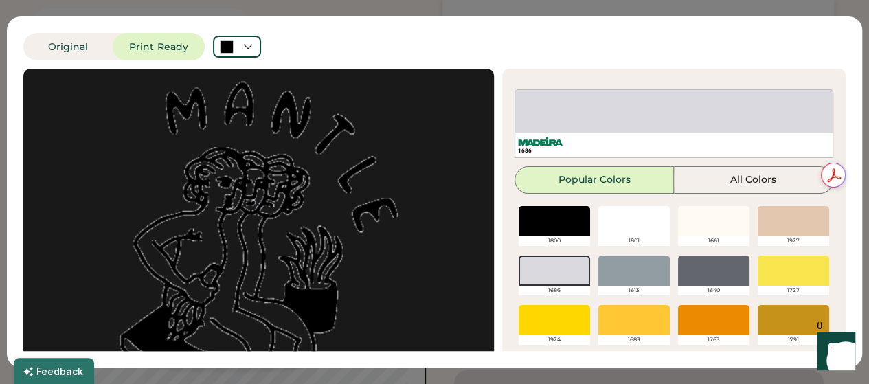
click at [685, 223] on div at bounding box center [713, 221] width 71 height 30
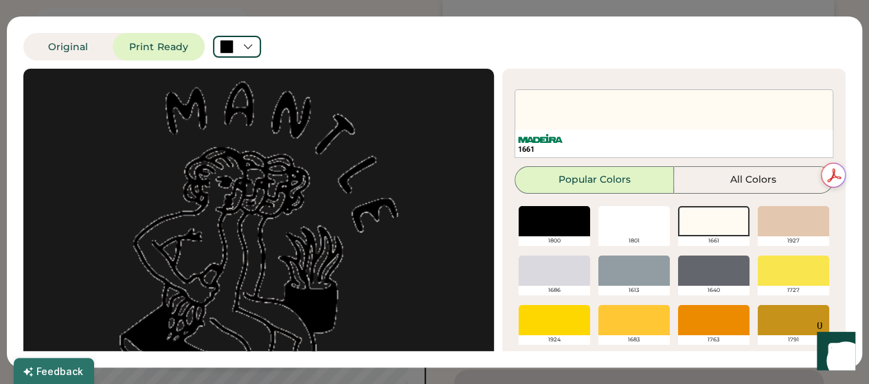
click at [637, 106] on div "1661" at bounding box center [673, 123] width 319 height 69
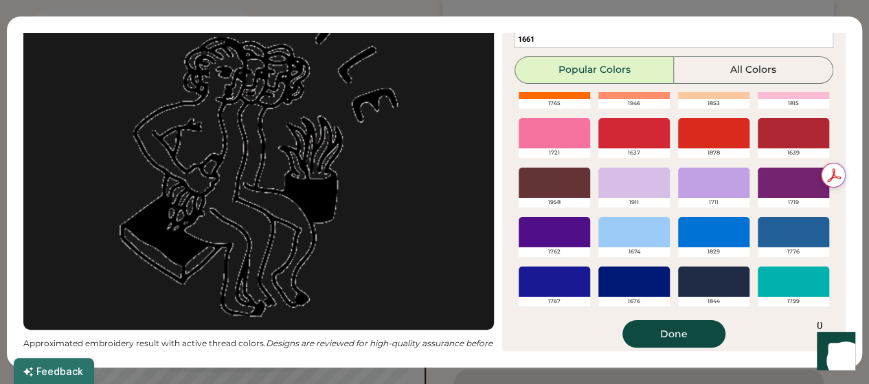
scroll to position [118, 0]
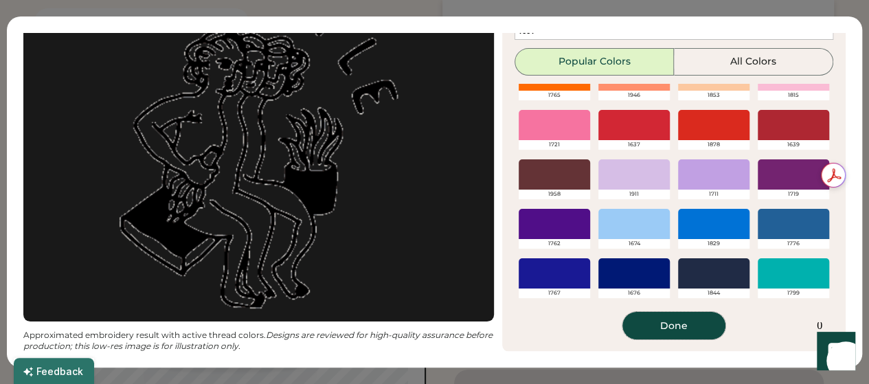
click at [685, 321] on button "Done" at bounding box center [673, 325] width 103 height 27
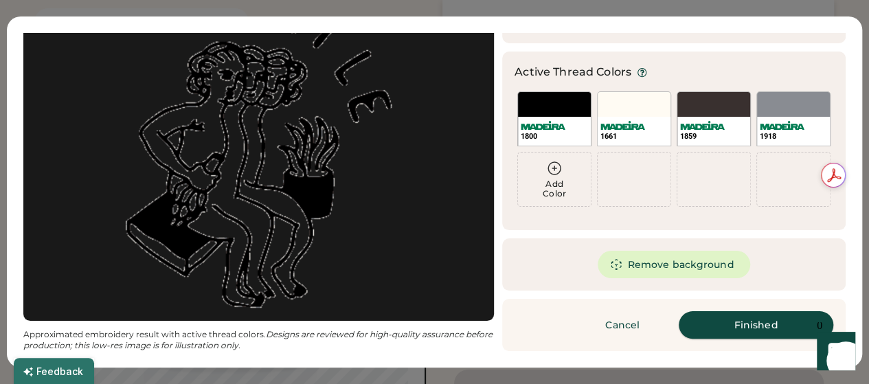
scroll to position [102, 0]
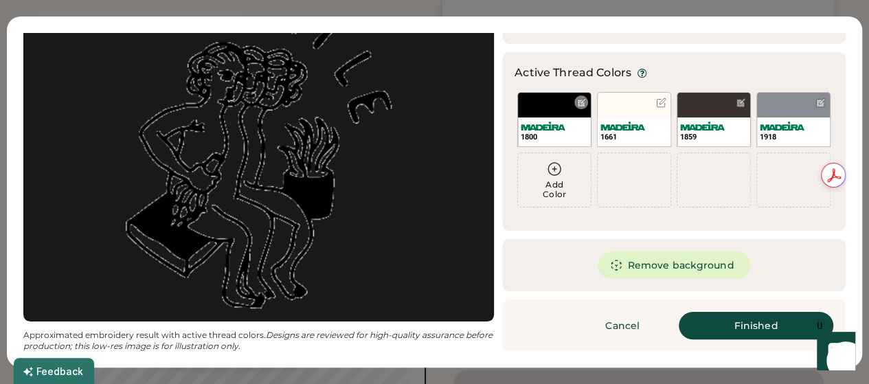
click at [576, 102] on div at bounding box center [581, 103] width 10 height 10
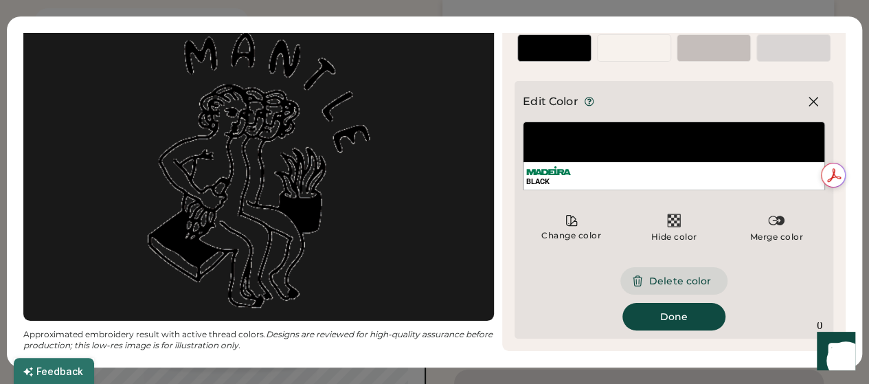
click at [652, 284] on button "Delete color" at bounding box center [673, 280] width 107 height 27
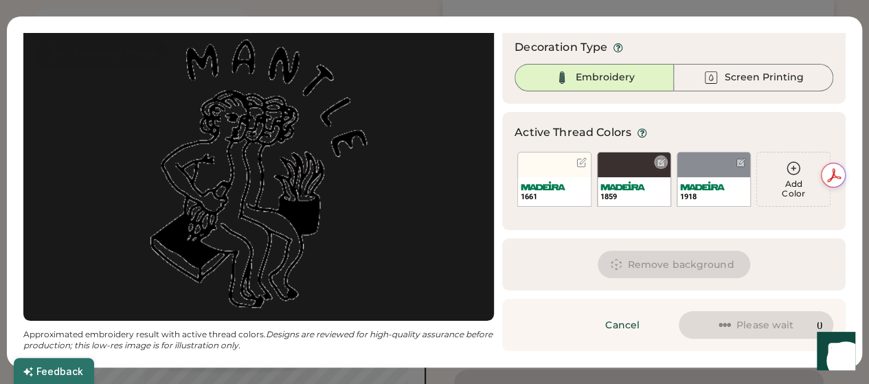
scroll to position [41, 0]
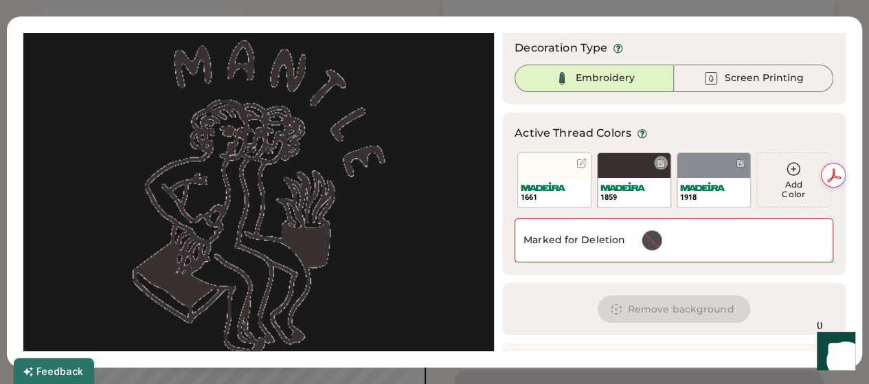
click at [656, 163] on div at bounding box center [661, 163] width 10 height 10
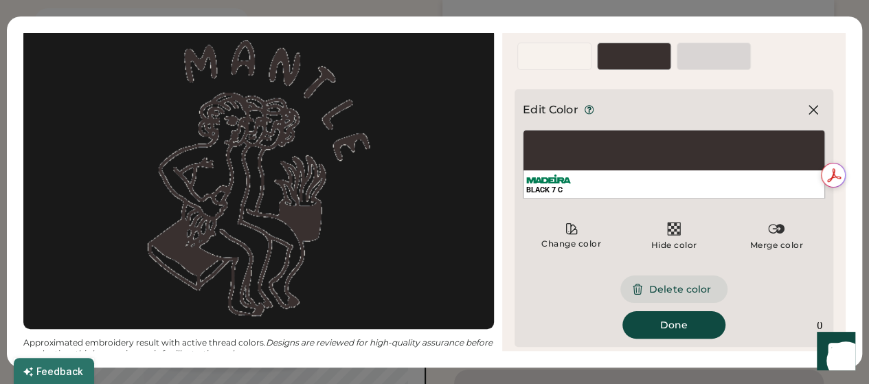
click at [651, 291] on button "Delete color" at bounding box center [673, 288] width 107 height 27
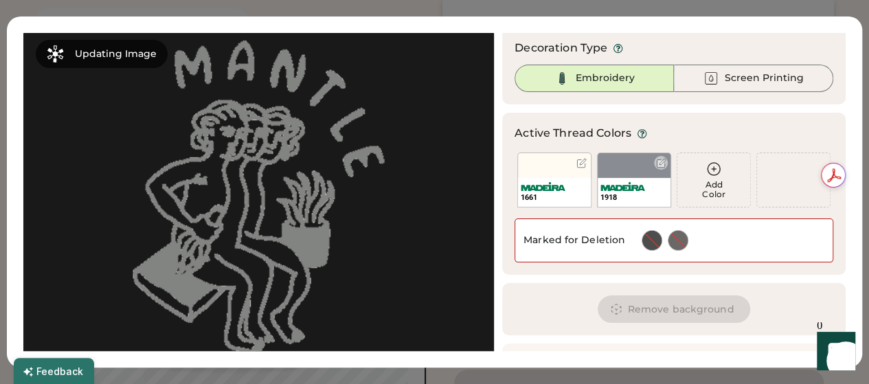
click at [656, 159] on div at bounding box center [661, 163] width 10 height 10
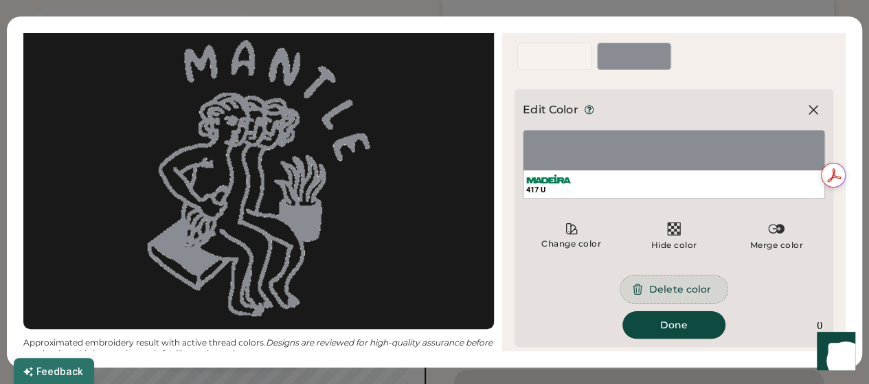
click at [657, 291] on button "Delete color" at bounding box center [673, 288] width 107 height 27
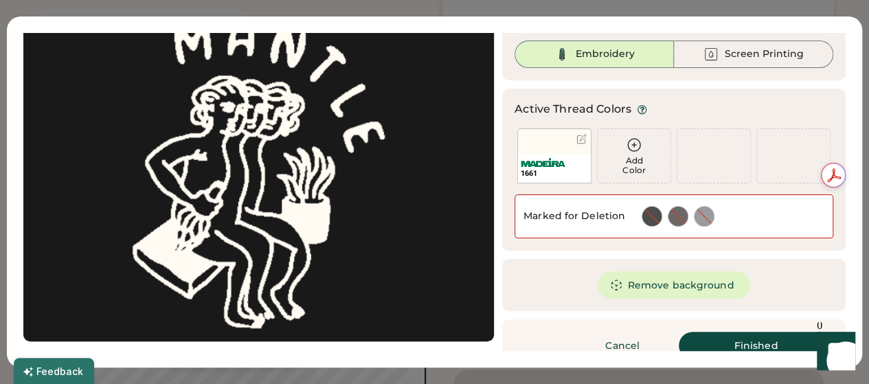
scroll to position [85, 0]
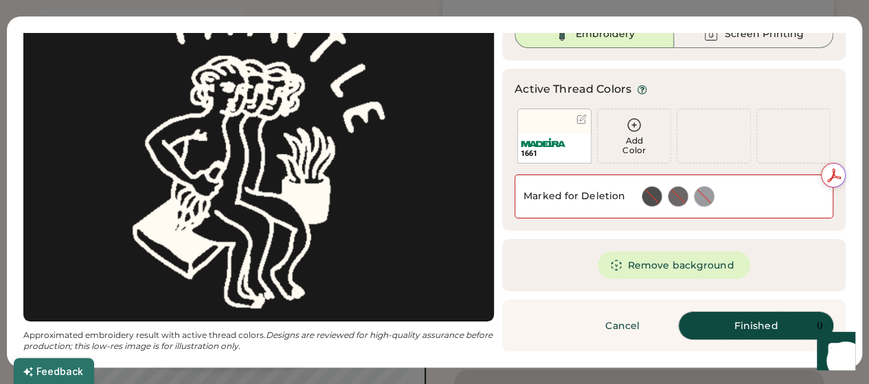
click at [750, 326] on button "Finished" at bounding box center [756, 325] width 155 height 27
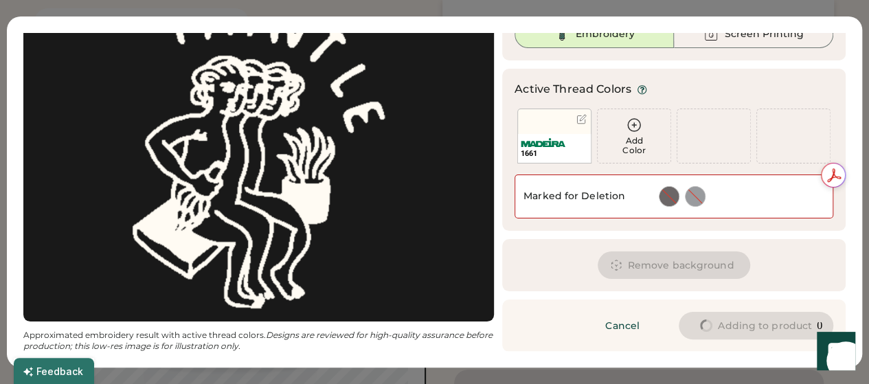
scroll to position [41, 0]
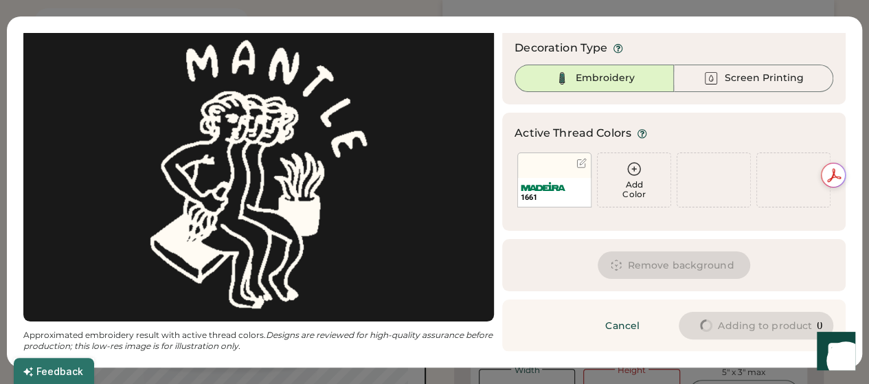
type input "****"
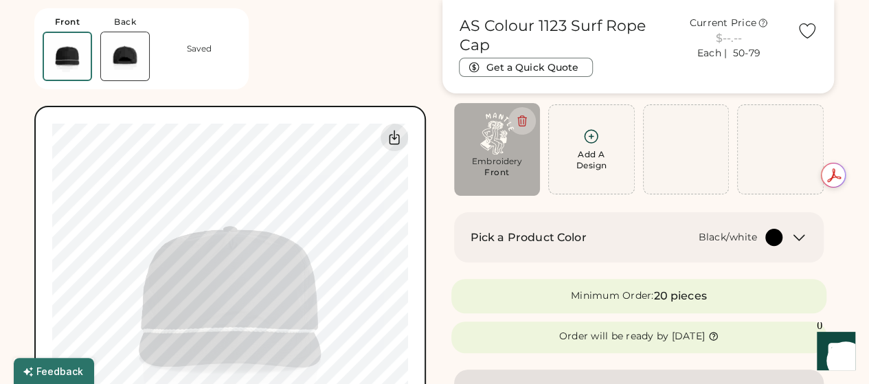
type input "****"
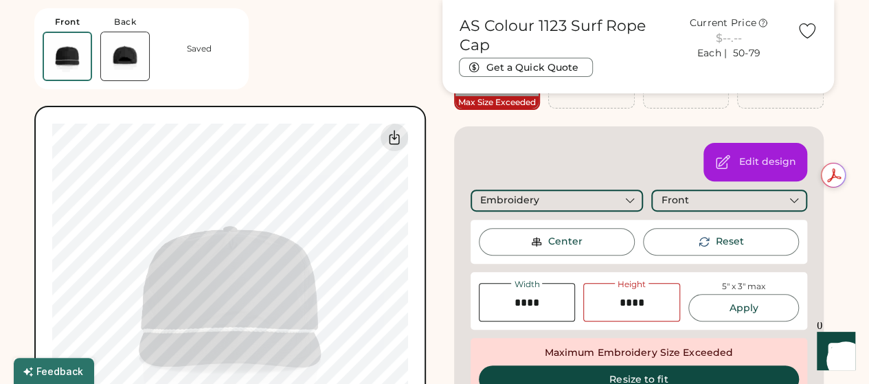
scroll to position [183, 0]
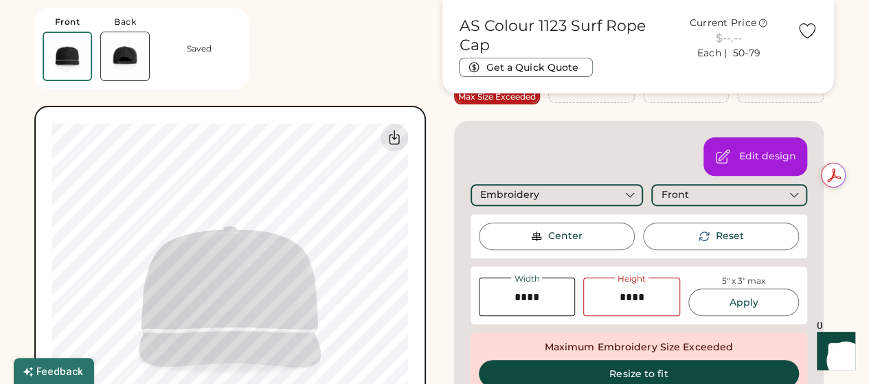
type input "****"
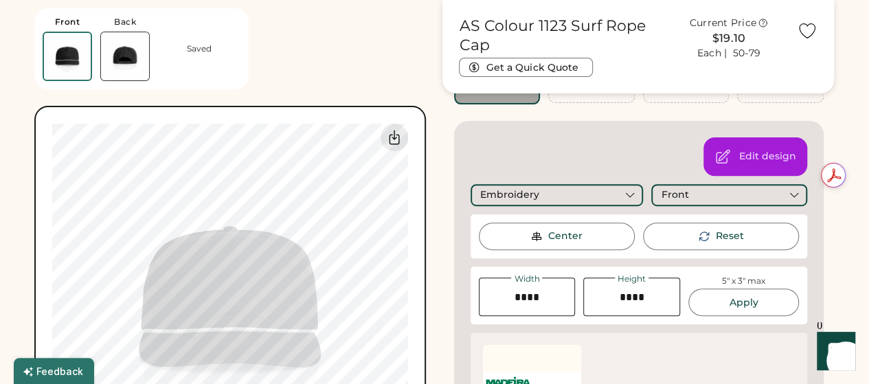
type input "****"
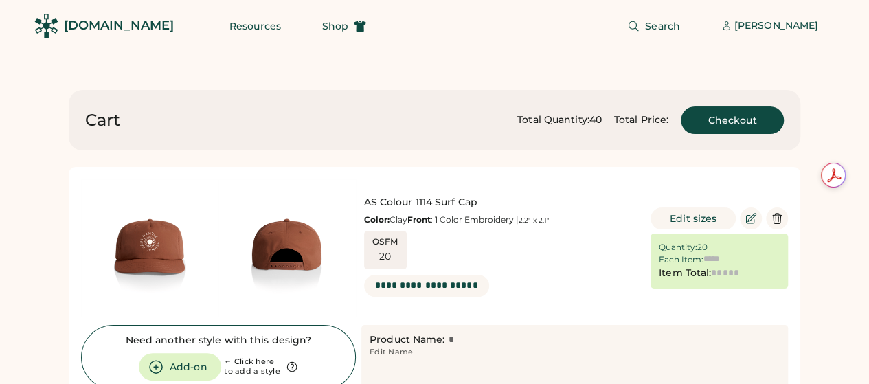
type input "******"
type input "*******"
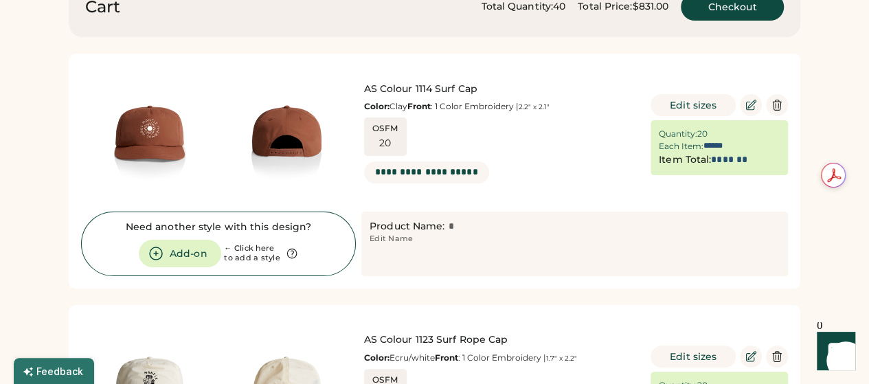
scroll to position [91, 0]
